Goal: Task Accomplishment & Management: Use online tool/utility

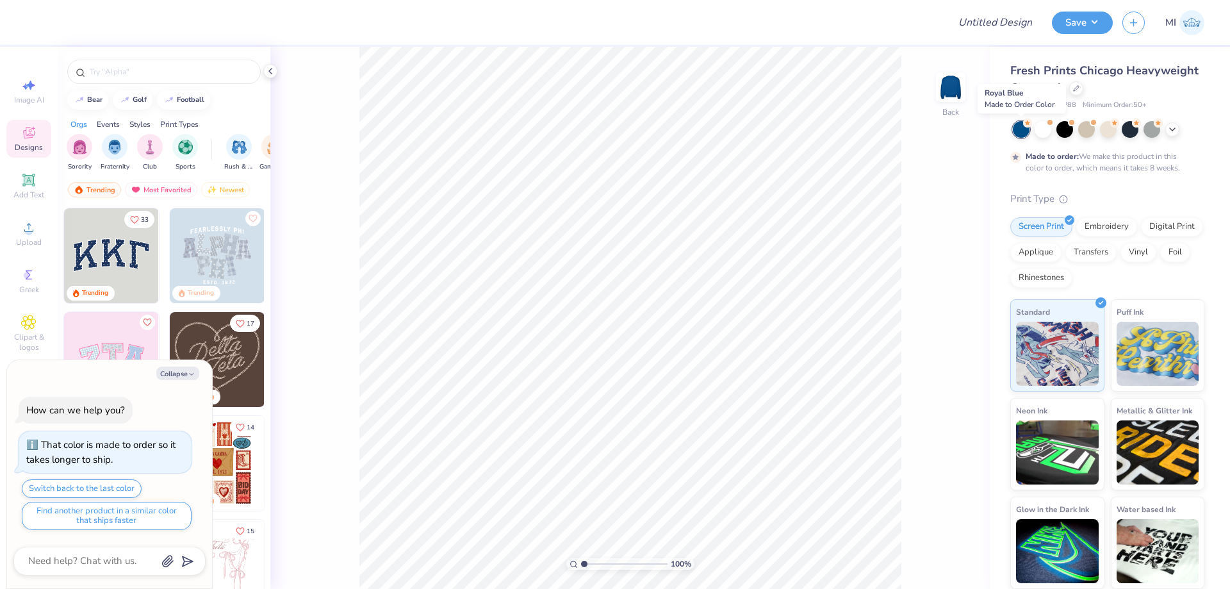
type textarea "x"
click at [1007, 22] on input "Design Title" at bounding box center [979, 23] width 126 height 26
paste input "FPS239307"
type input "FPS239307"
type textarea "x"
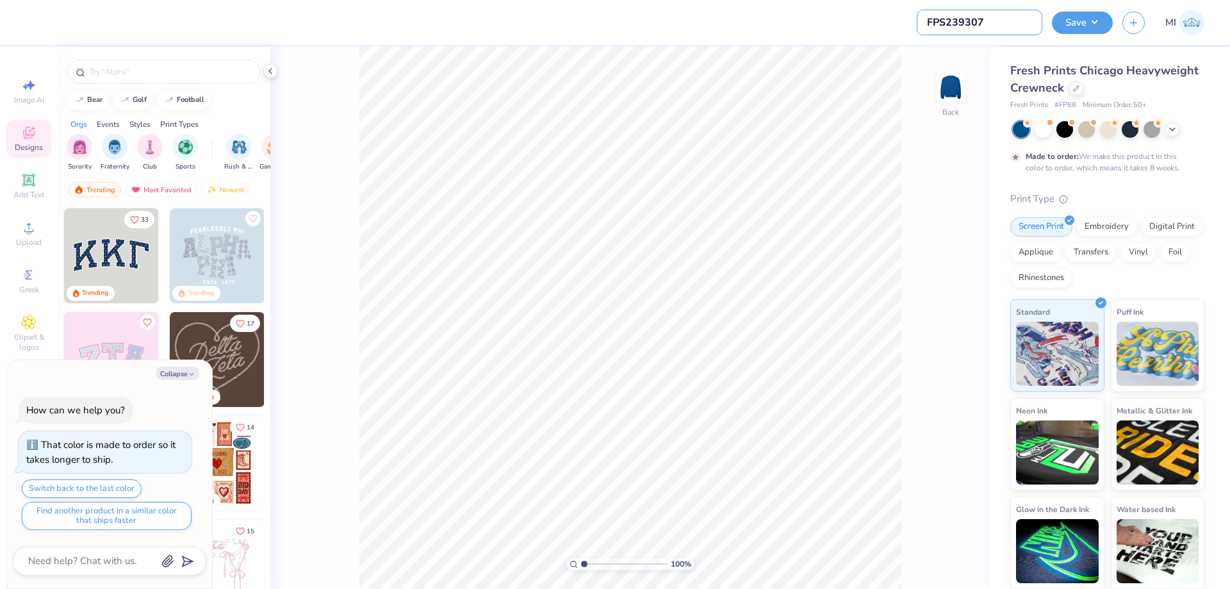
type input "FPS239307"
click at [822, 34] on div at bounding box center [486, 22] width 903 height 45
click at [26, 229] on circle at bounding box center [28, 231] width 7 height 7
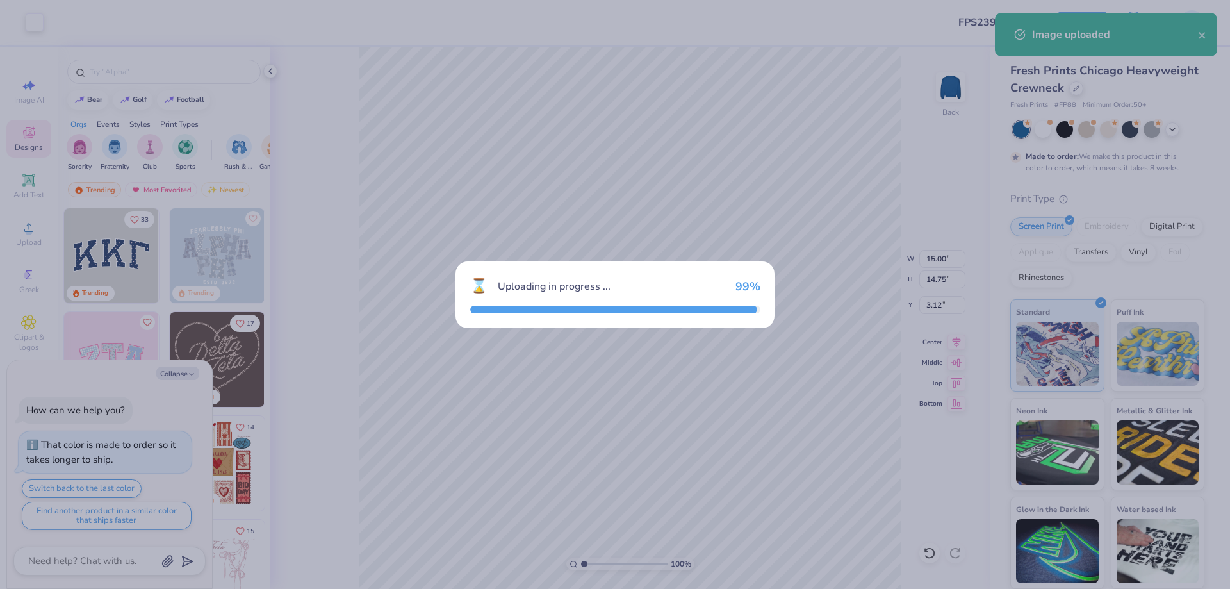
type textarea "x"
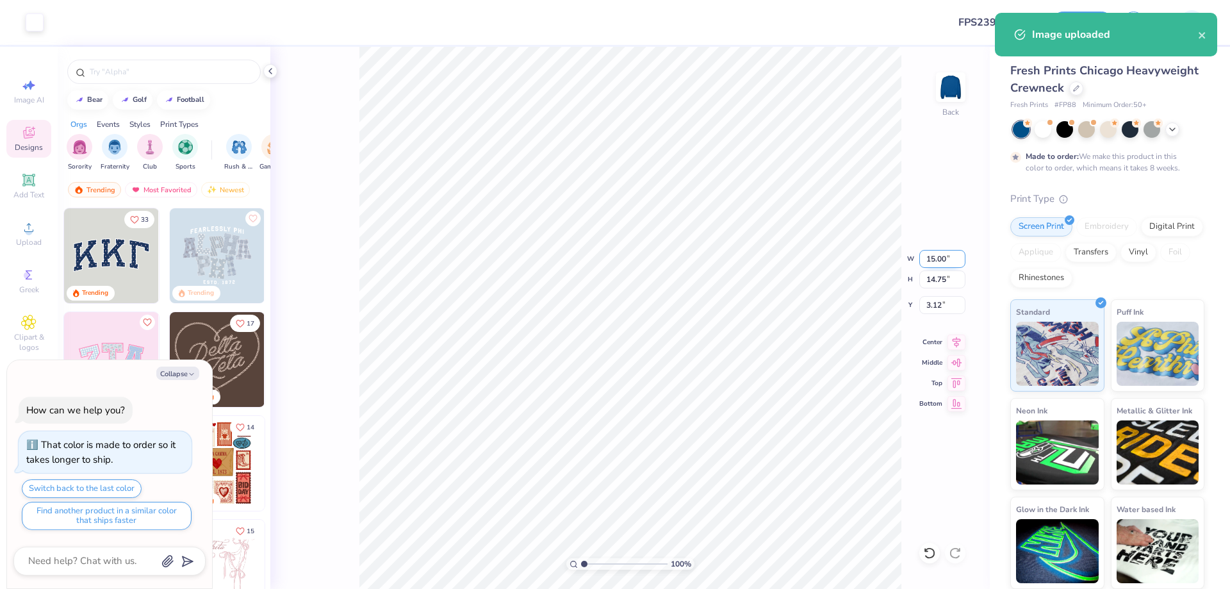
click at [943, 262] on input "15.00" at bounding box center [942, 259] width 46 height 18
type input "12"
type textarea "x"
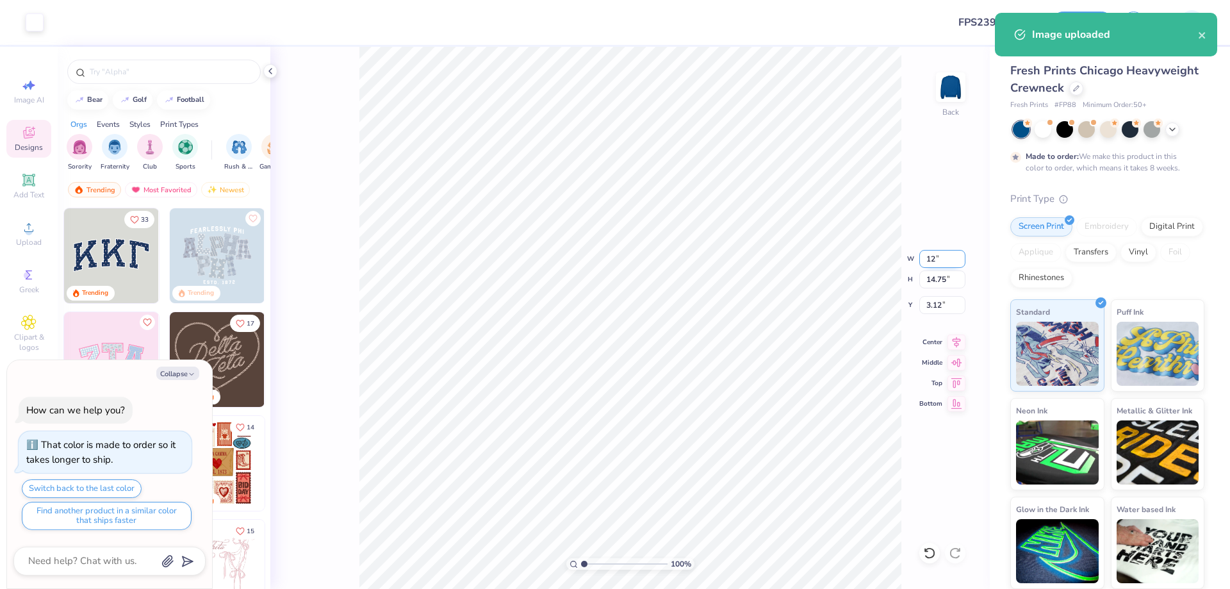
type input "12.00"
type input "11.80"
click at [943, 306] on input "4.60" at bounding box center [942, 305] width 46 height 18
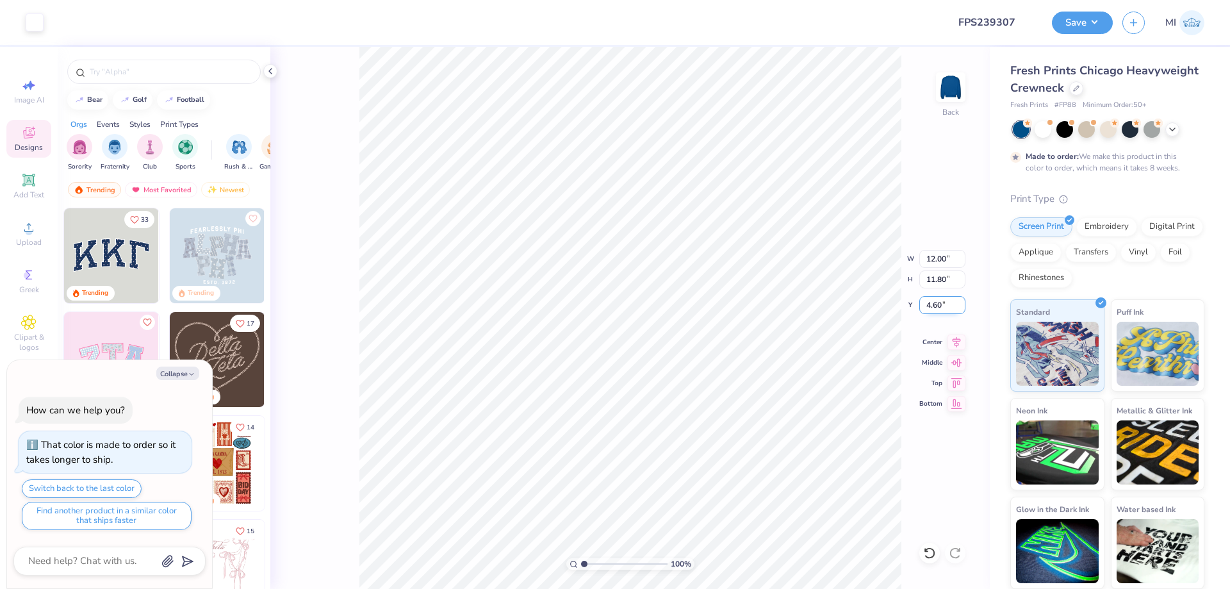
click at [943, 305] on input "4.60" at bounding box center [942, 305] width 46 height 18
type input "3"
type textarea "x"
type input "3.00"
click at [1062, 19] on button "Save" at bounding box center [1082, 21] width 61 height 22
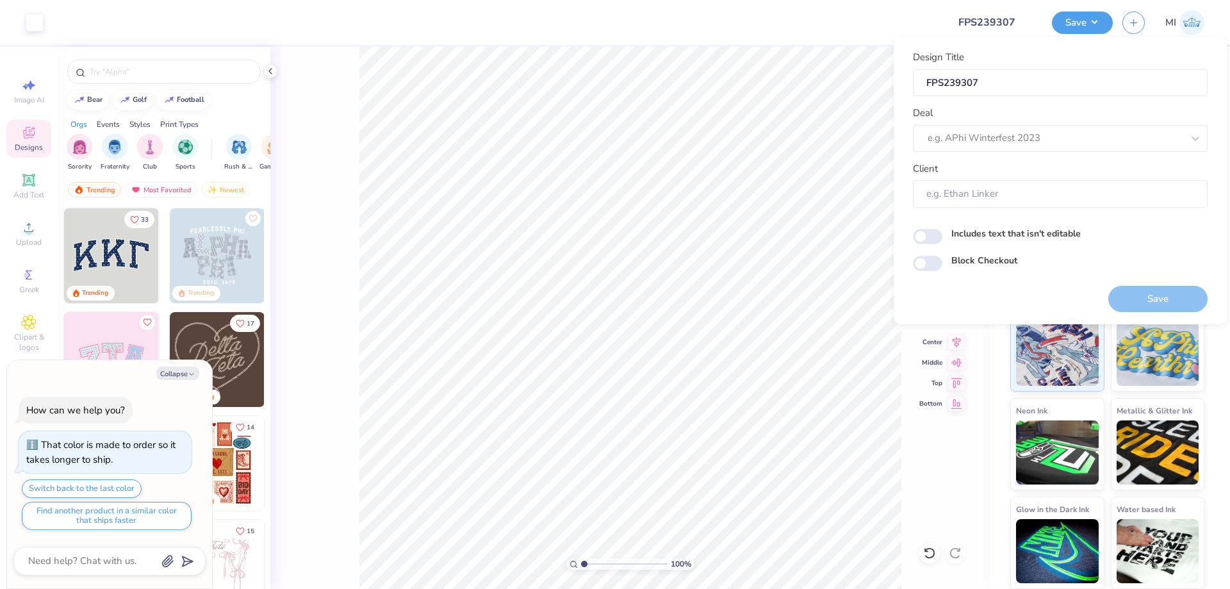
type textarea "x"
click at [1067, 145] on div at bounding box center [1054, 137] width 255 height 17
click at [1006, 170] on div "Design Tool Gallery" at bounding box center [1060, 172] width 284 height 21
type input "Design TOol Gallery"
type textarea "x"
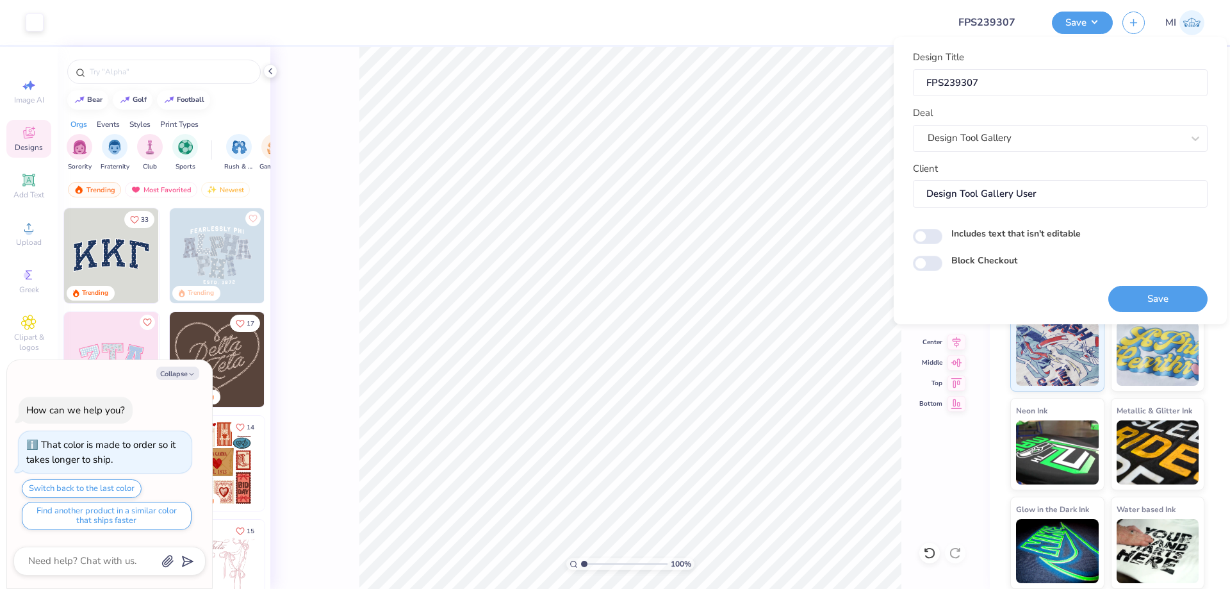
type input "Design Tool Gallery User"
click at [1111, 292] on div "Save" at bounding box center [1157, 299] width 99 height 26
click at [1134, 293] on button "Save" at bounding box center [1157, 299] width 99 height 26
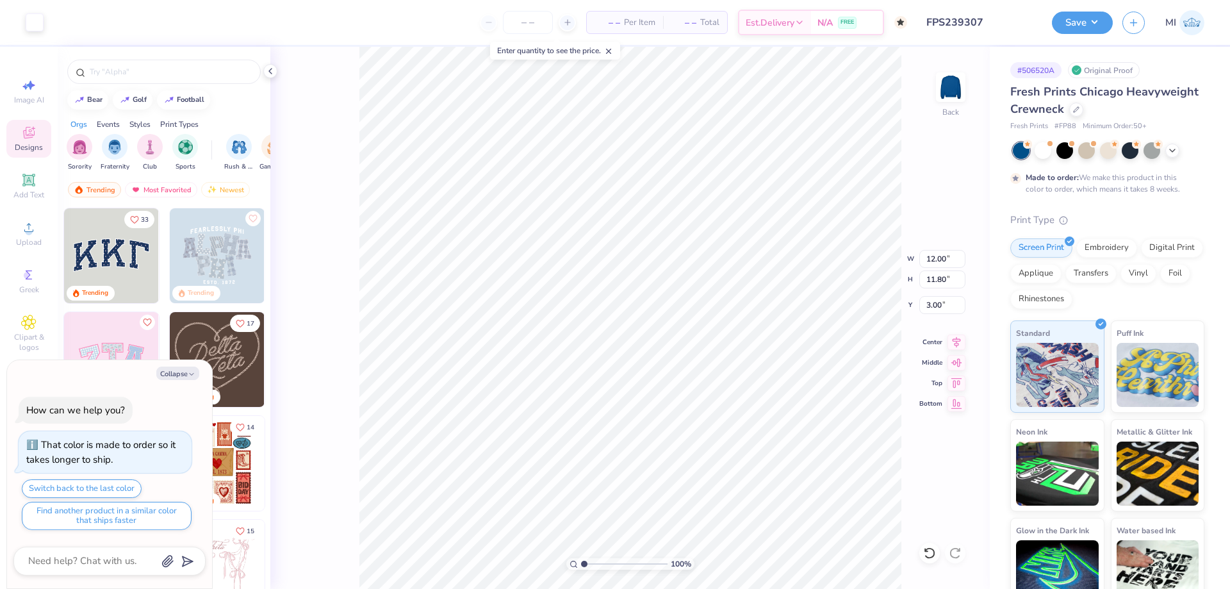
click at [987, 22] on input "FPS239307" at bounding box center [979, 23] width 126 height 26
drag, startPoint x: 1079, startPoint y: 4, endPoint x: 1086, endPoint y: 17, distance: 14.1
click at [1080, 6] on div "Save MI" at bounding box center [1141, 22] width 178 height 45
drag, startPoint x: 1086, startPoint y: 17, endPoint x: 1089, endPoint y: 24, distance: 8.3
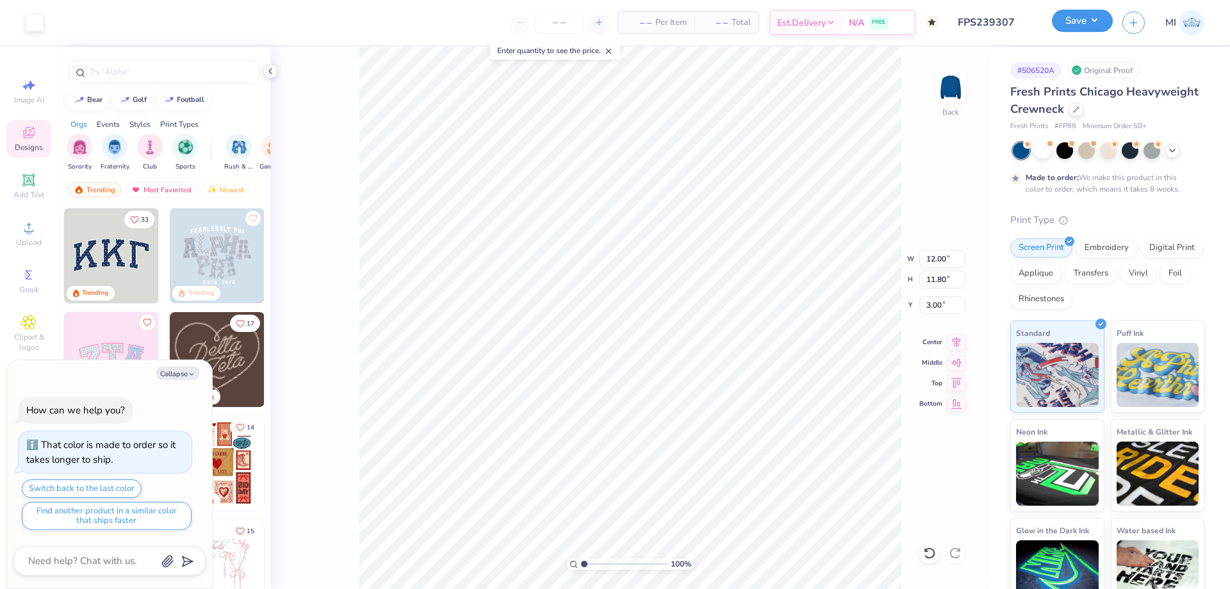
click at [1086, 18] on button "Save" at bounding box center [1082, 21] width 61 height 22
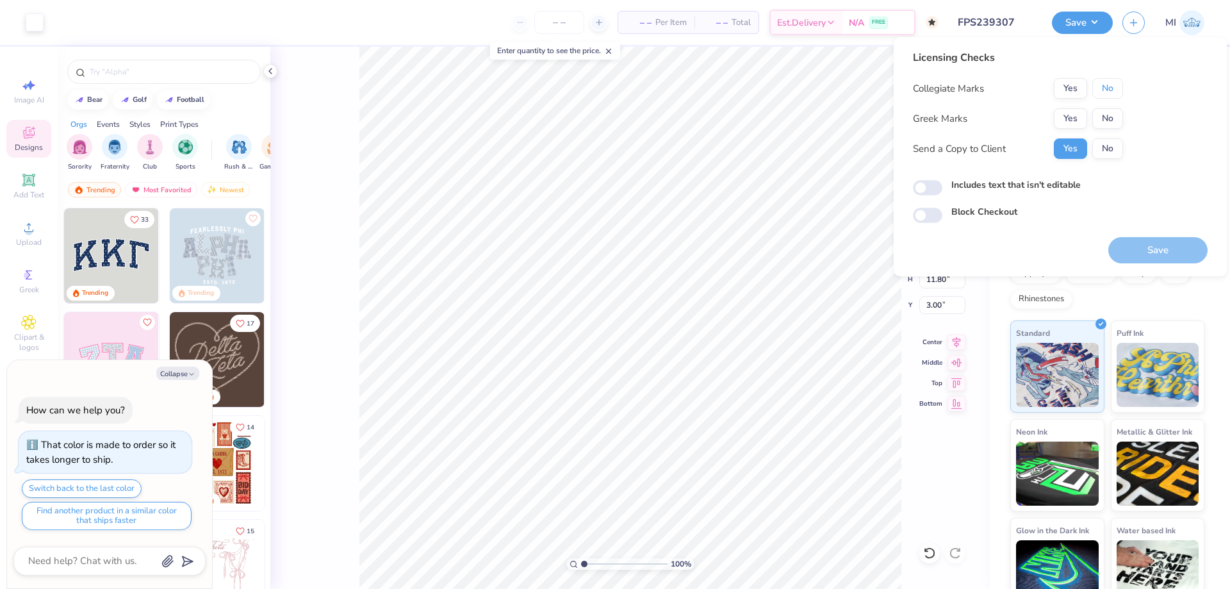
drag, startPoint x: 1114, startPoint y: 88, endPoint x: 1084, endPoint y: 108, distance: 35.2
click at [1112, 90] on button "No" at bounding box center [1107, 88] width 31 height 20
click at [1064, 113] on button "Yes" at bounding box center [1070, 118] width 33 height 20
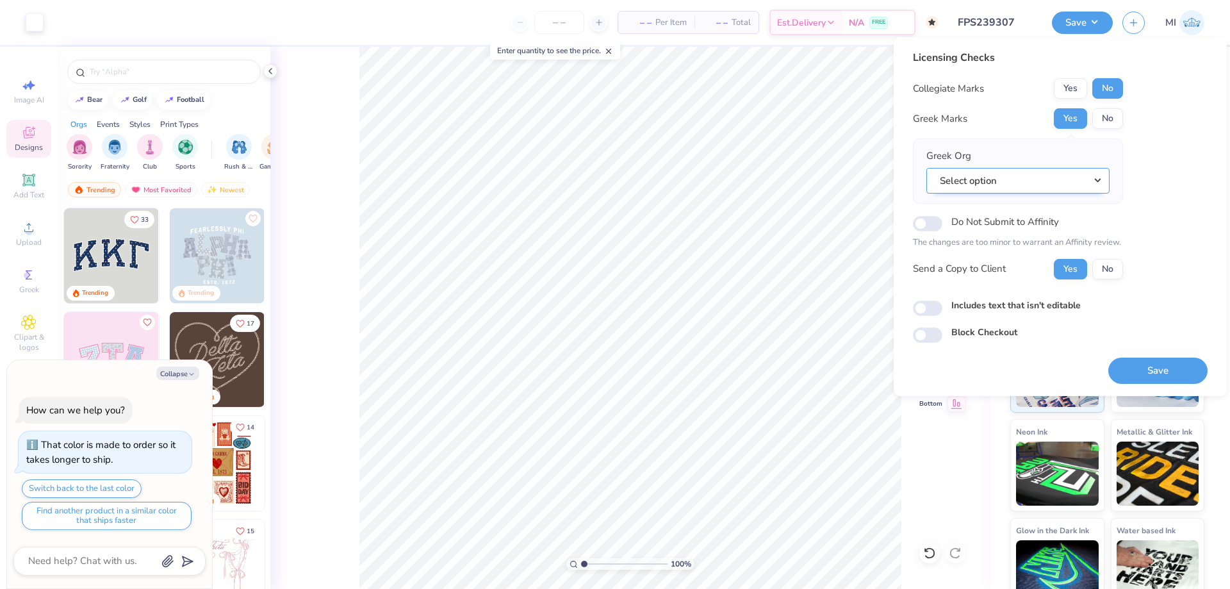
drag, startPoint x: 1036, startPoint y: 179, endPoint x: 1036, endPoint y: 188, distance: 9.0
click at [1036, 178] on button "Select option" at bounding box center [1017, 181] width 183 height 26
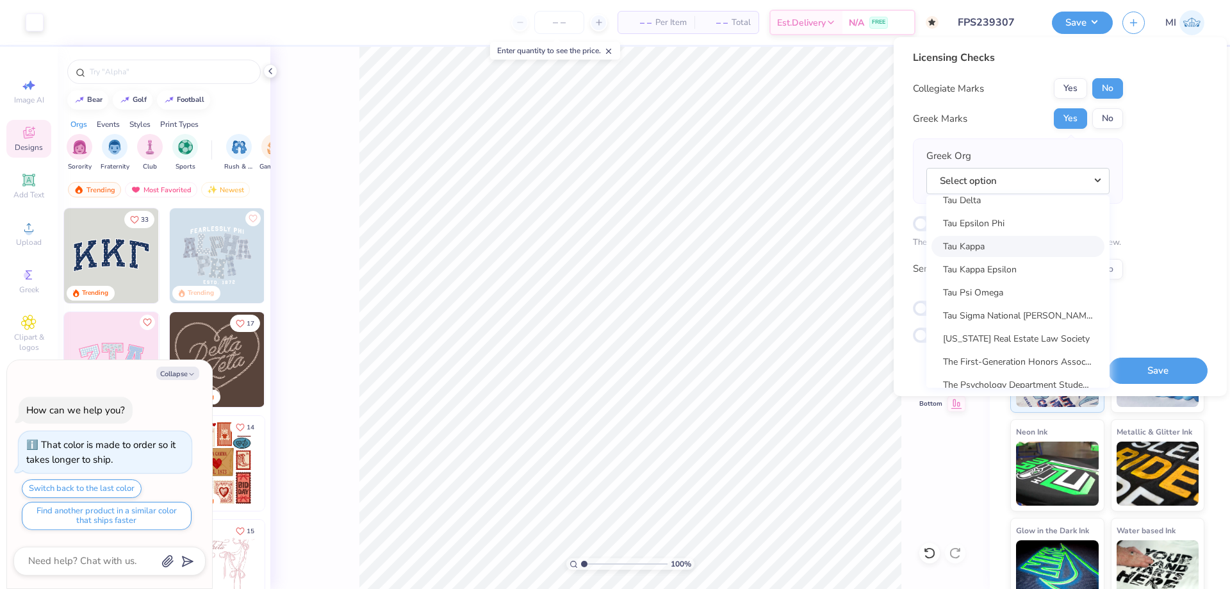
scroll to position [9188, 0]
click at [1016, 311] on link "Tau Kappa Epsilon" at bounding box center [1017, 314] width 173 height 21
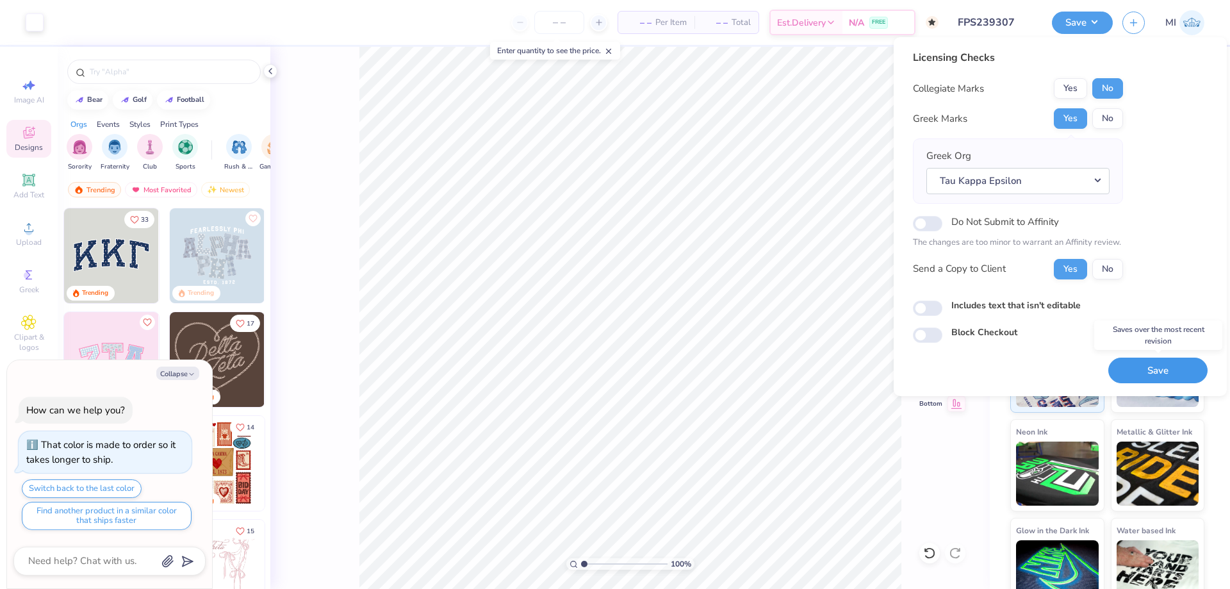
click at [1164, 366] on button "Save" at bounding box center [1157, 370] width 99 height 26
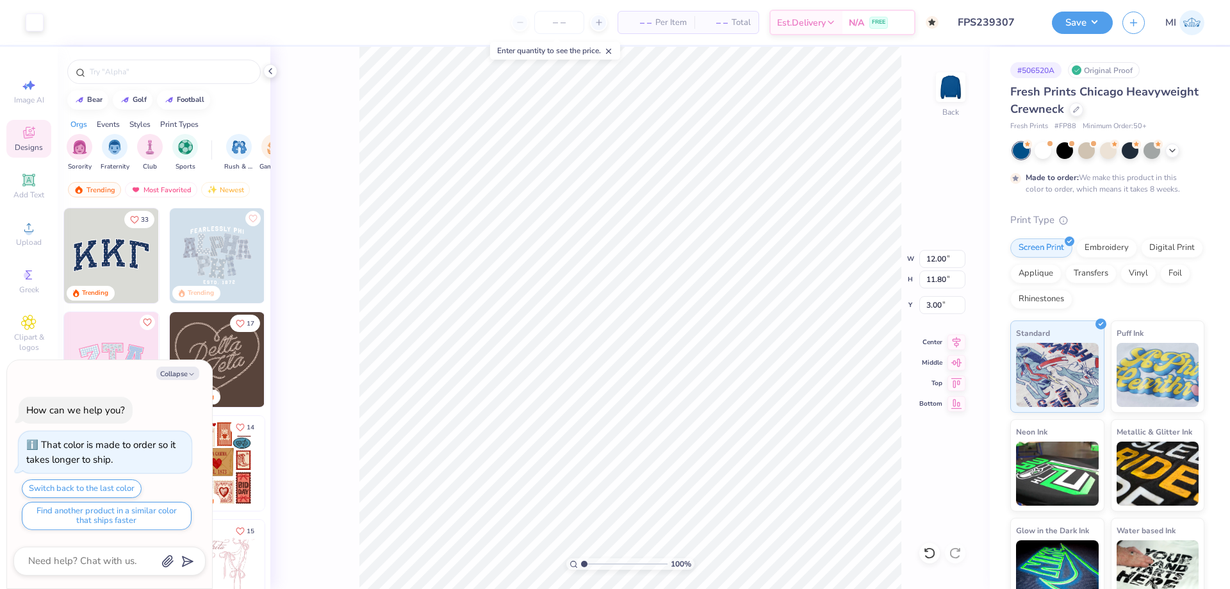
click at [1092, 30] on button "Save" at bounding box center [1082, 23] width 61 height 22
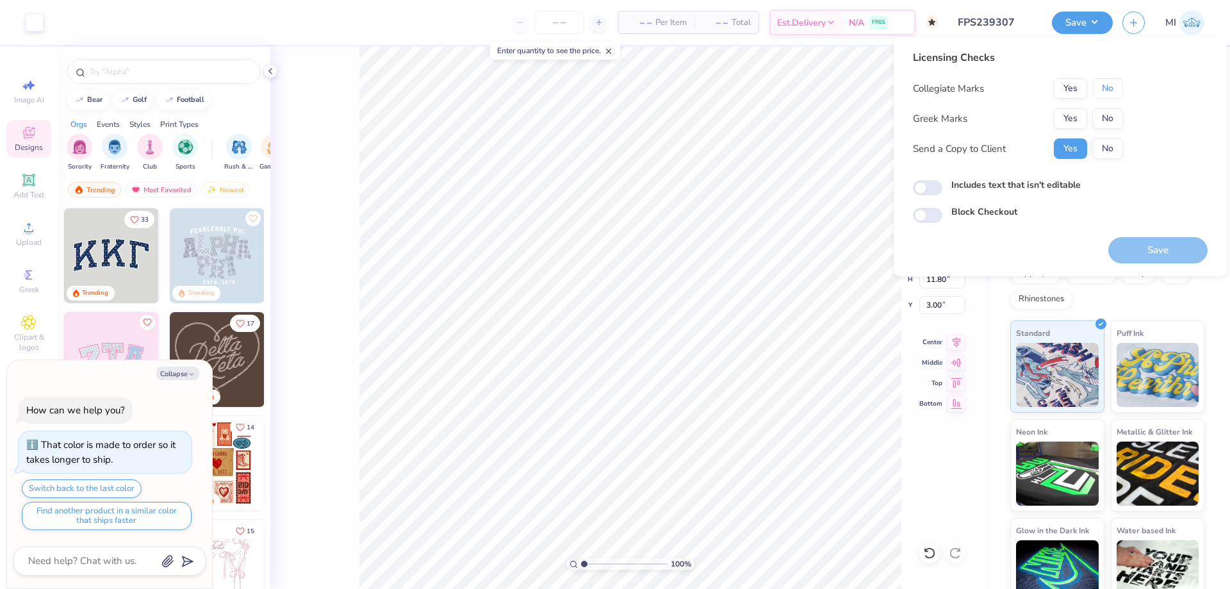
drag, startPoint x: 1109, startPoint y: 79, endPoint x: 1074, endPoint y: 108, distance: 45.0
click at [1102, 83] on button "No" at bounding box center [1107, 88] width 31 height 20
click at [1069, 113] on button "Yes" at bounding box center [1070, 118] width 33 height 20
type textarea "x"
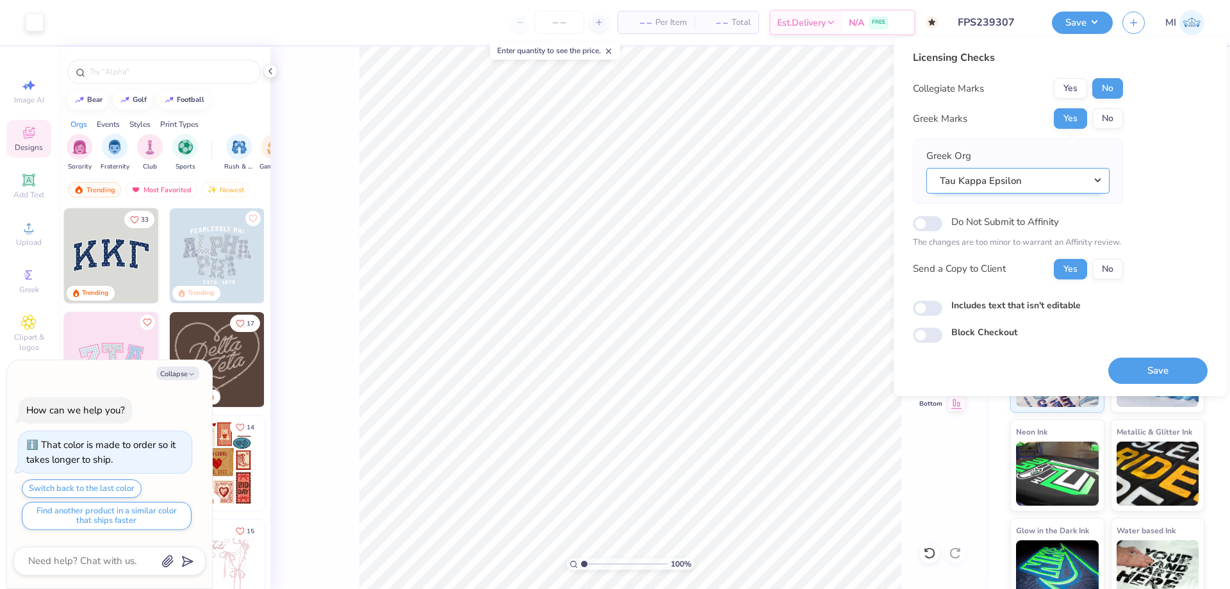
click at [1027, 182] on button "Tau Kappa Epsilon" at bounding box center [1017, 181] width 183 height 26
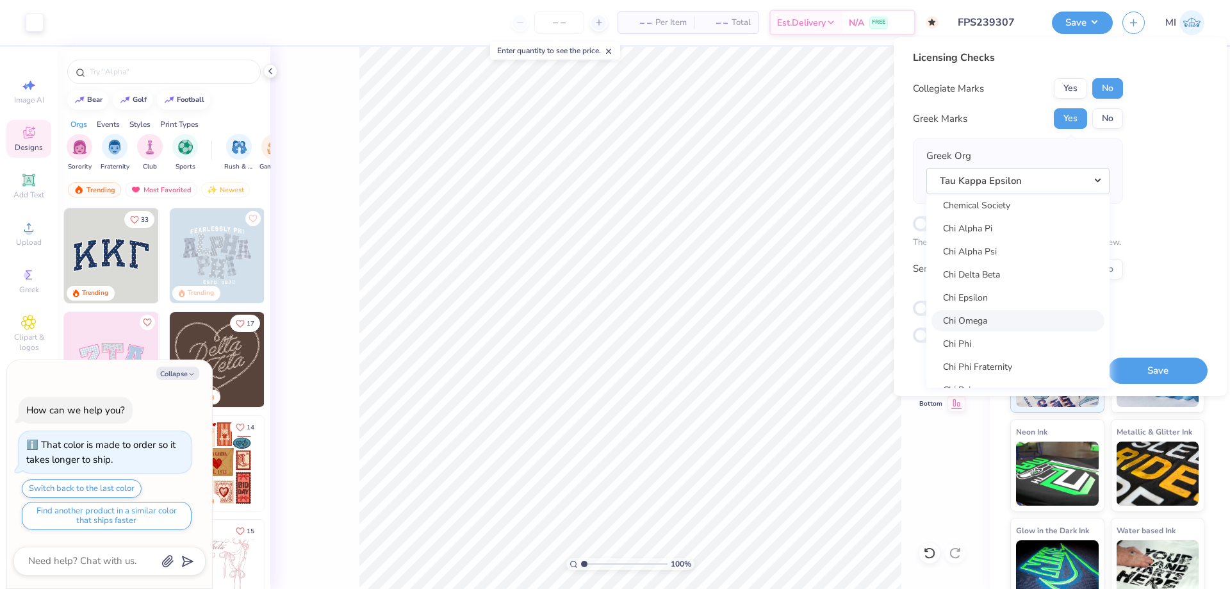
scroll to position [2306, 0]
click at [1130, 26] on icon "button" at bounding box center [1133, 20] width 11 height 11
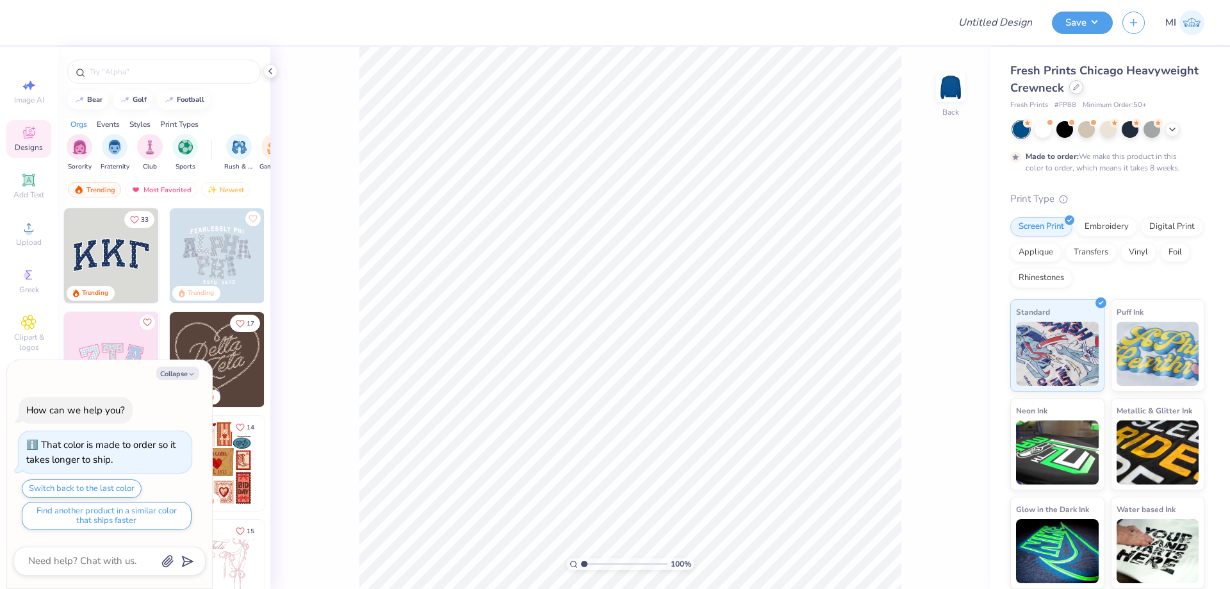
click at [1078, 86] on div at bounding box center [1076, 87] width 14 height 14
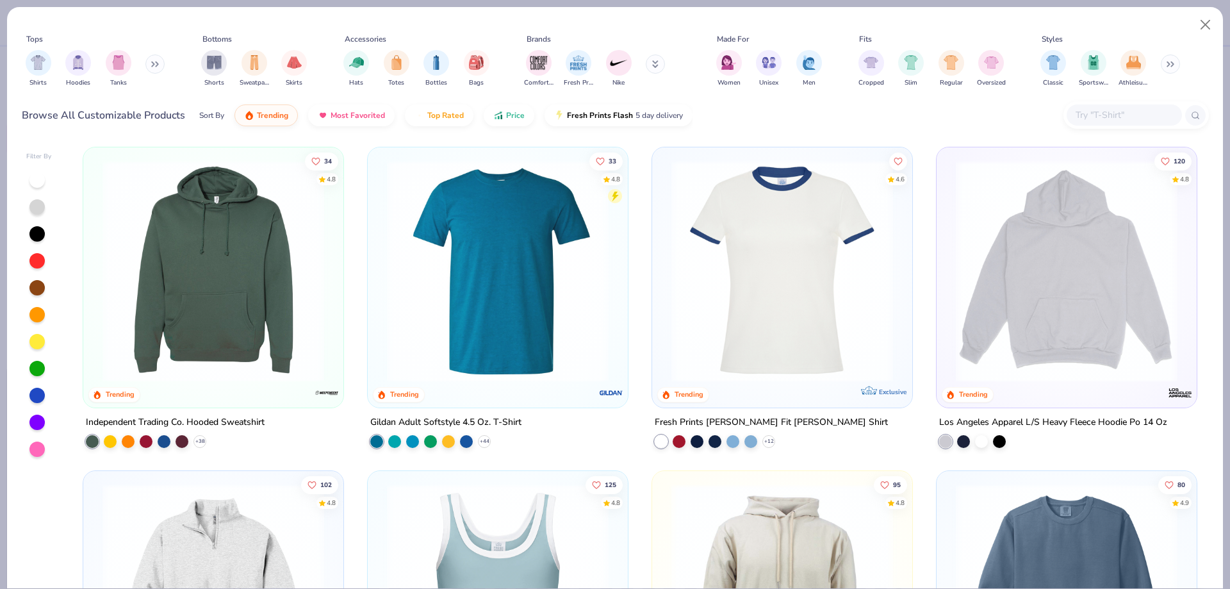
scroll to position [2198, 0]
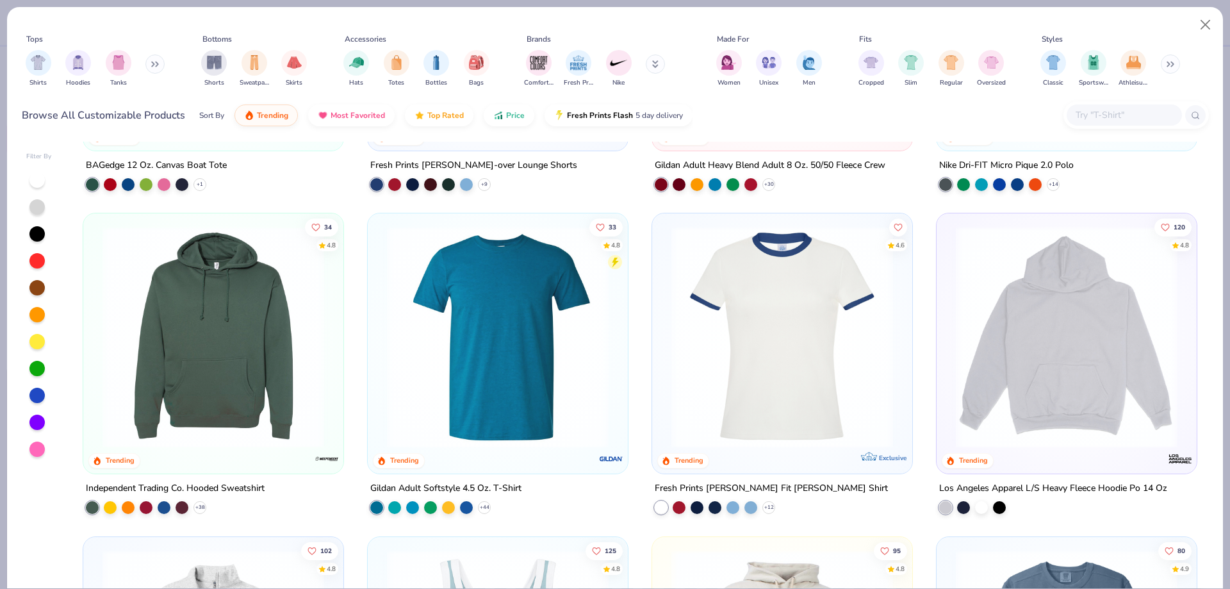
click at [194, 372] on img at bounding box center [213, 337] width 234 height 222
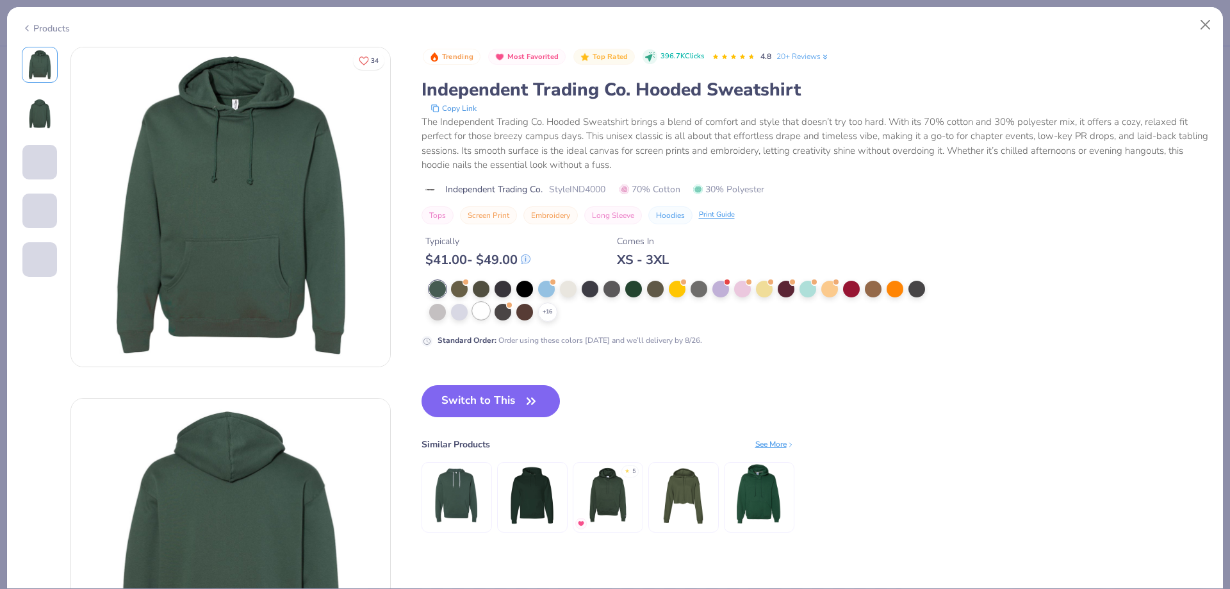
click at [482, 318] on div at bounding box center [481, 310] width 17 height 17
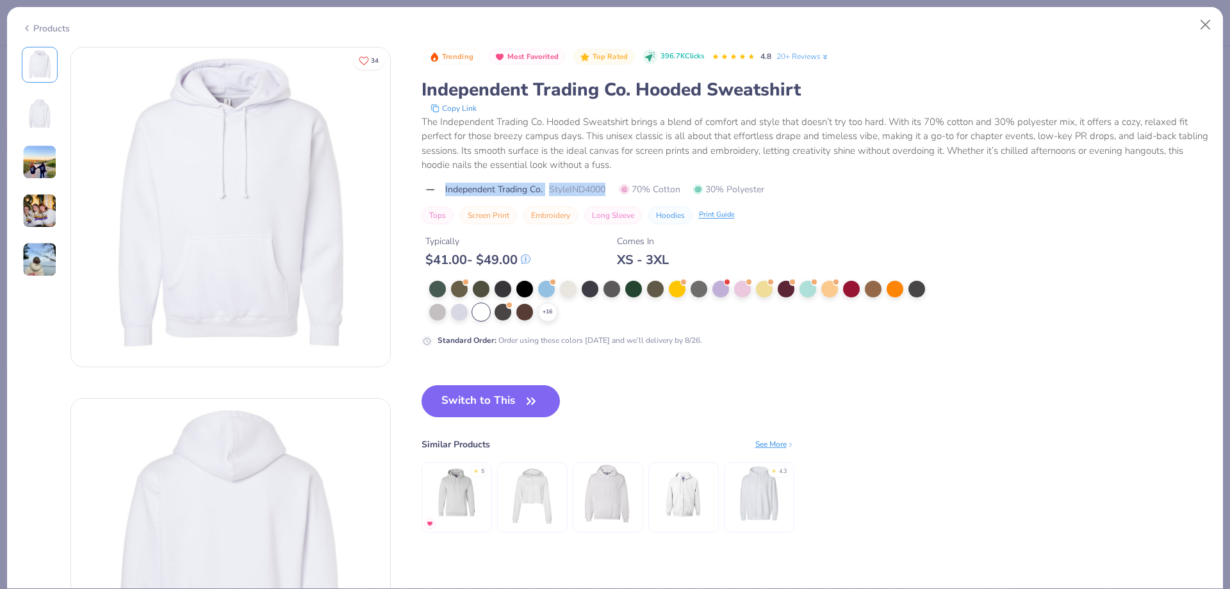
drag, startPoint x: 443, startPoint y: 187, endPoint x: 607, endPoint y: 191, distance: 164.0
click at [607, 191] on div "Independent Trading Co. Style IND4000 70% Cotton 30% Polyester" at bounding box center [814, 189] width 787 height 13
copy div "Independent Trading Co. Style IND4000"
click at [511, 393] on button "Switch to This" at bounding box center [490, 401] width 139 height 32
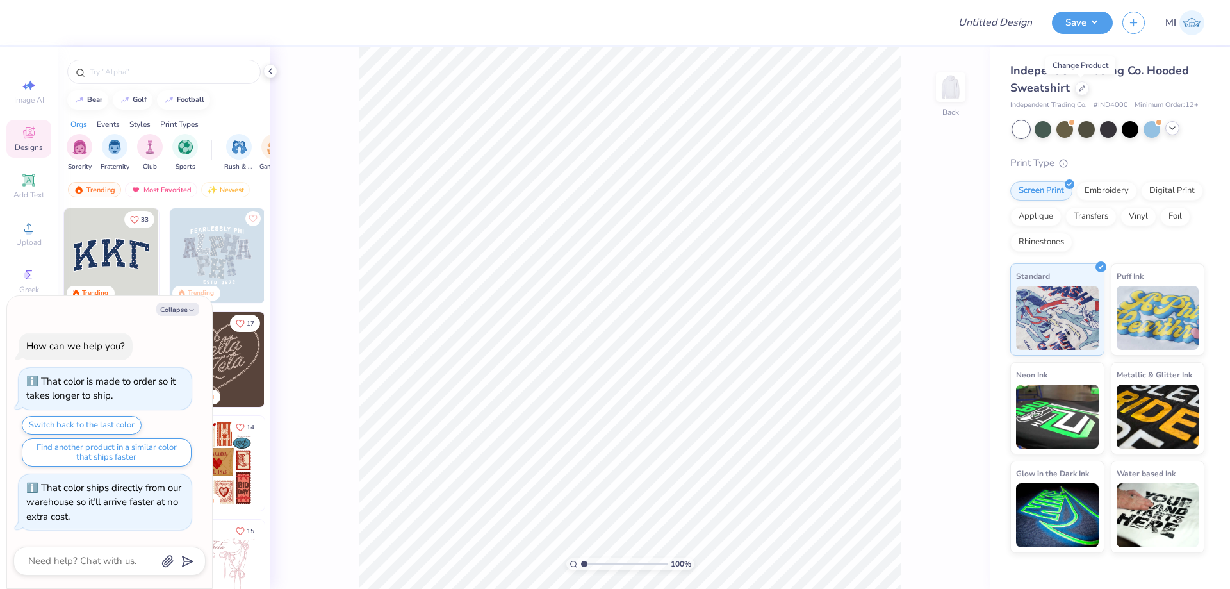
click at [1173, 131] on icon at bounding box center [1172, 128] width 10 height 10
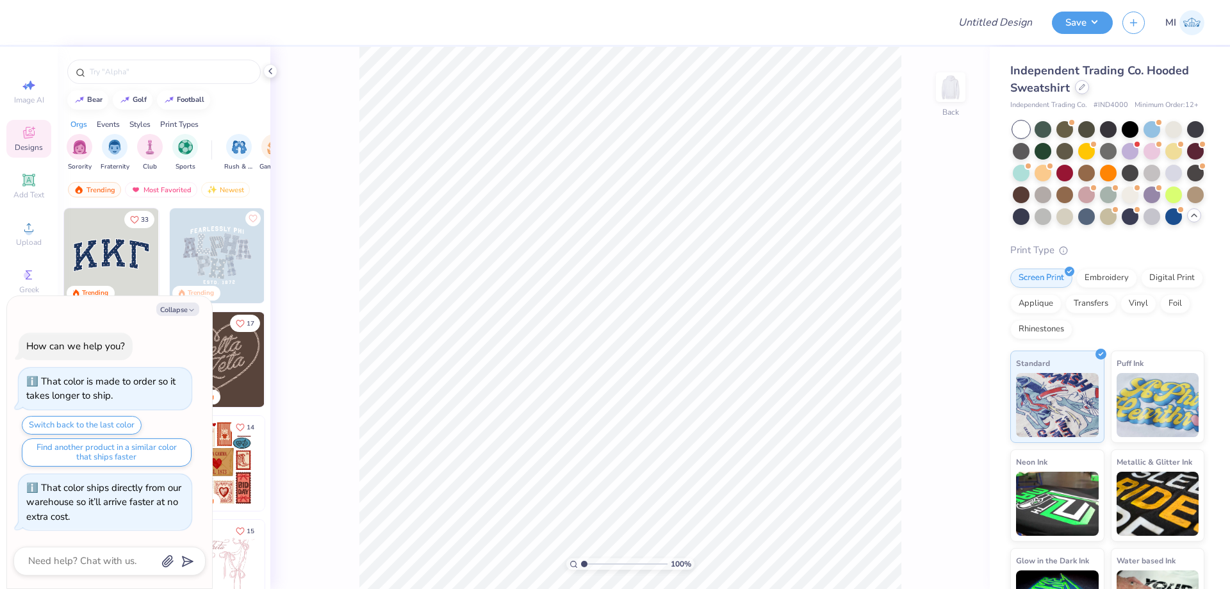
click at [1081, 86] on icon at bounding box center [1081, 87] width 5 height 5
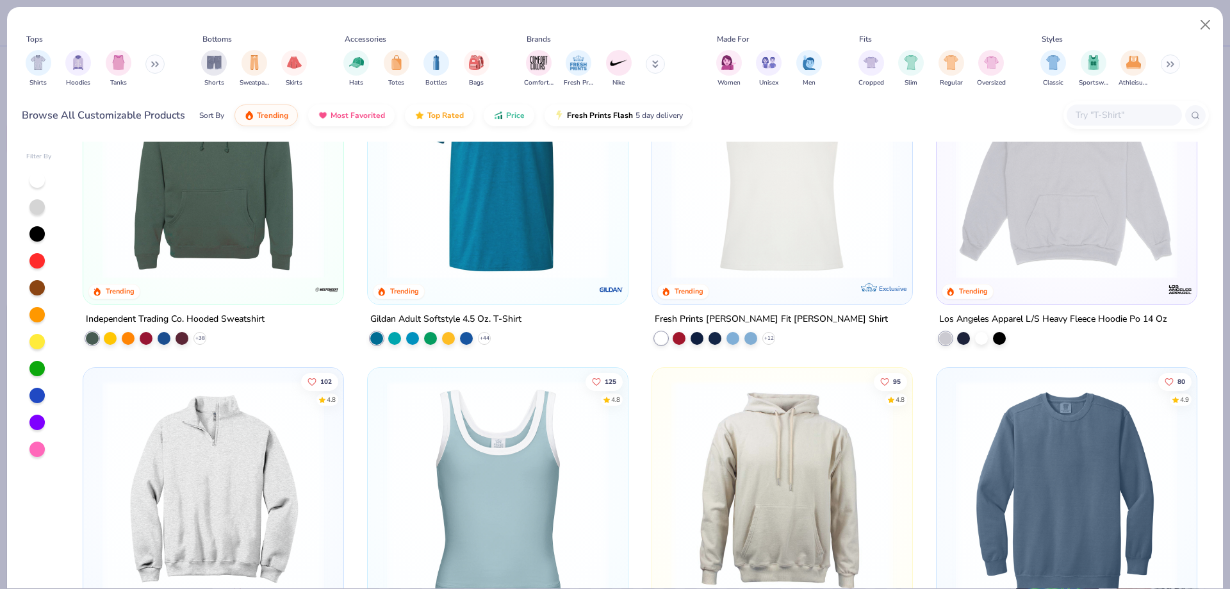
scroll to position [2113, 0]
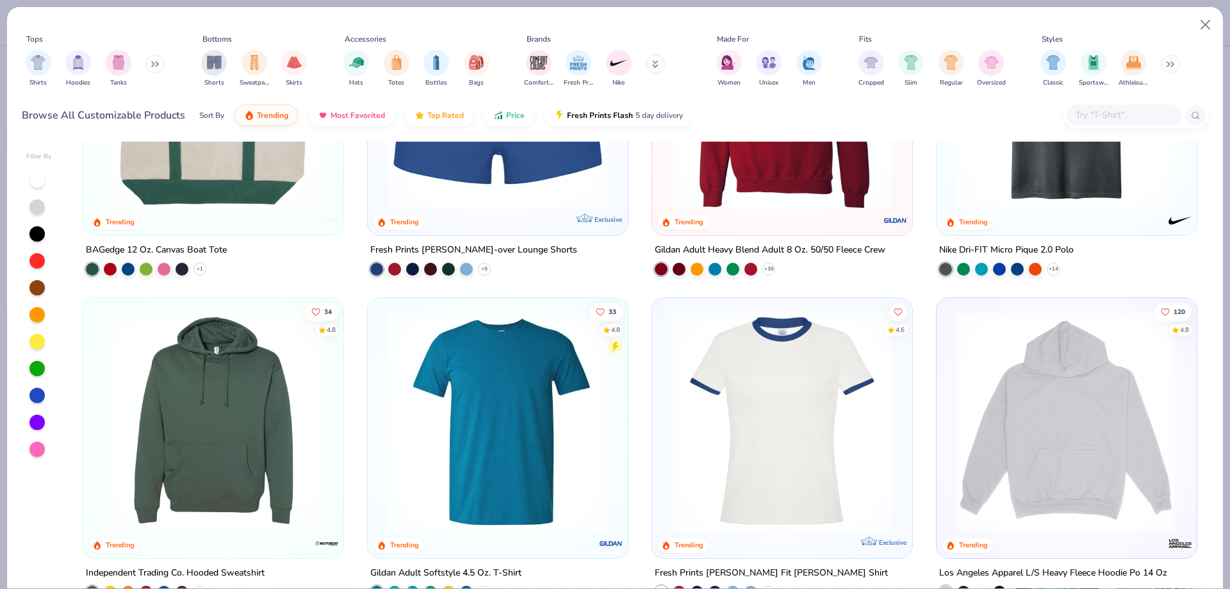
click at [265, 380] on img at bounding box center [213, 422] width 234 height 222
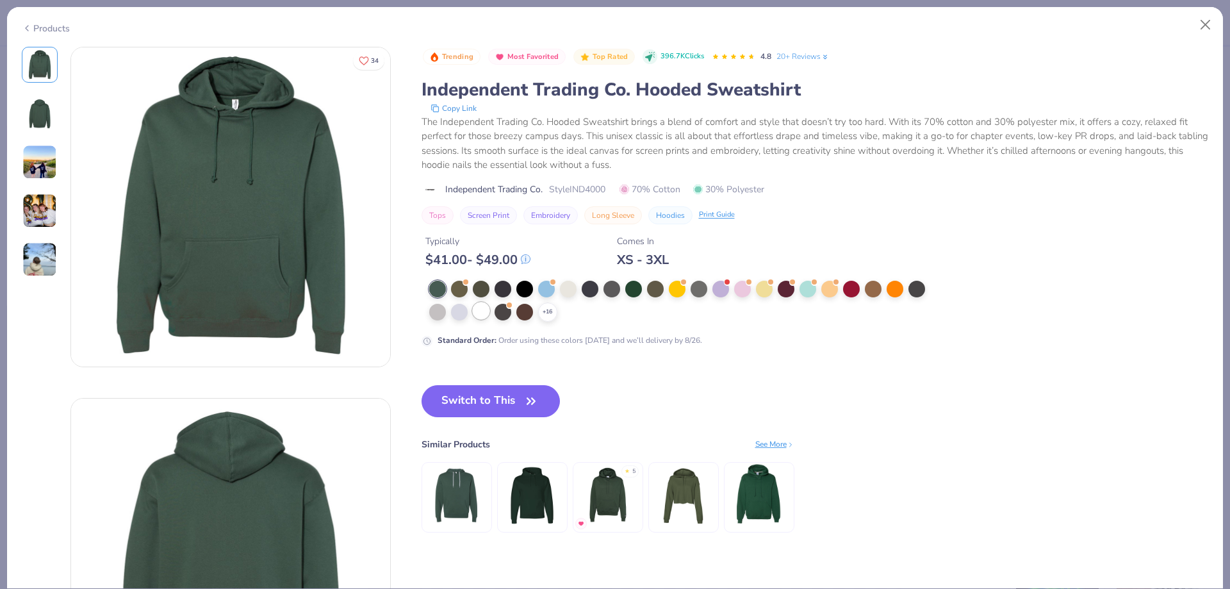
click at [480, 313] on div at bounding box center [481, 310] width 17 height 17
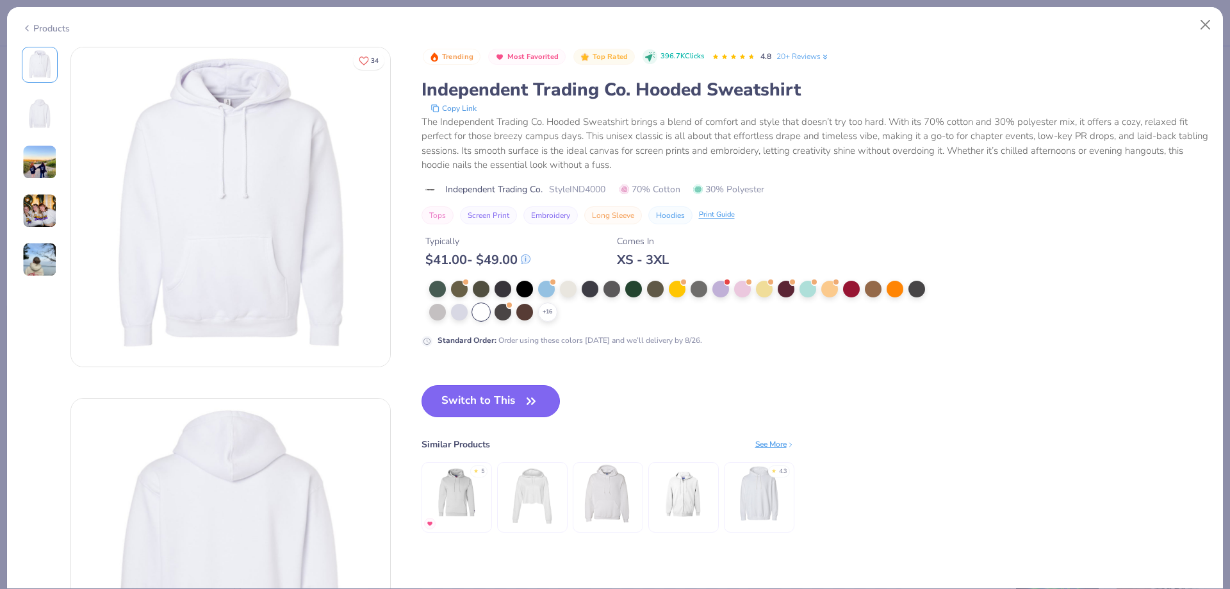
click at [466, 407] on button "Switch to This" at bounding box center [490, 401] width 139 height 32
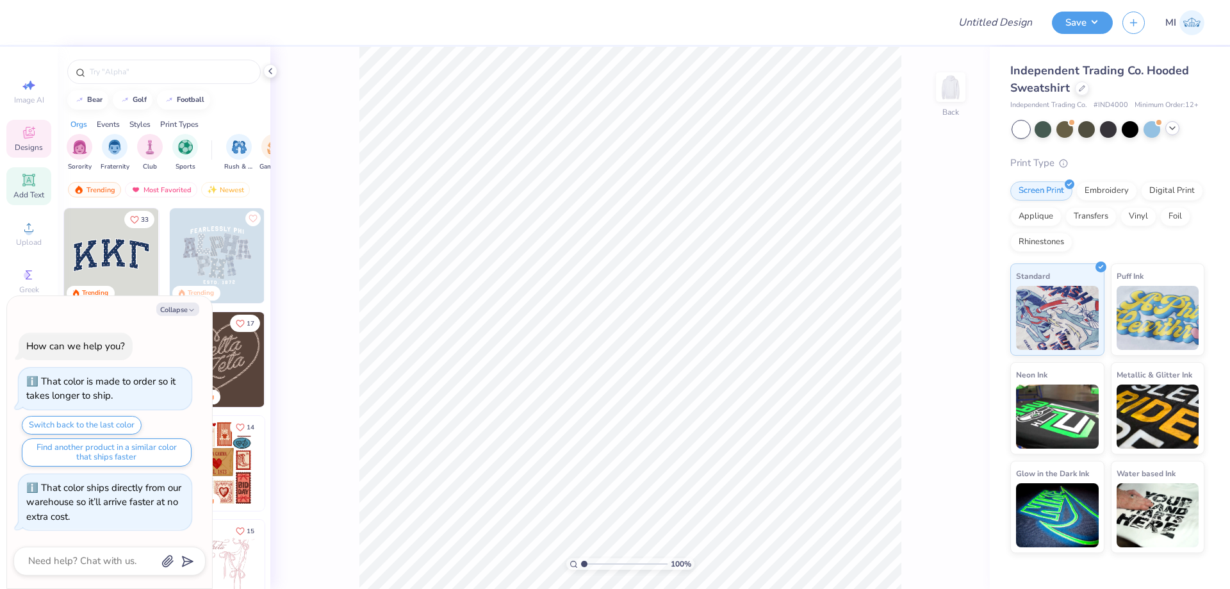
click at [32, 188] on div "Add Text" at bounding box center [28, 186] width 45 height 38
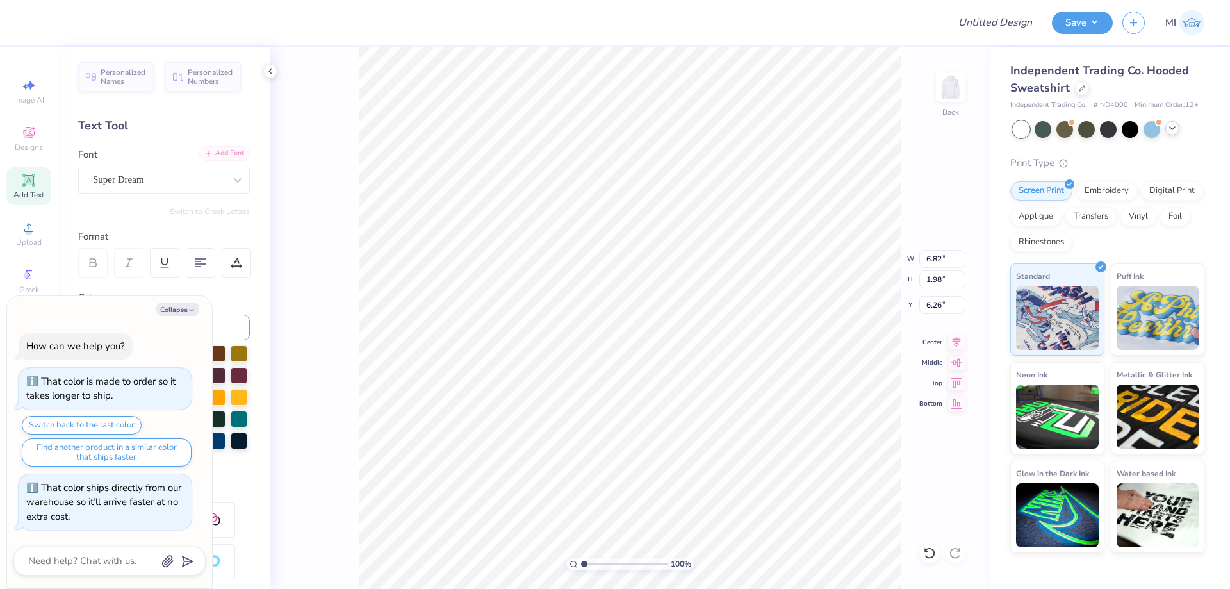
click at [222, 158] on div "Add Font" at bounding box center [224, 153] width 51 height 15
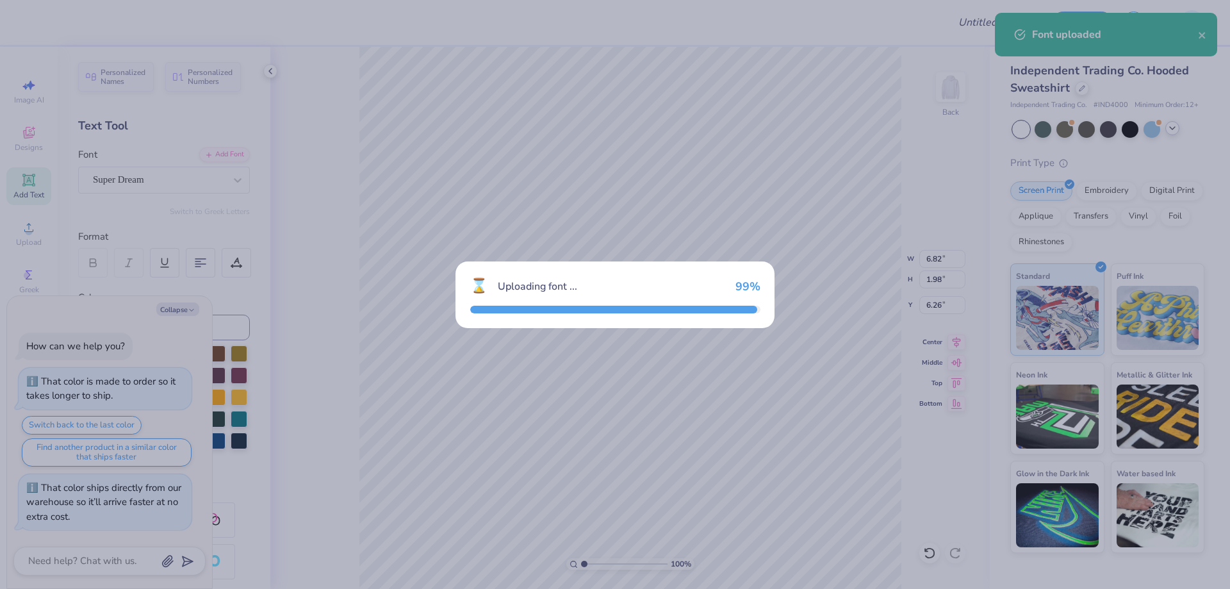
type textarea "x"
type input "7.26"
type input "2.22"
type input "6.14"
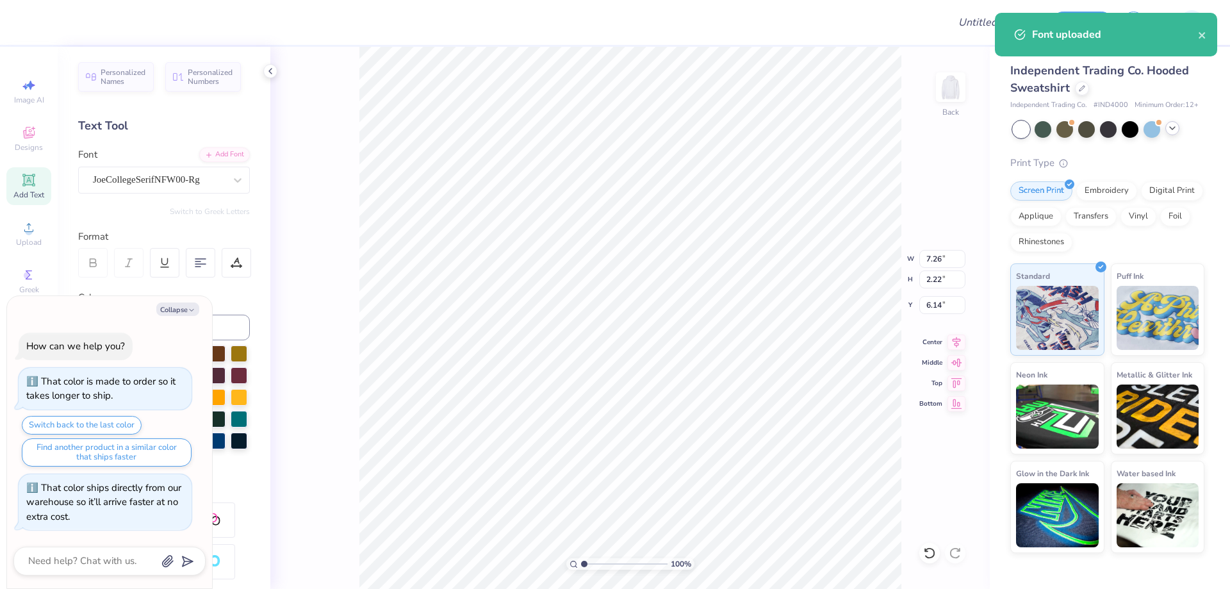
click at [166, 316] on div "Collapse How can we help you? That color is made to order so it takes longer to…" at bounding box center [109, 442] width 205 height 292
click at [176, 311] on button "Collapse" at bounding box center [177, 308] width 43 height 13
type textarea "x"
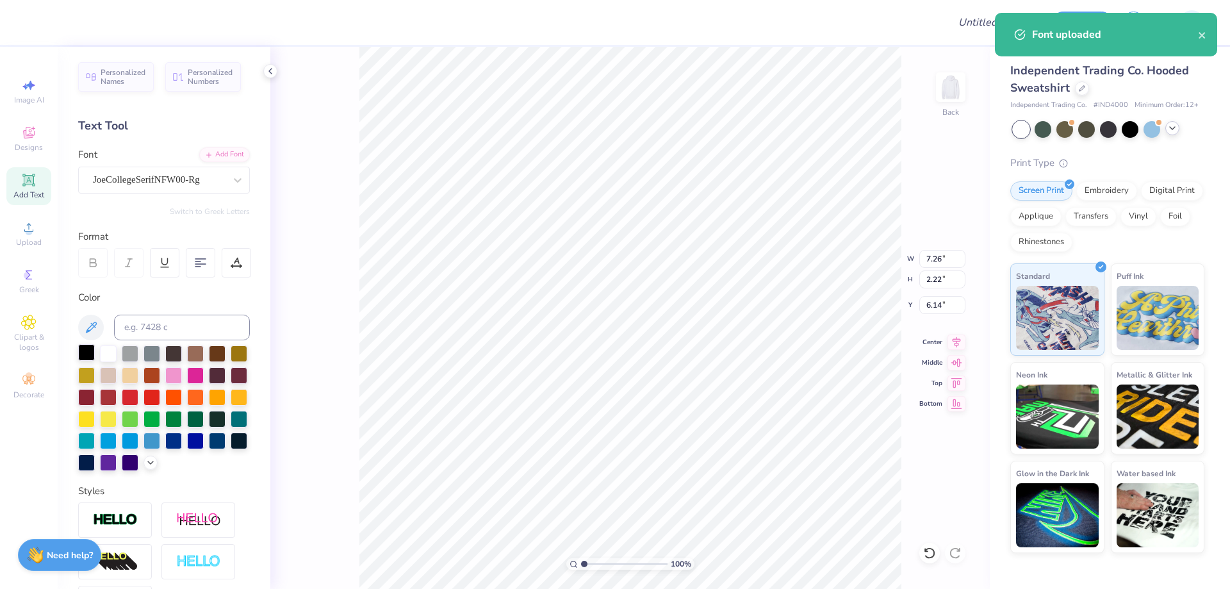
click at [91, 355] on div at bounding box center [86, 352] width 17 height 17
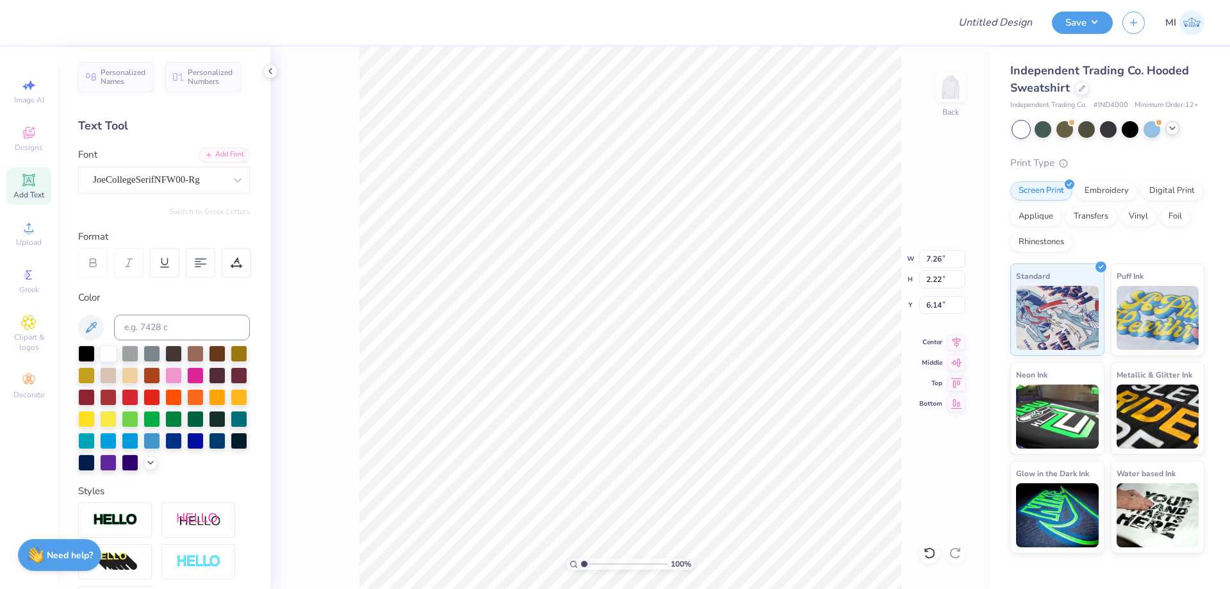
scroll to position [0, 1]
type textarea "CHI PSI"
click at [937, 258] on input "9.67" at bounding box center [942, 259] width 46 height 18
click at [937, 257] on input "9.67" at bounding box center [942, 259] width 46 height 18
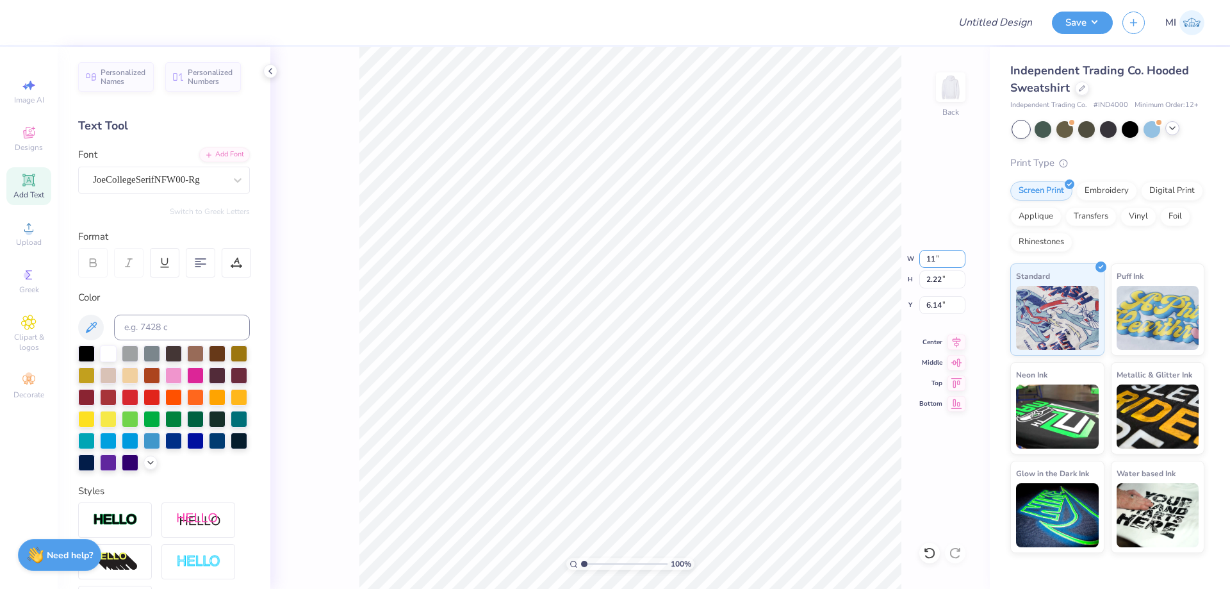
type input "11.00"
type input "2.52"
type input "5.99"
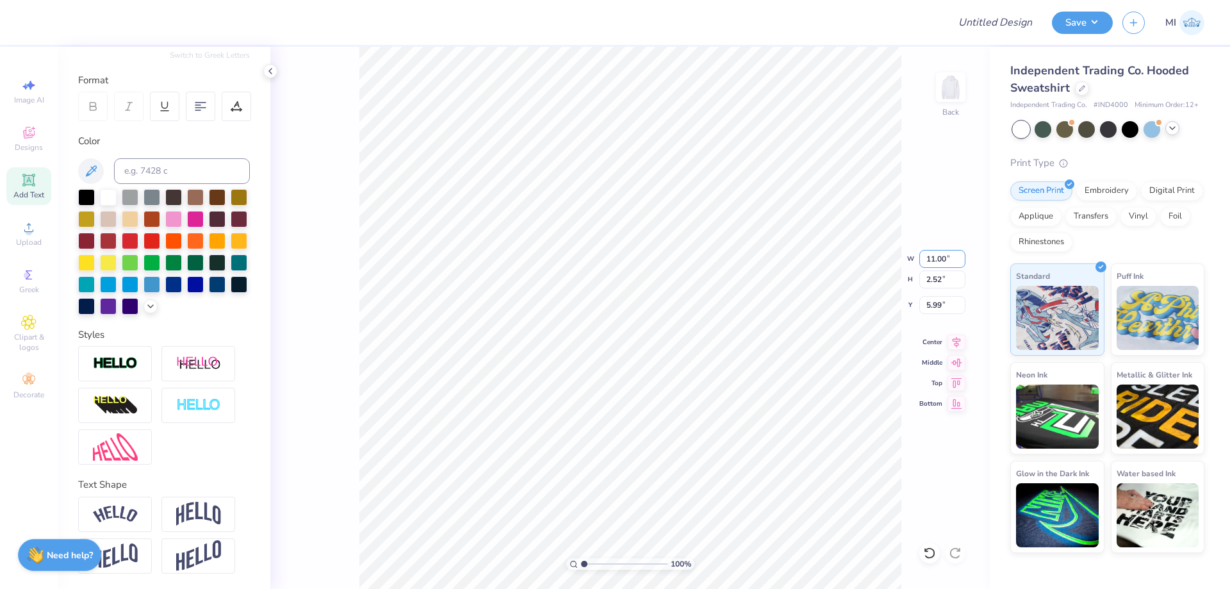
scroll to position [158, 0]
click at [218, 521] on img at bounding box center [198, 513] width 45 height 24
type input "4.79"
type input "4.85"
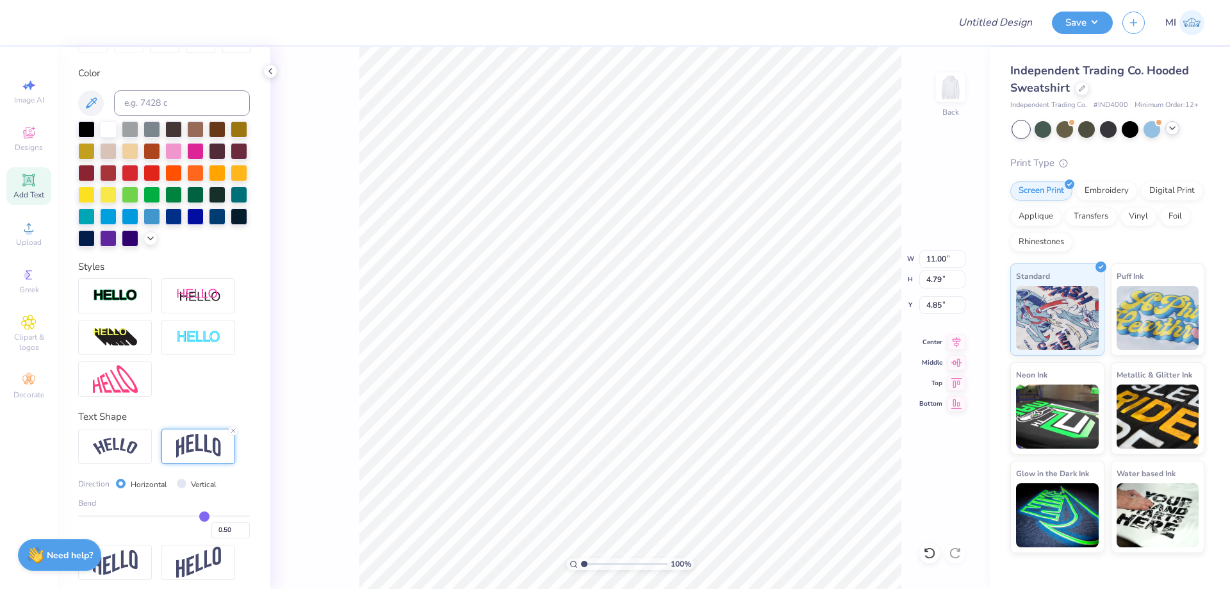
scroll to position [232, 0]
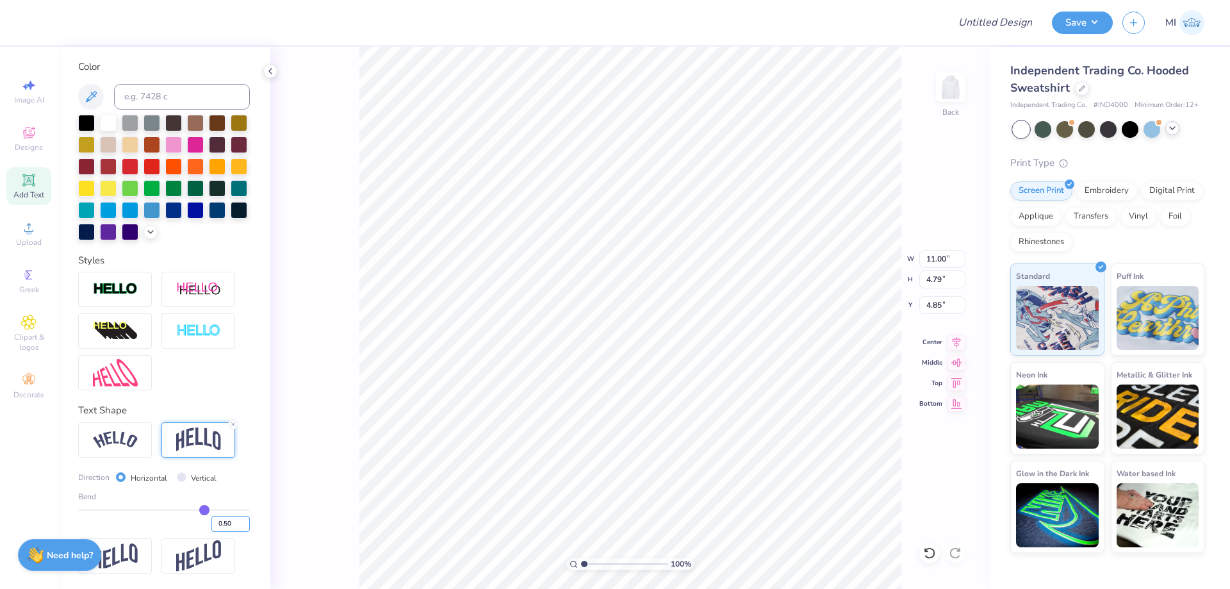
drag, startPoint x: 234, startPoint y: 527, endPoint x: 225, endPoint y: 526, distance: 9.0
click at [225, 526] on input "0.50" at bounding box center [230, 524] width 38 height 16
type input "0.35"
type input "4.07"
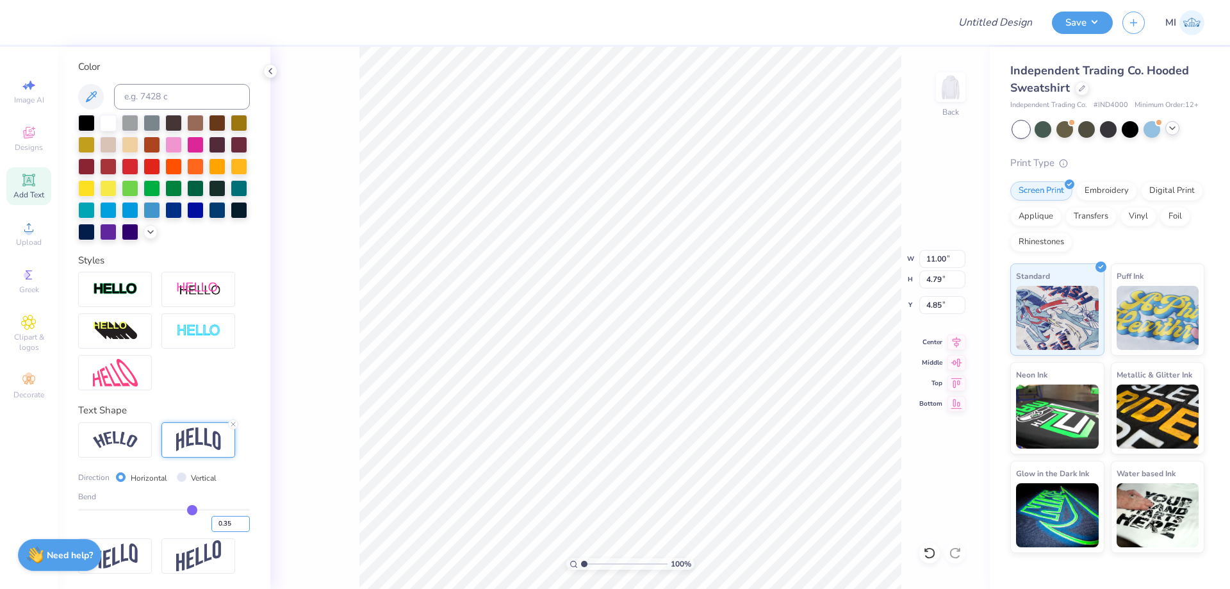
type input "5.22"
click at [218, 291] on img at bounding box center [198, 289] width 45 height 16
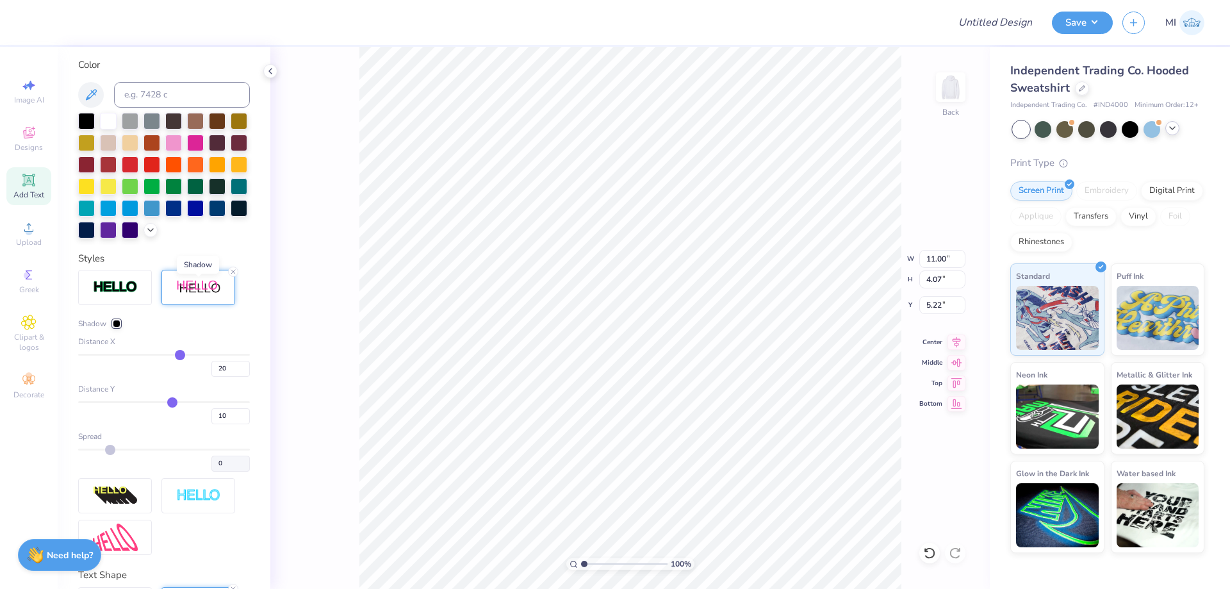
type input "13.20"
type input "4.47"
click at [234, 277] on div at bounding box center [233, 271] width 10 height 10
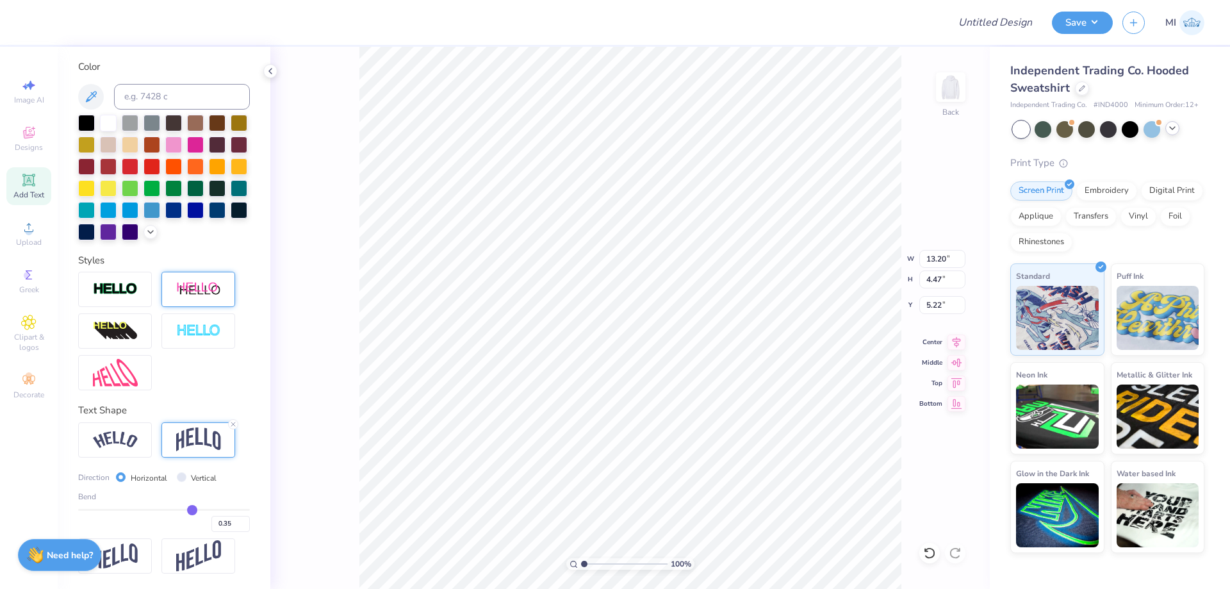
type input "11.00"
type input "4.07"
click at [214, 329] on img at bounding box center [198, 330] width 45 height 15
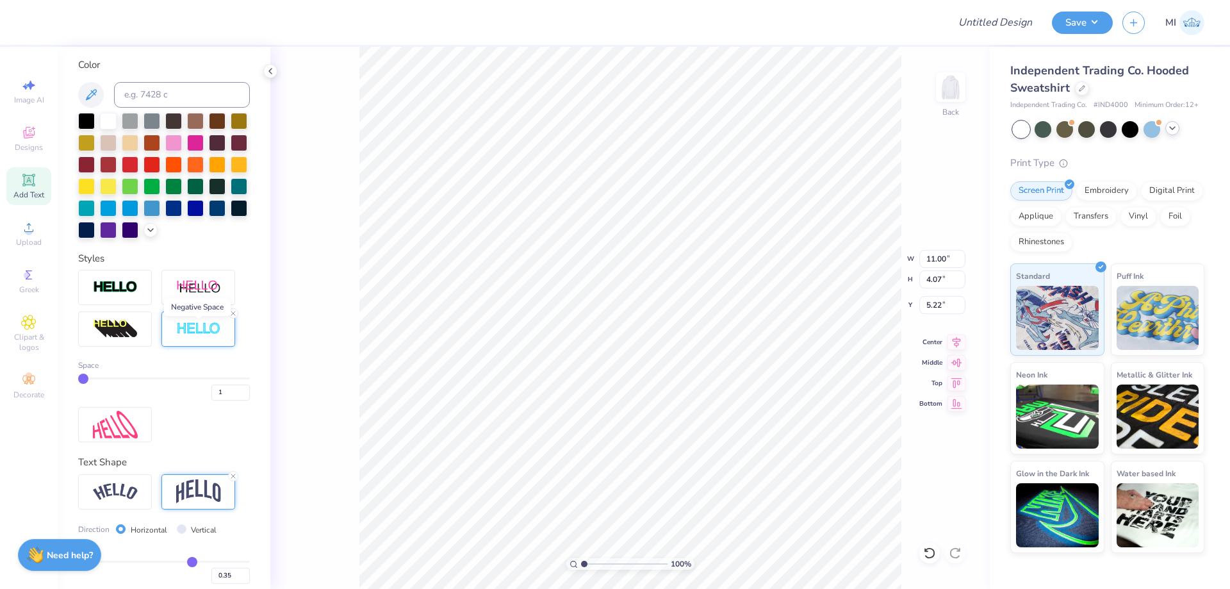
type input "11.04"
type input "4.11"
type input "5.20"
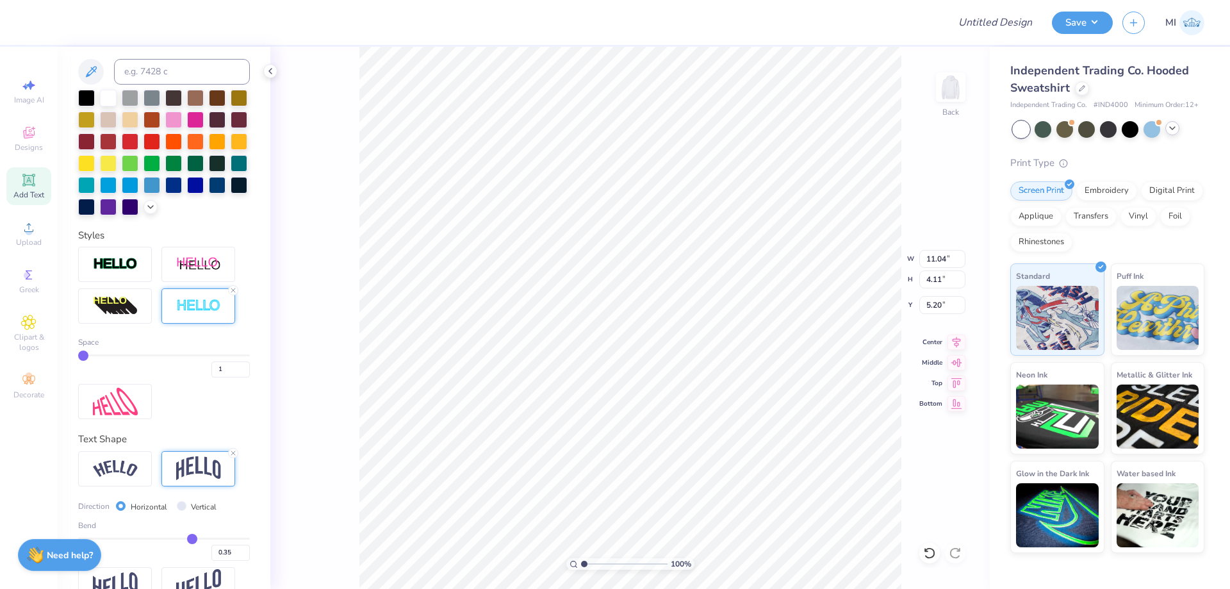
scroll to position [286, 0]
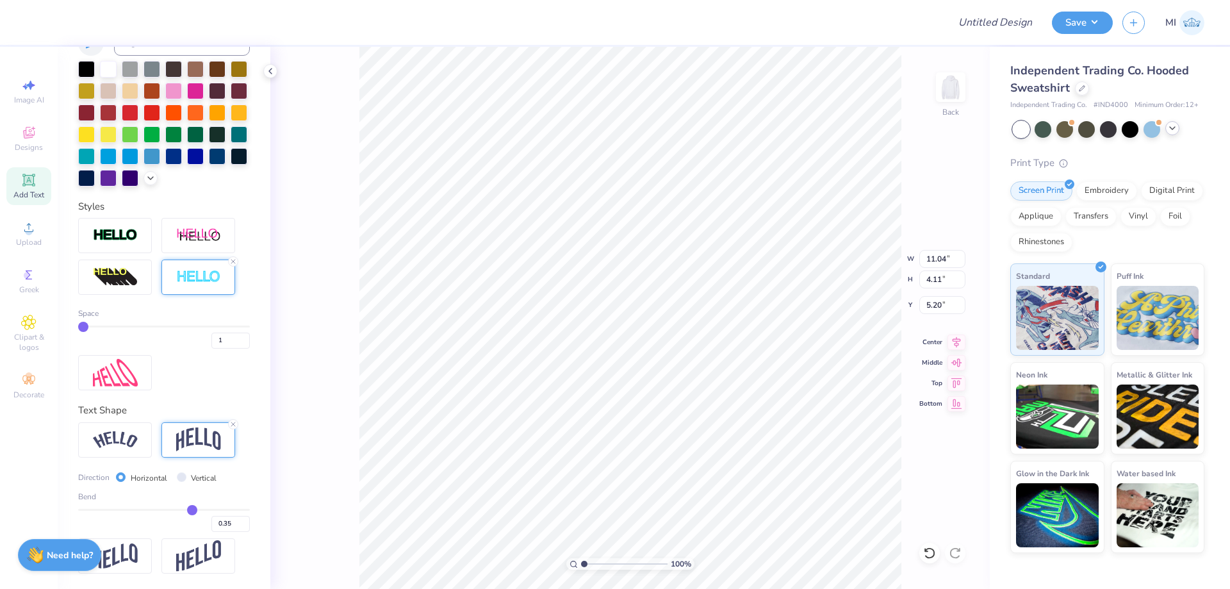
drag, startPoint x: 81, startPoint y: 323, endPoint x: 95, endPoint y: 325, distance: 13.6
click at [95, 324] on div "Space 1" at bounding box center [164, 327] width 172 height 41
type input "2"
type input "3"
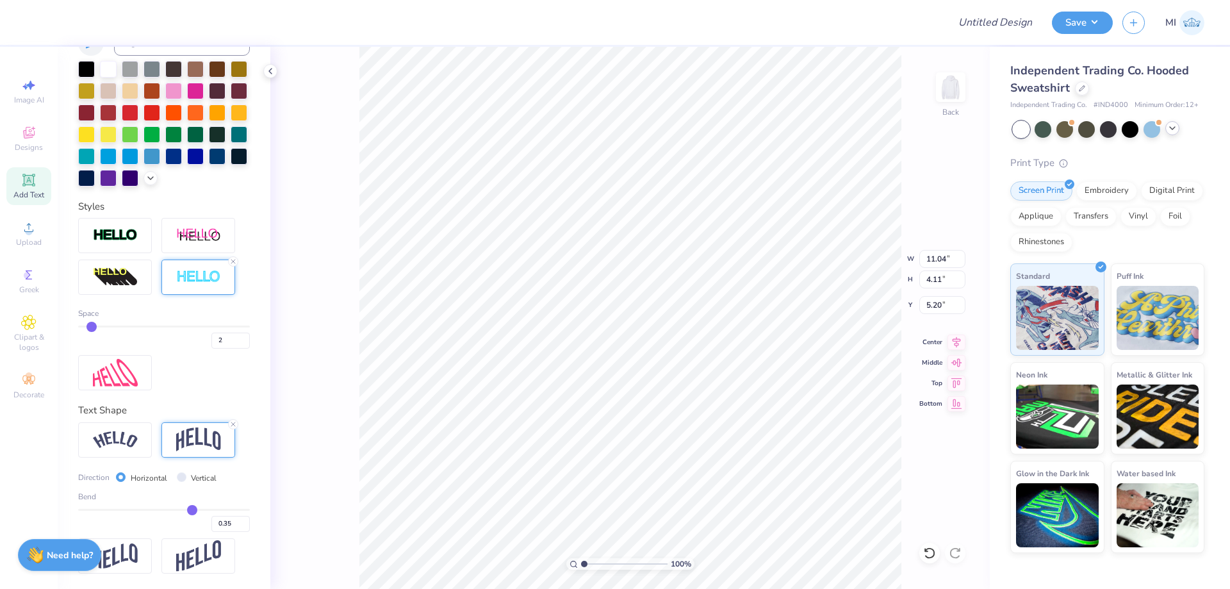
type input "3"
type input "4"
drag, startPoint x: 85, startPoint y: 326, endPoint x: 108, endPoint y: 327, distance: 23.7
type input "4"
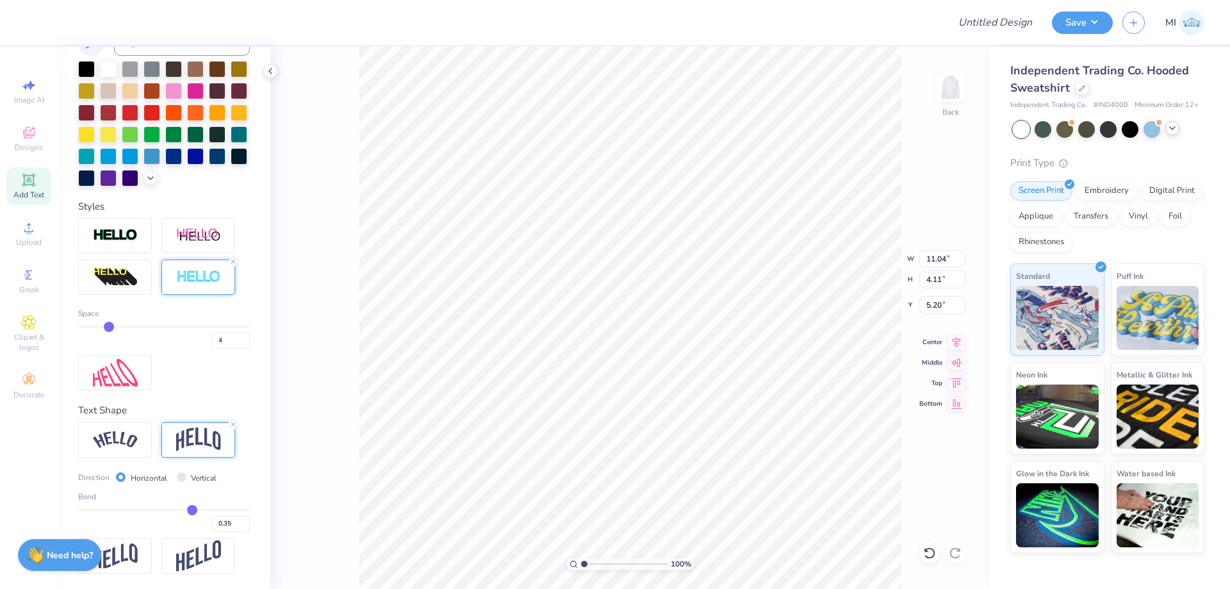
click at [108, 327] on input "range" at bounding box center [164, 326] width 172 height 2
type input "11.17"
type input "4.23"
type input "5.13"
drag, startPoint x: 111, startPoint y: 327, endPoint x: 92, endPoint y: 327, distance: 19.2
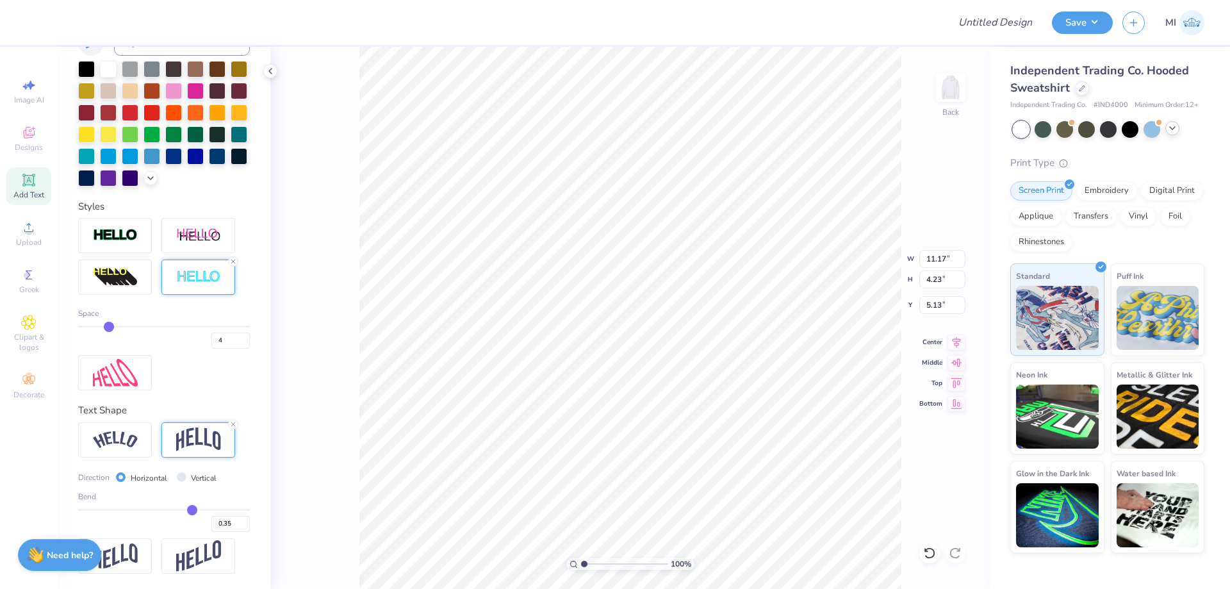
click at [92, 327] on div "4" at bounding box center [164, 336] width 172 height 23
click at [93, 327] on div "4" at bounding box center [164, 336] width 172 height 23
type input "3"
type input "2"
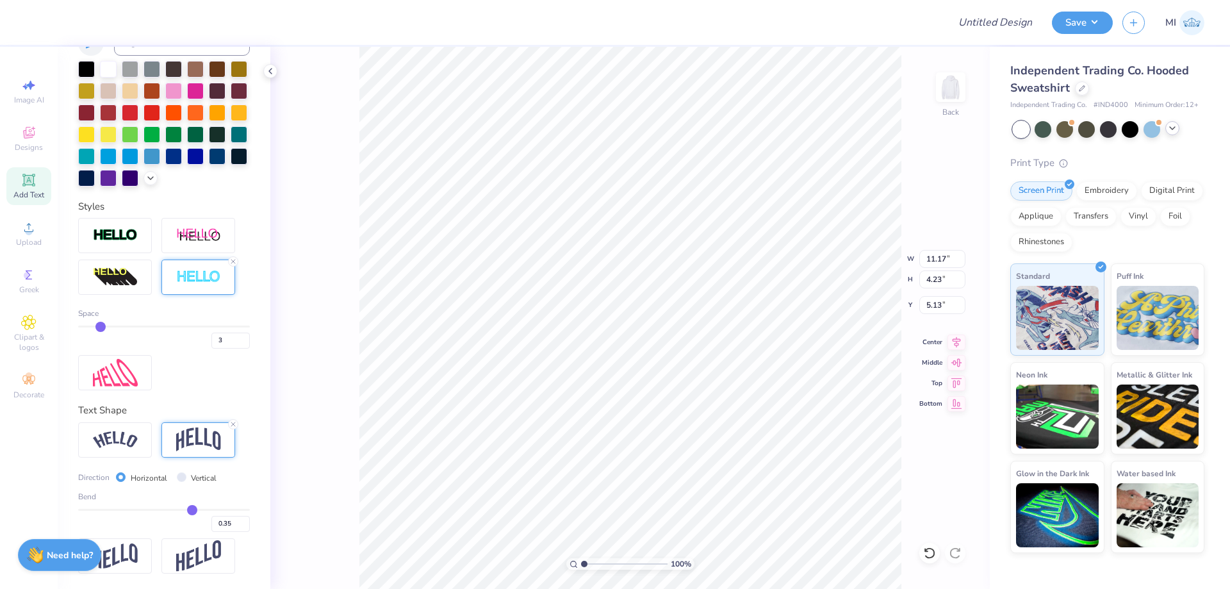
type input "2"
drag, startPoint x: 106, startPoint y: 327, endPoint x: 93, endPoint y: 327, distance: 13.4
type input "2"
click at [93, 327] on input "range" at bounding box center [164, 326] width 172 height 2
type input "11.08"
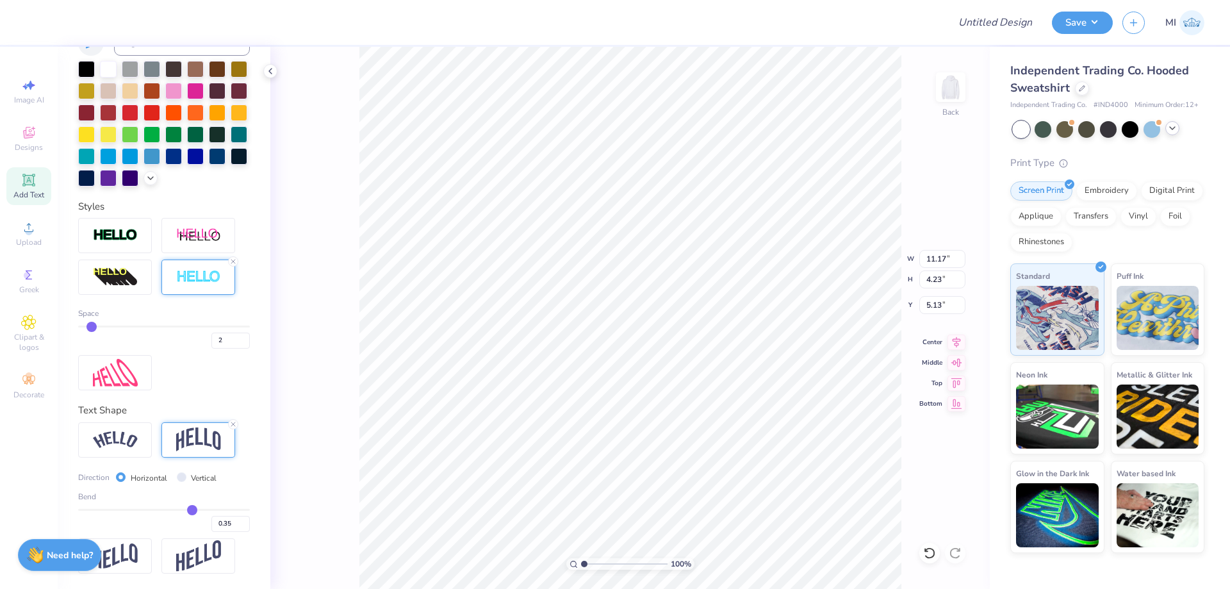
type input "4.15"
type input "5.17"
drag, startPoint x: 227, startPoint y: 347, endPoint x: 183, endPoint y: 343, distance: 43.7
click at [211, 343] on input "2" at bounding box center [230, 340] width 38 height 16
type input "3"
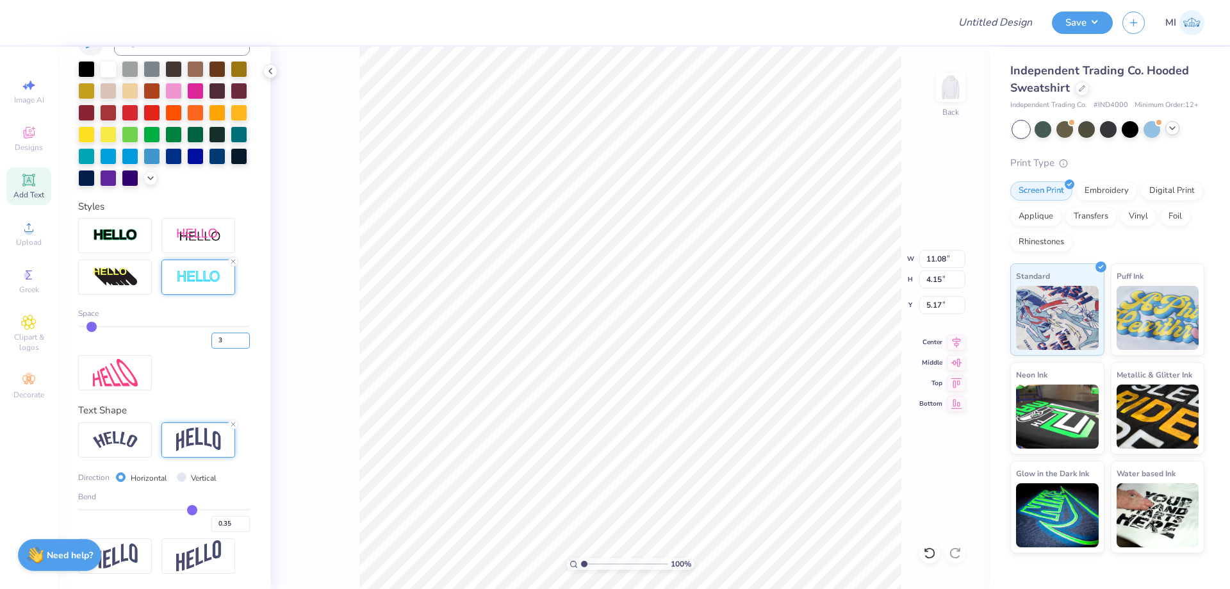
type input "3"
type input "11.13"
type input "4.19"
type input "5.15"
click at [943, 258] on input "11.13" at bounding box center [942, 259] width 46 height 18
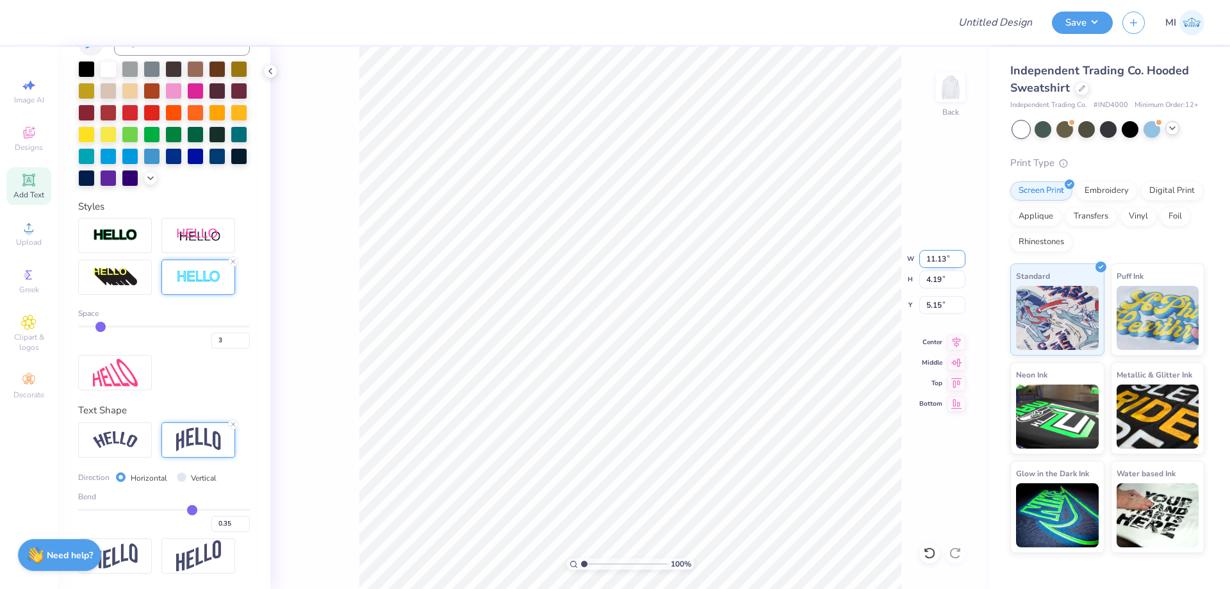
click at [943, 258] on input "11.13" at bounding box center [942, 259] width 46 height 18
type input "11.50"
type input "4.33"
type input "5.08"
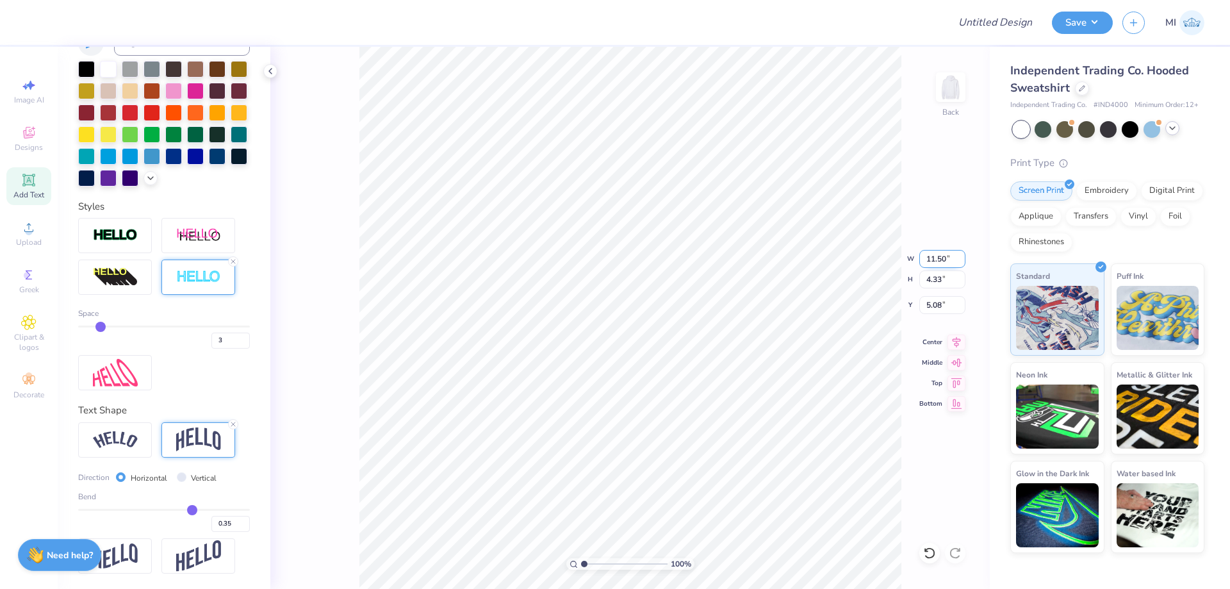
drag, startPoint x: 949, startPoint y: 254, endPoint x: 880, endPoint y: 261, distance: 69.6
click at [919, 261] on input "11.50" at bounding box center [942, 259] width 46 height 18
type input "12.50"
type input "4.71"
click at [941, 308] on input "4.89" at bounding box center [942, 305] width 46 height 18
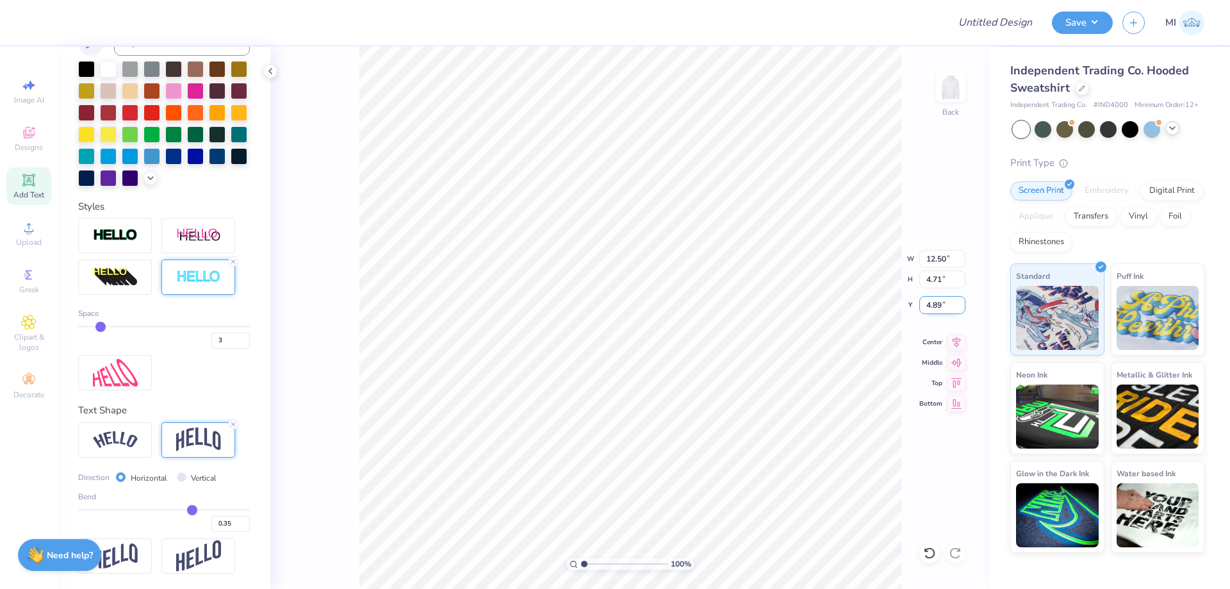
click at [941, 308] on input "4.89" at bounding box center [942, 305] width 46 height 18
type input "3.00"
click at [601, 564] on input "range" at bounding box center [624, 564] width 86 height 12
type input "2.08"
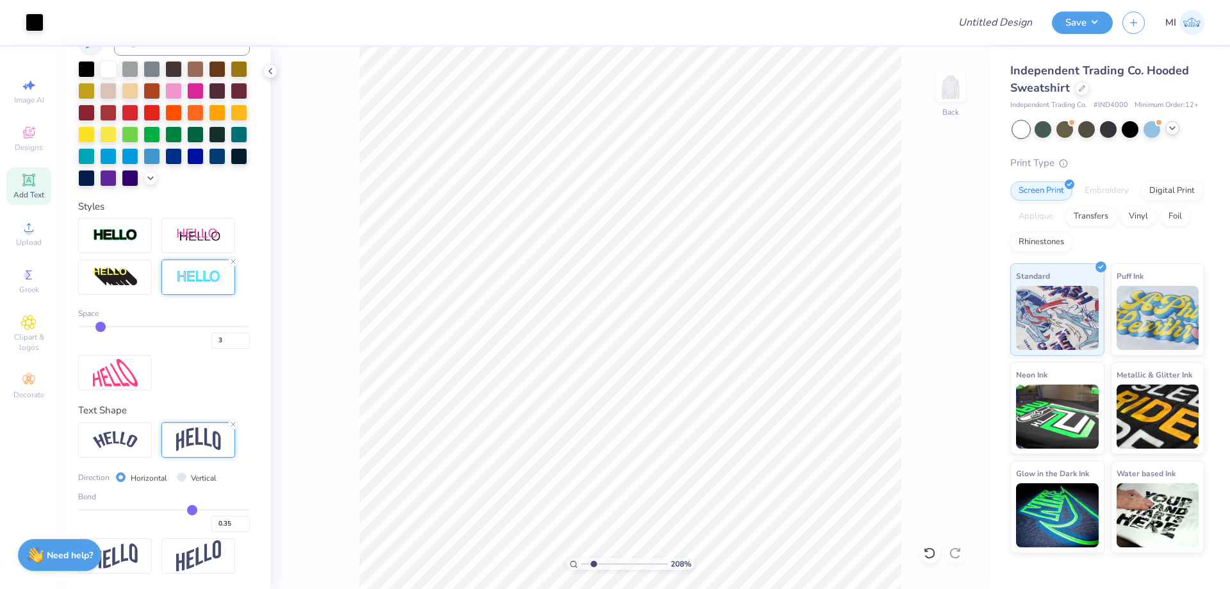
click at [593, 566] on input "range" at bounding box center [624, 564] width 86 height 12
click at [30, 188] on div "Add Text" at bounding box center [28, 186] width 45 height 38
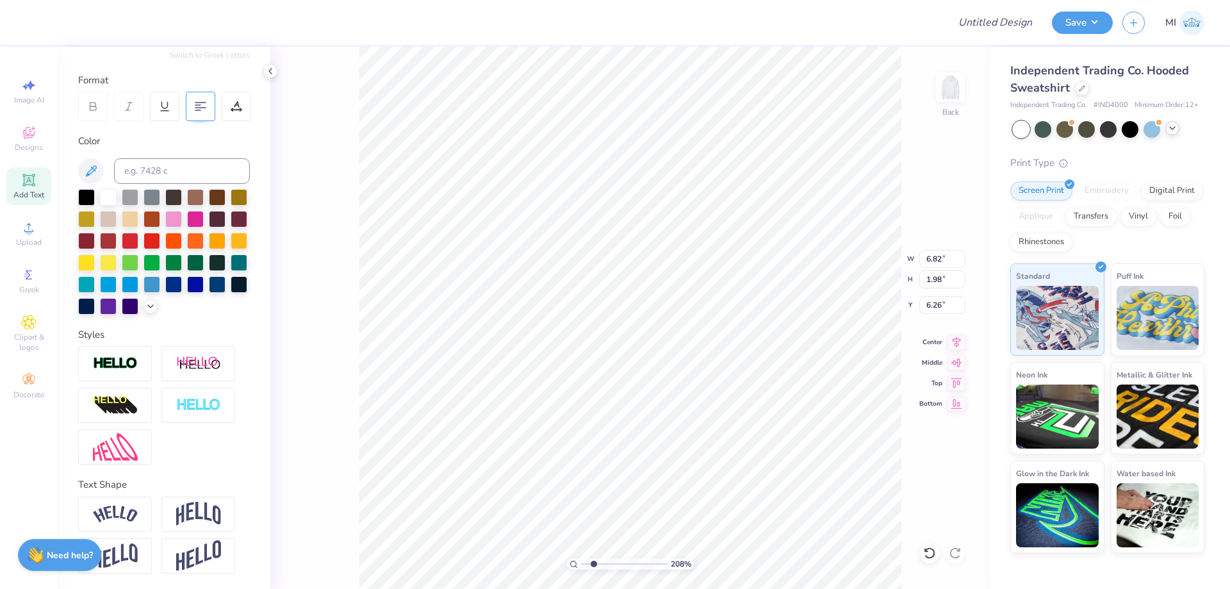
scroll to position [0, 0]
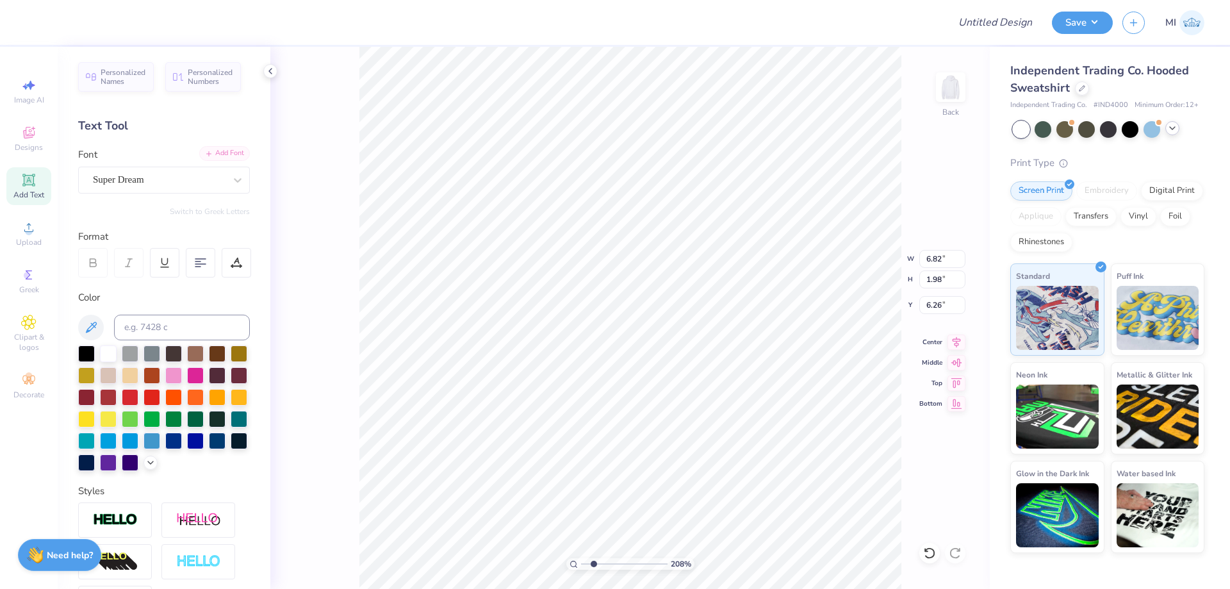
click at [224, 154] on div "Add Font" at bounding box center [224, 153] width 51 height 15
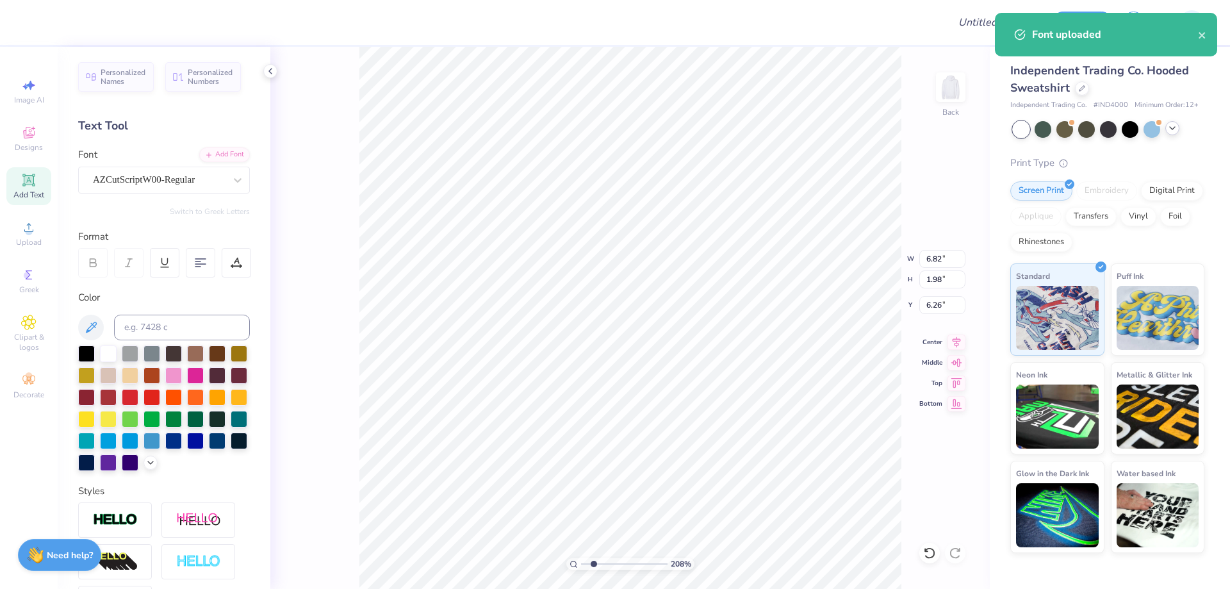
type input "8.73"
type input "2.99"
type input "5.76"
click at [87, 355] on div at bounding box center [86, 352] width 17 height 17
type textarea "g"
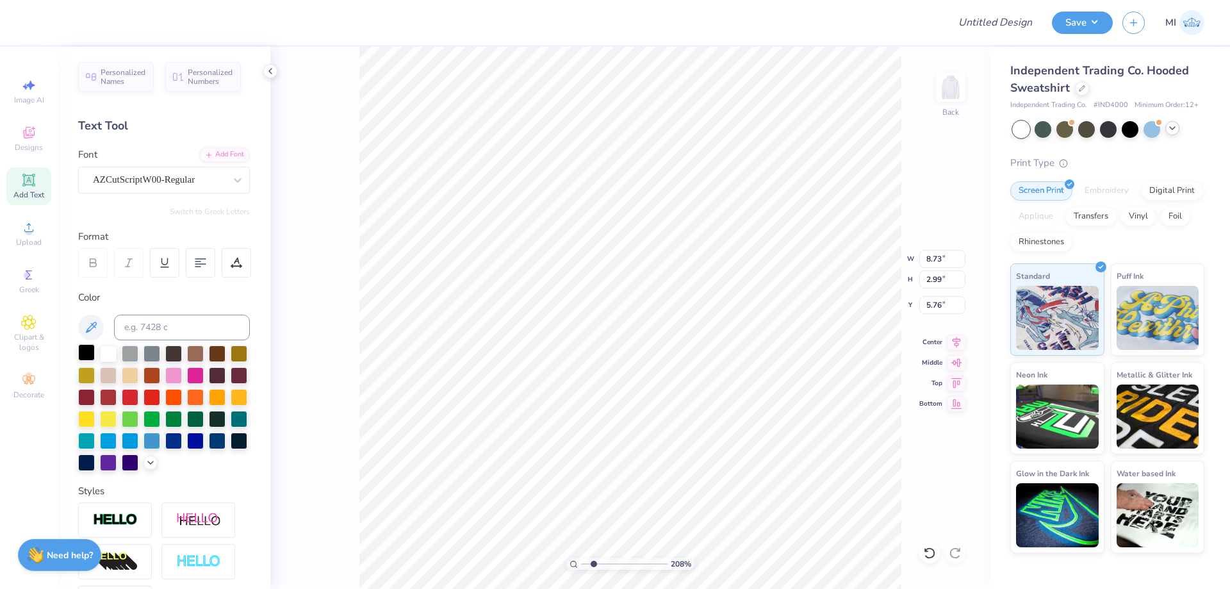
scroll to position [0, 1]
type textarea "Gameday"
type input "8.48"
type input "3.20"
type input "5.88"
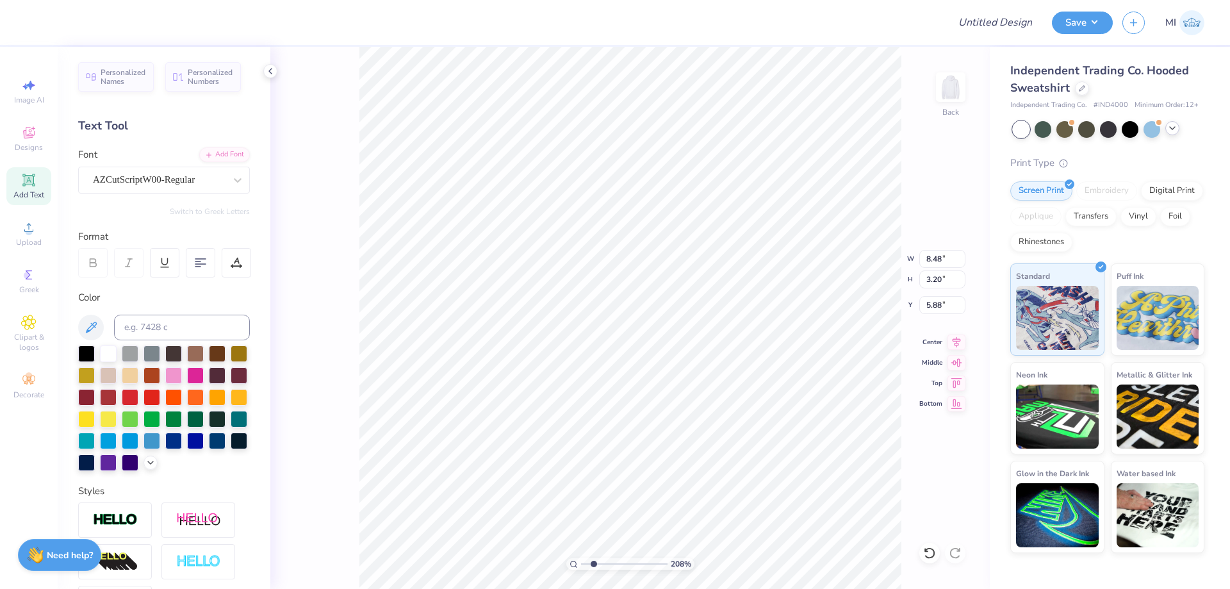
type input "8.44"
type input "2.91"
type input "5.59"
type input "8.59"
type input "2.96"
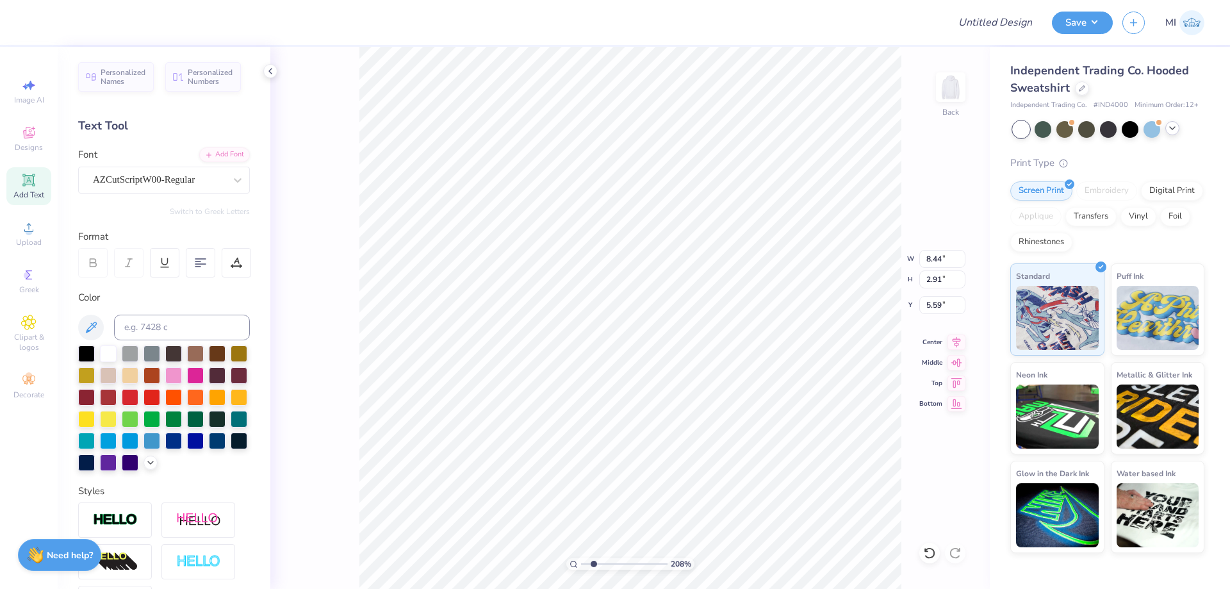
type input "5.58"
drag, startPoint x: 943, startPoint y: 259, endPoint x: 936, endPoint y: 259, distance: 6.4
click at [936, 259] on input "8.59" at bounding box center [942, 259] width 46 height 18
type input "8.50"
type input "2.93"
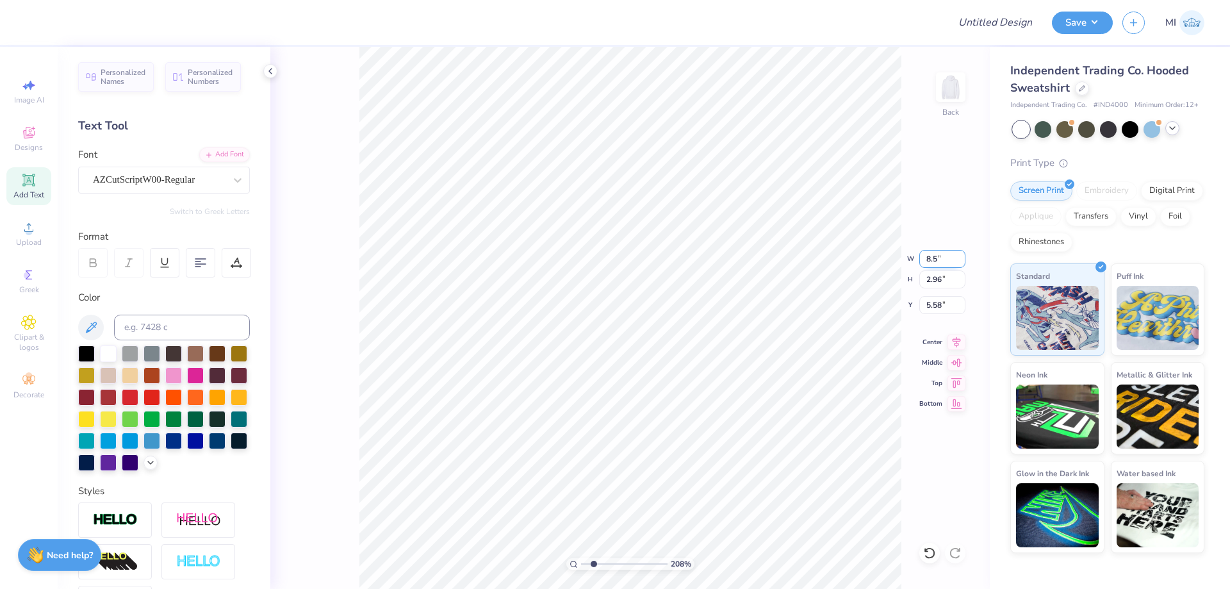
type input "5.59"
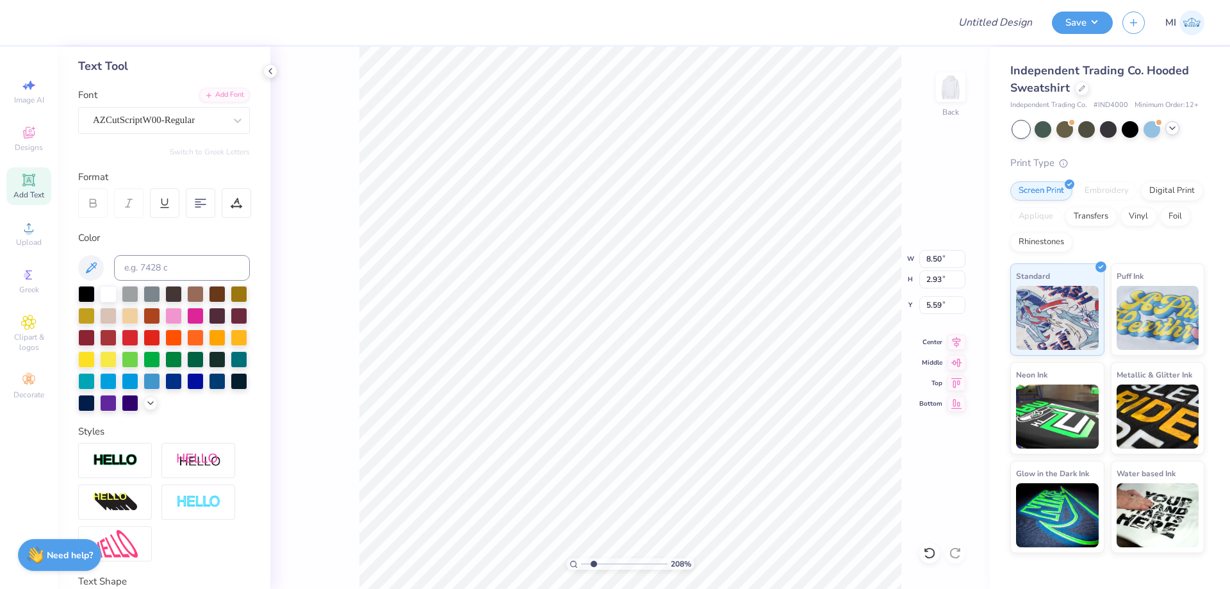
scroll to position [154, 0]
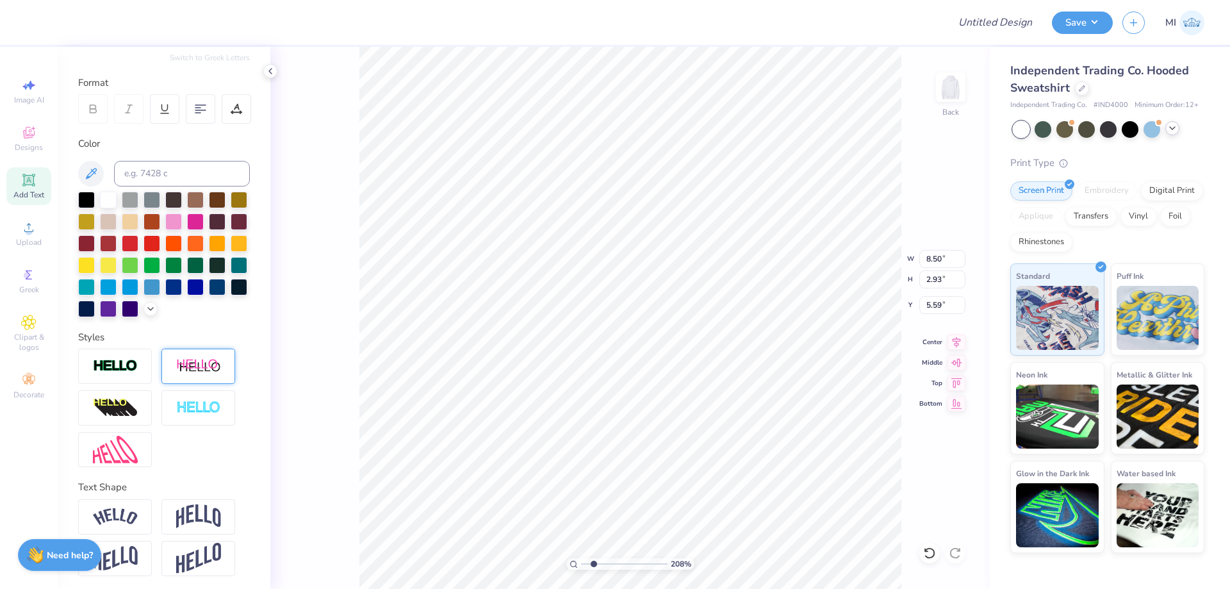
click at [224, 366] on div at bounding box center [198, 365] width 74 height 35
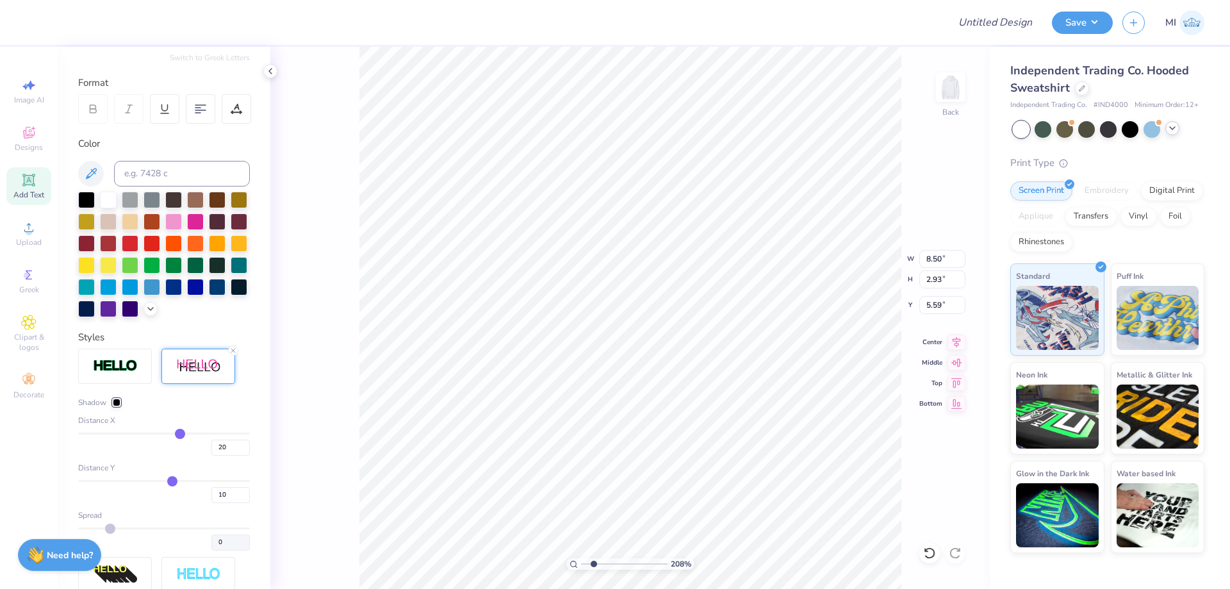
type input "10.23"
type input "3.06"
drag, startPoint x: 232, startPoint y: 497, endPoint x: 120, endPoint y: 493, distance: 112.8
click at [211, 493] on input "10" at bounding box center [230, 495] width 38 height 16
type input "2"
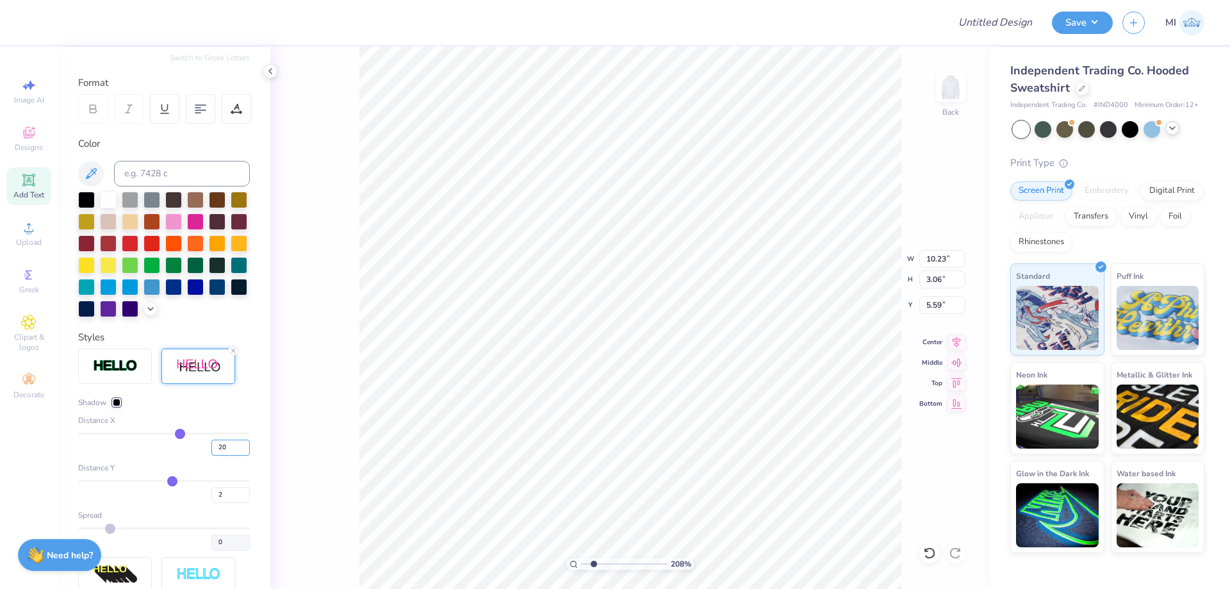
type input "2"
drag, startPoint x: 191, startPoint y: 447, endPoint x: 154, endPoint y: 446, distance: 37.2
click at [211, 446] on input "20" at bounding box center [230, 447] width 38 height 16
type input "0"
type input "10.20"
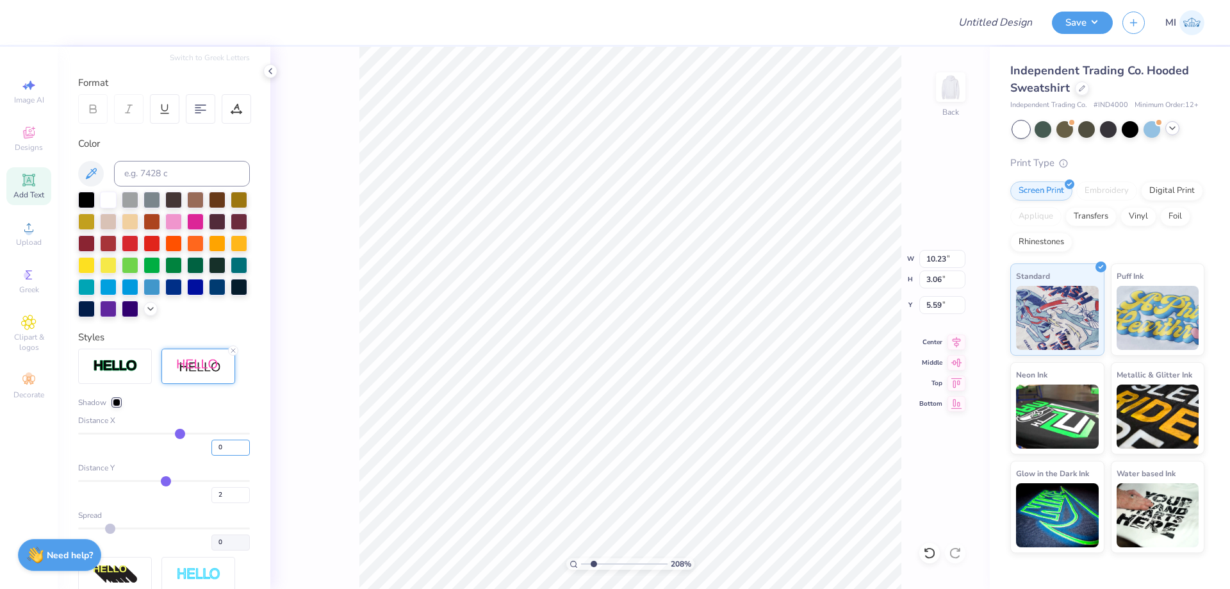
type input "3.05"
type input "5.47"
type input "0"
type input "8.51"
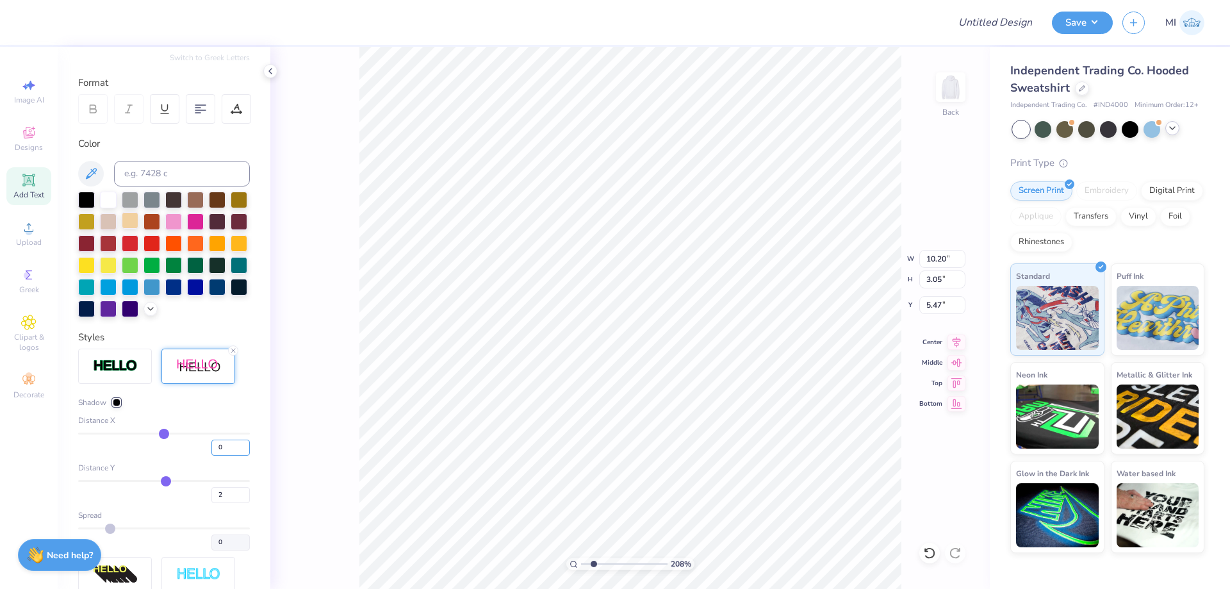
type input "2.99"
type input "5.59"
click at [126, 220] on div at bounding box center [130, 220] width 17 height 17
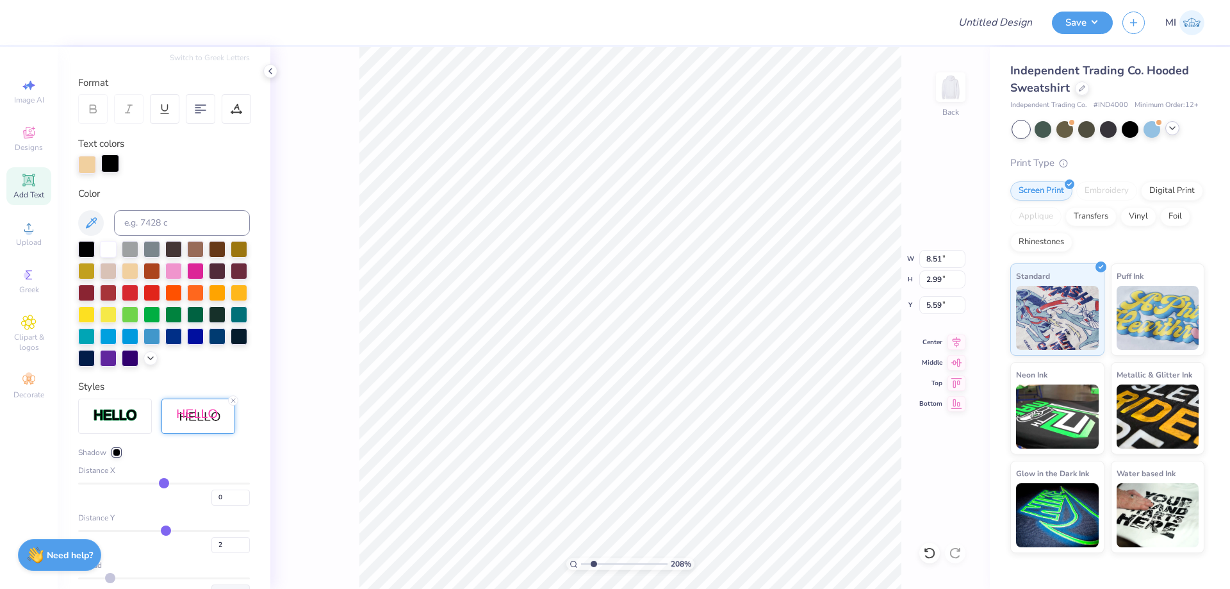
click at [110, 163] on div at bounding box center [110, 163] width 18 height 18
click at [110, 251] on div at bounding box center [108, 248] width 17 height 17
click at [89, 166] on div at bounding box center [87, 163] width 18 height 18
drag, startPoint x: 88, startPoint y: 248, endPoint x: 153, endPoint y: 264, distance: 66.5
click at [88, 248] on div at bounding box center [86, 249] width 17 height 17
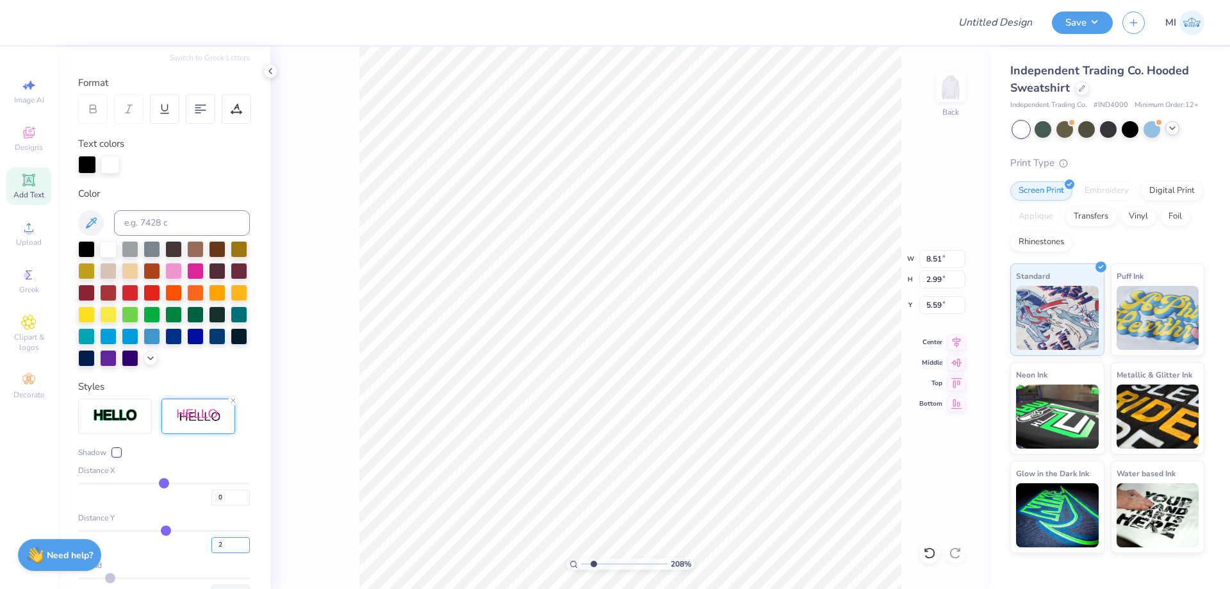
drag, startPoint x: 224, startPoint y: 548, endPoint x: 155, endPoint y: 543, distance: 68.7
click at [211, 545] on input "2" at bounding box center [230, 545] width 38 height 16
type input "5"
type input "8.52"
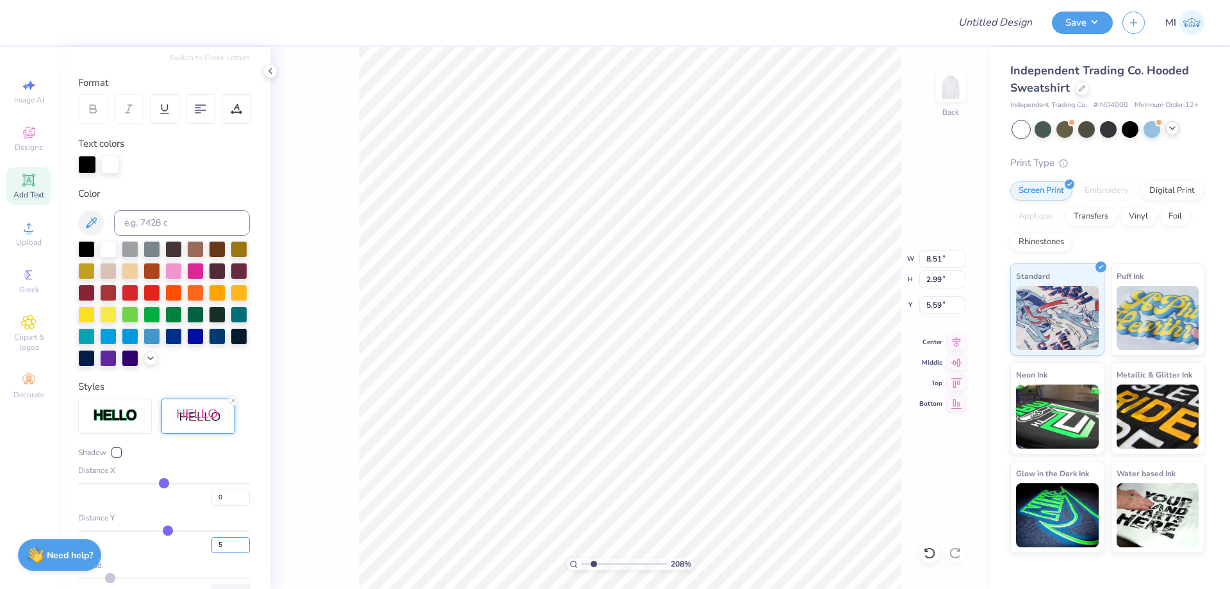
type input "3.09"
drag, startPoint x: 227, startPoint y: 500, endPoint x: 171, endPoint y: 499, distance: 55.7
click at [211, 499] on input "0" at bounding box center [230, 497] width 38 height 16
type input "2"
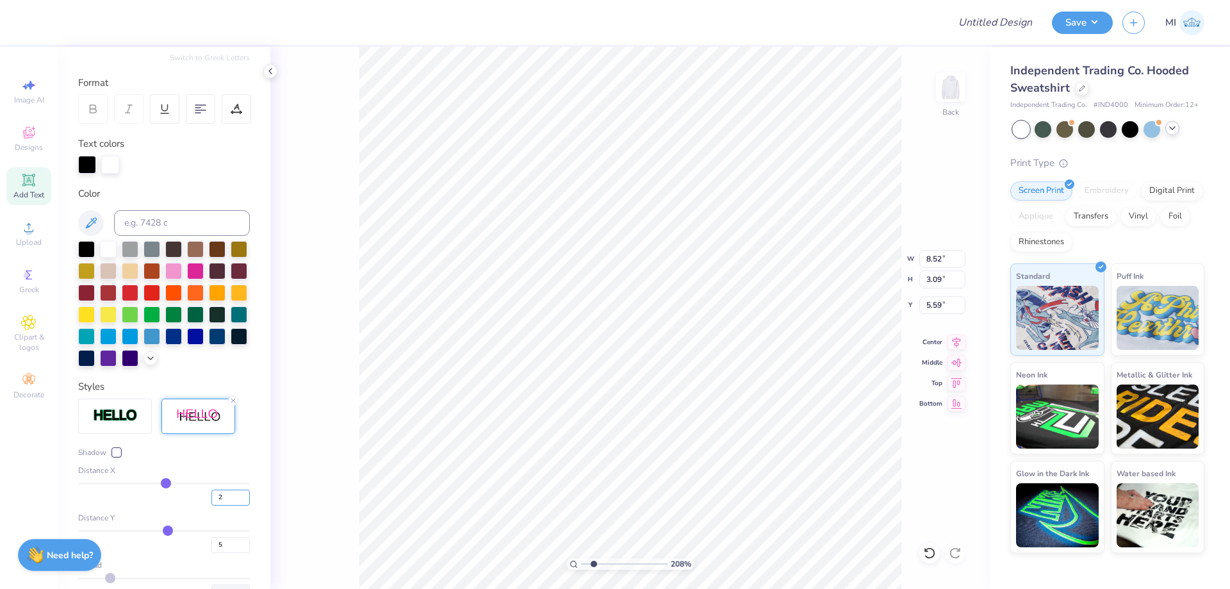
type input "8.69"
type input "3.07"
drag, startPoint x: 231, startPoint y: 542, endPoint x: 152, endPoint y: 542, distance: 78.8
click at [211, 542] on input "5" at bounding box center [230, 545] width 38 height 16
type input "3"
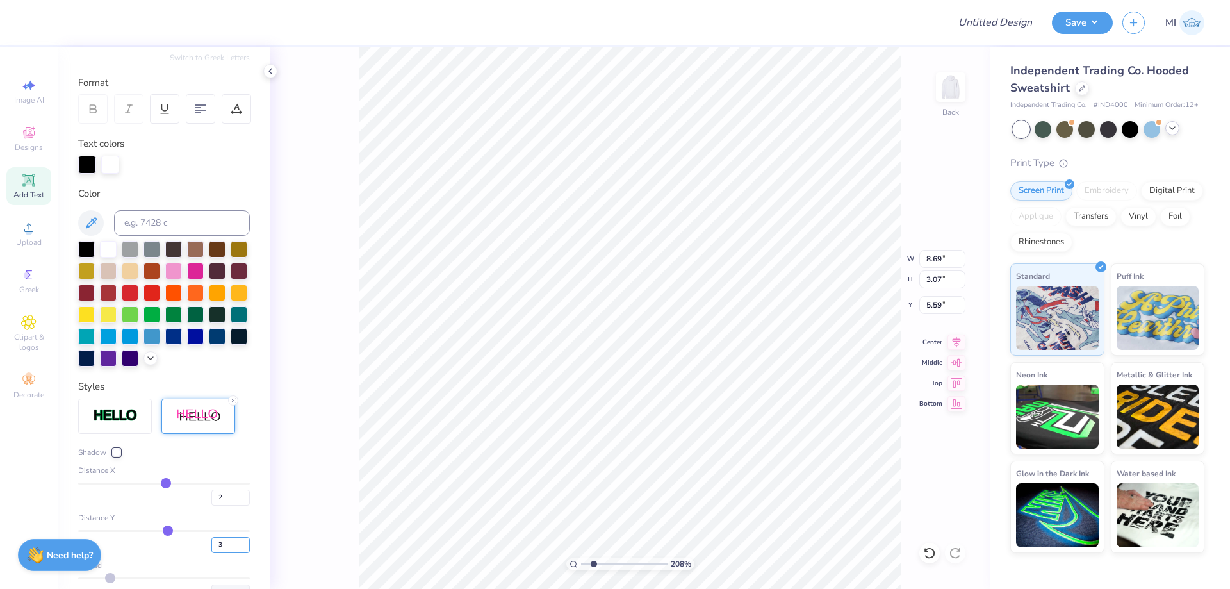
type input "3"
type input "8.68"
type input "3.01"
drag, startPoint x: 197, startPoint y: 499, endPoint x: 127, endPoint y: 498, distance: 69.8
click at [211, 498] on input "2" at bounding box center [230, 497] width 38 height 16
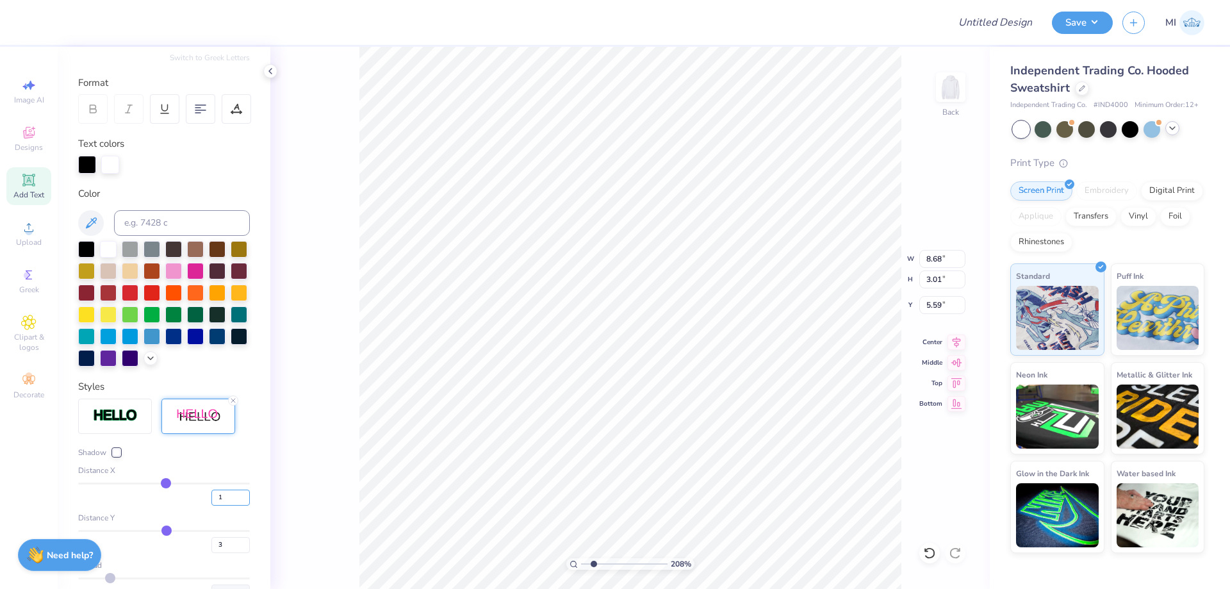
type input "1"
type input "8.60"
type input "3.02"
drag, startPoint x: 594, startPoint y: 559, endPoint x: 514, endPoint y: 549, distance: 80.7
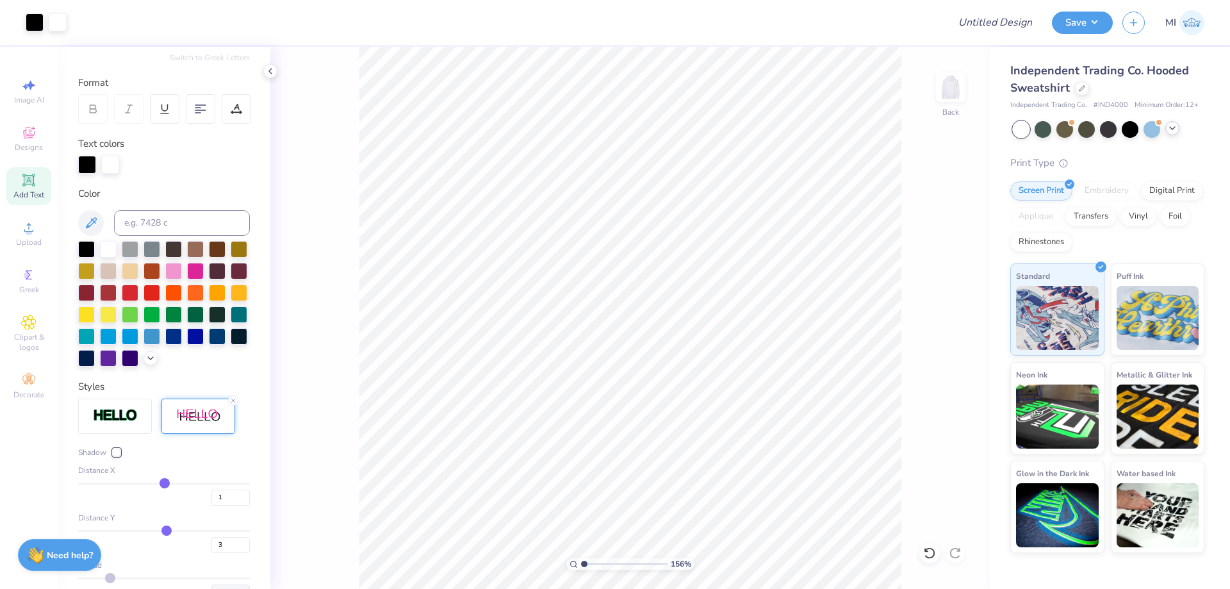
type input "1"
click at [581, 558] on input "range" at bounding box center [624, 564] width 86 height 12
click at [43, 239] on div "Upload" at bounding box center [28, 234] width 45 height 38
click at [984, 17] on input "Design Title" at bounding box center [979, 23] width 126 height 26
paste input "FPS239347"
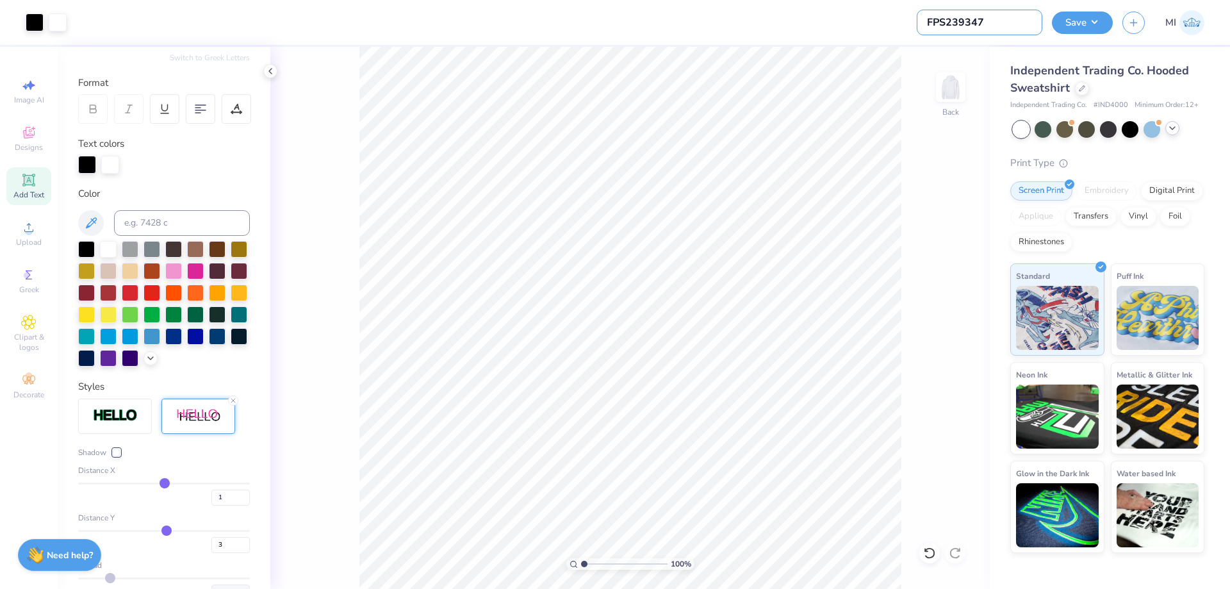
type input "FPS239347"
click at [809, 35] on div at bounding box center [507, 22] width 862 height 45
click at [33, 224] on icon at bounding box center [28, 227] width 15 height 15
type input "3.74"
type input "1.73"
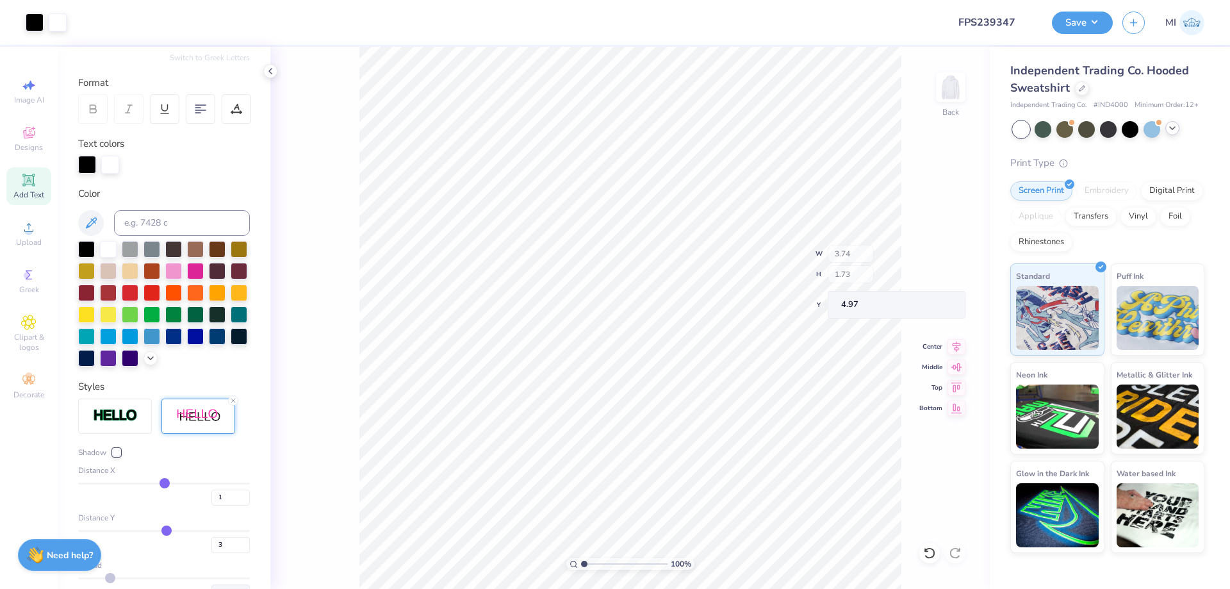
type input "8.61"
type input "3.16"
type input "1.46"
click at [1096, 15] on button "Save" at bounding box center [1082, 21] width 61 height 22
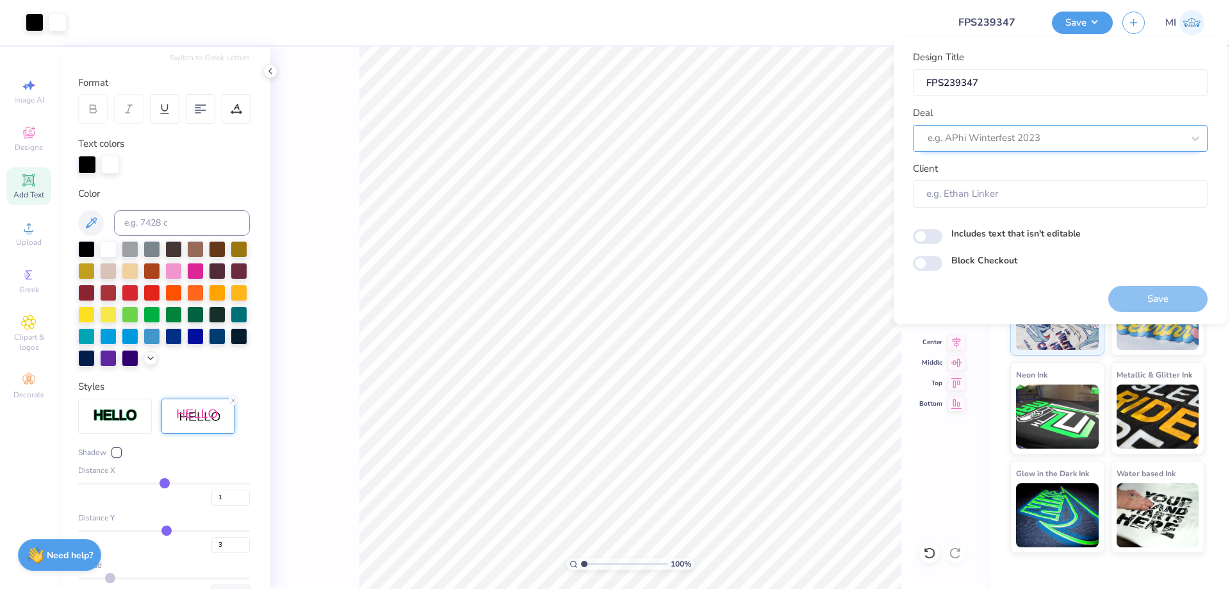
click at [1053, 145] on div at bounding box center [1054, 137] width 255 height 17
click at [1011, 221] on div "Design Tool Gallery" at bounding box center [1060, 218] width 284 height 21
type input "Design Tool"
type input "Design Tool Gallery User"
click at [1133, 288] on button "Save" at bounding box center [1157, 299] width 99 height 26
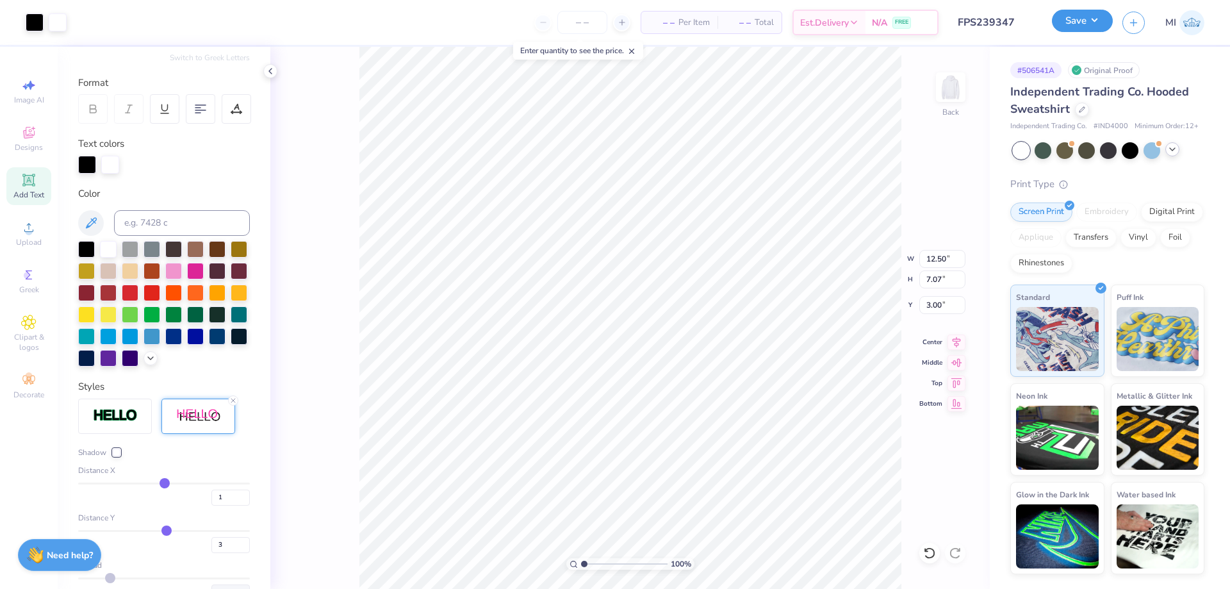
click at [1087, 29] on button "Save" at bounding box center [1082, 21] width 61 height 22
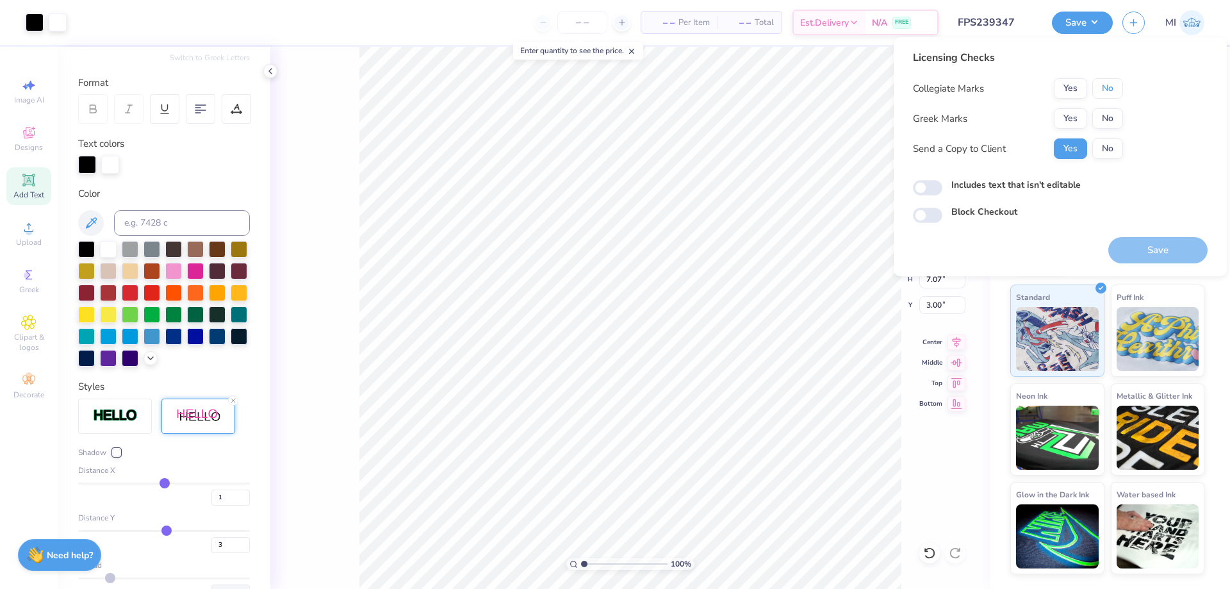
click at [1123, 86] on div "Licensing Checks Collegiate Marks Yes No Greek Marks Yes No Send a Copy to Clie…" at bounding box center [1060, 136] width 295 height 173
click at [1102, 94] on button "No" at bounding box center [1107, 88] width 31 height 20
click at [1089, 116] on div "Yes No" at bounding box center [1088, 118] width 69 height 20
drag, startPoint x: 1082, startPoint y: 117, endPoint x: 1084, endPoint y: 136, distance: 19.3
click at [1081, 118] on button "Yes" at bounding box center [1070, 118] width 33 height 20
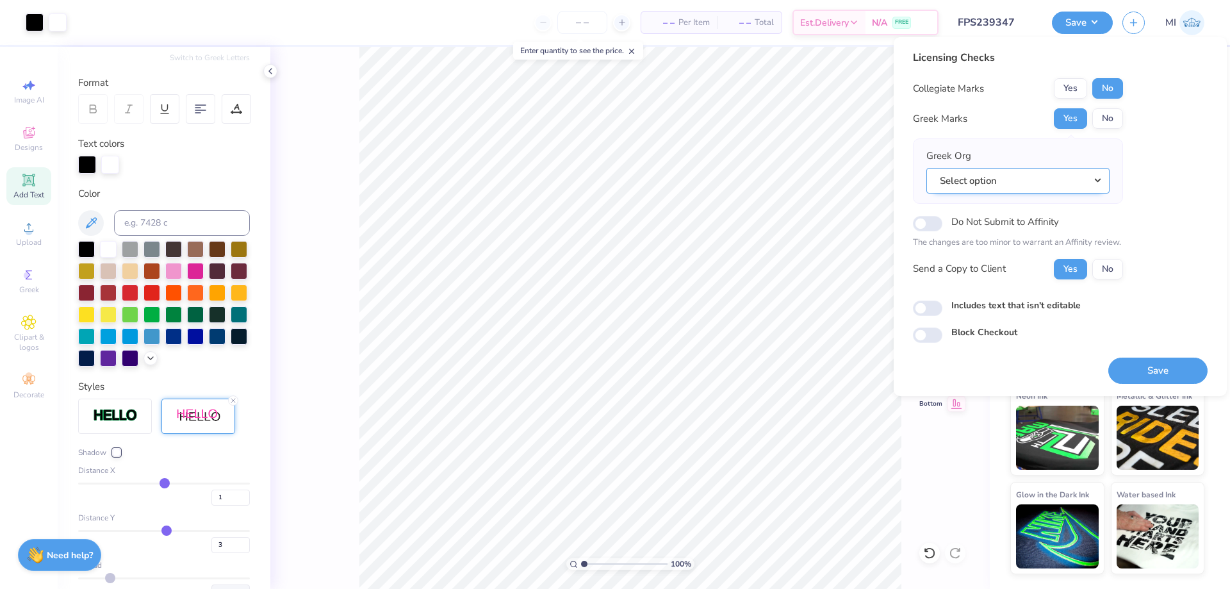
click at [1089, 170] on button "Select option" at bounding box center [1017, 181] width 183 height 26
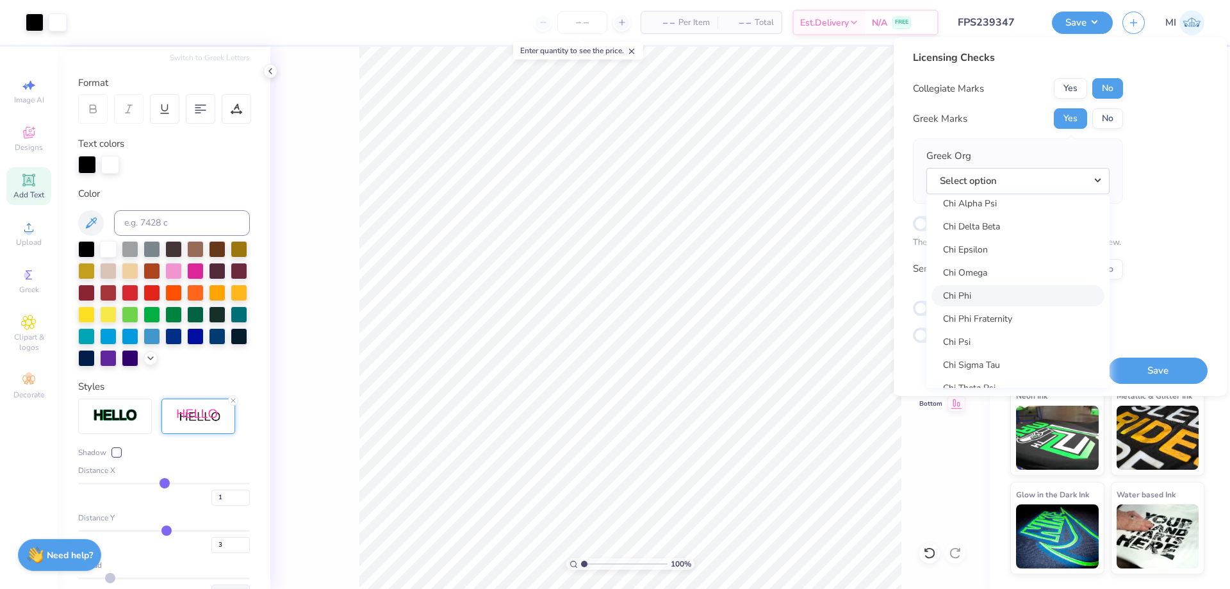
scroll to position [2382, 0]
click at [1026, 309] on link "Chi Sigma Tau" at bounding box center [1017, 318] width 173 height 21
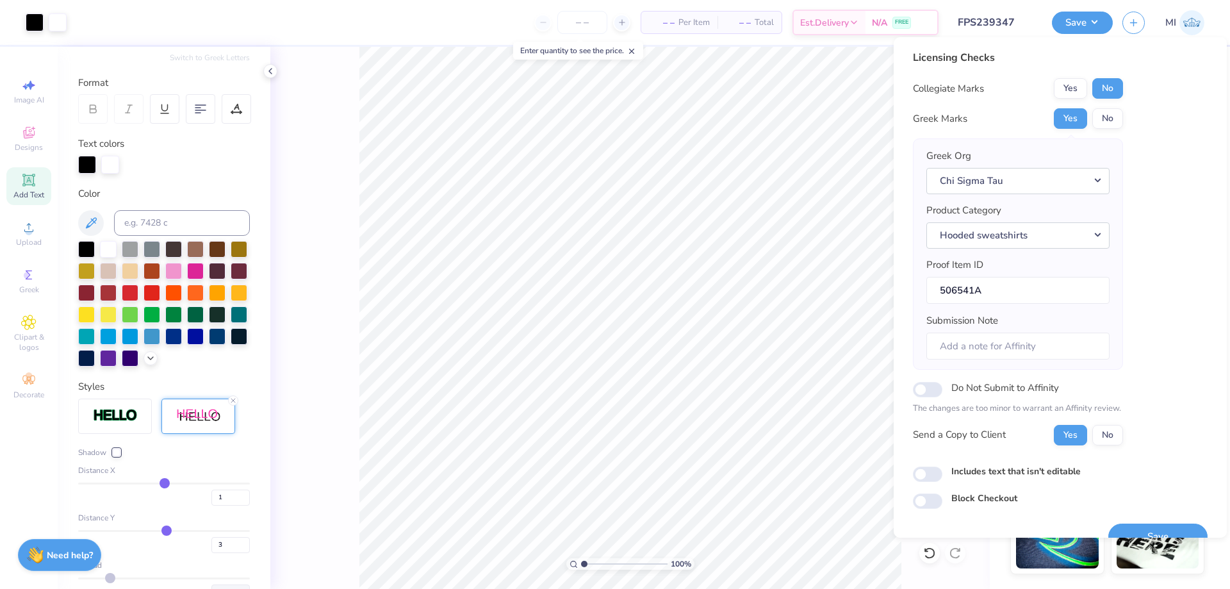
click at [1026, 309] on div "Greek Org Chi Sigma Tau Acacia Actuarial Society [PERSON_NAME] Society Adelphik…" at bounding box center [1017, 254] width 183 height 211
click at [1033, 191] on button "Chi Sigma Tau" at bounding box center [1017, 181] width 183 height 26
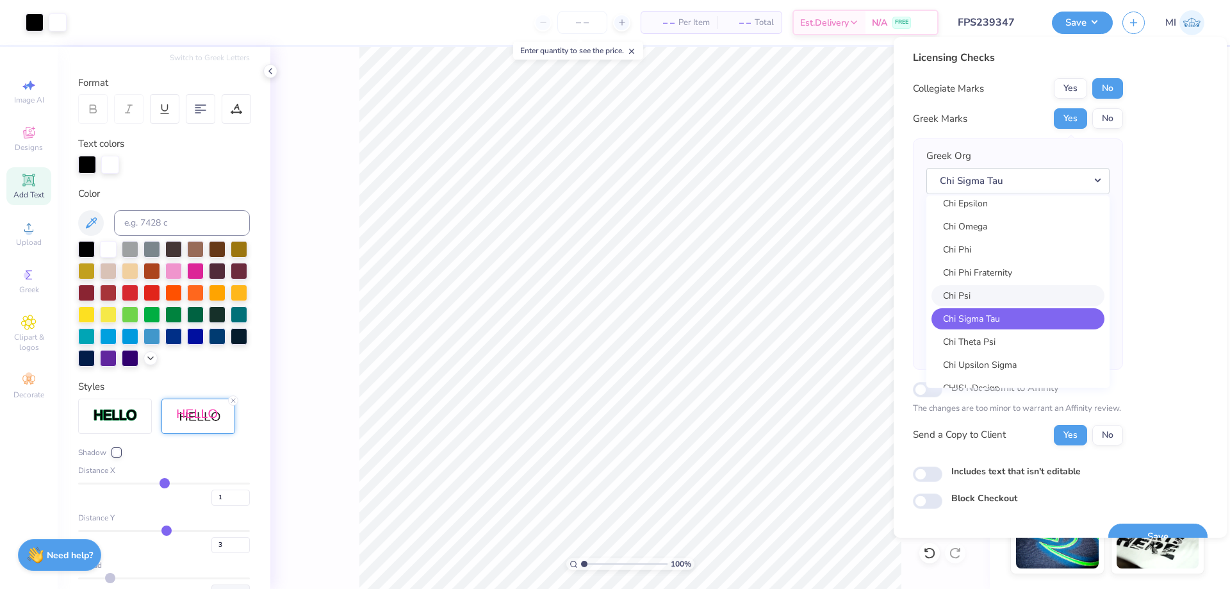
click at [1019, 289] on link "Chi Psi" at bounding box center [1017, 295] width 173 height 21
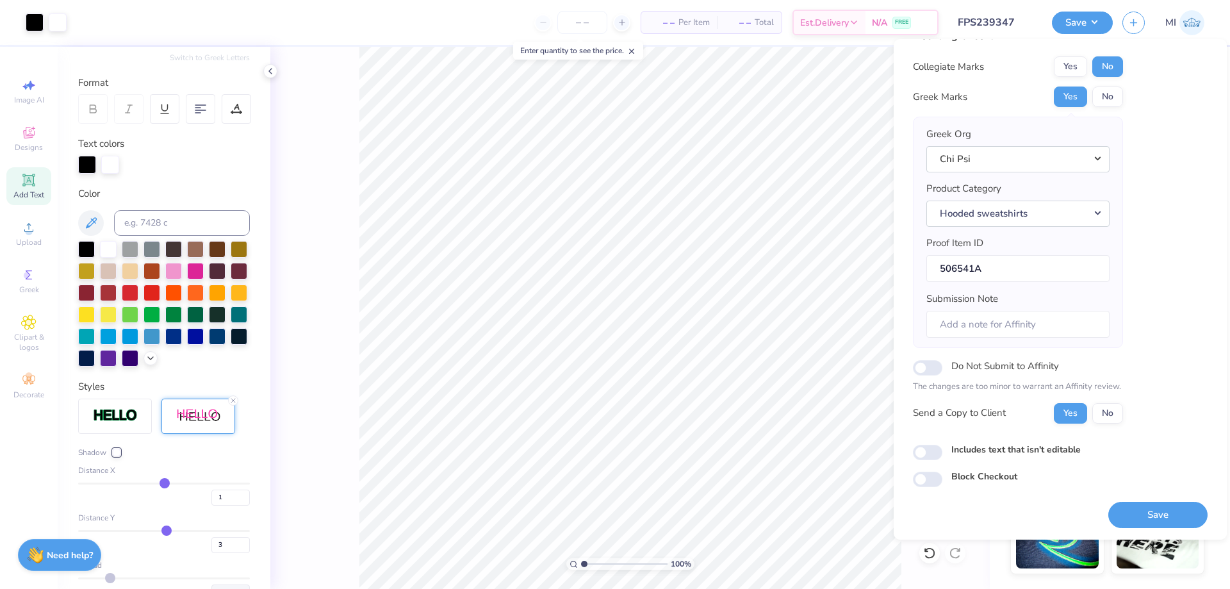
scroll to position [24, 0]
click at [1167, 507] on button "Save" at bounding box center [1157, 514] width 99 height 26
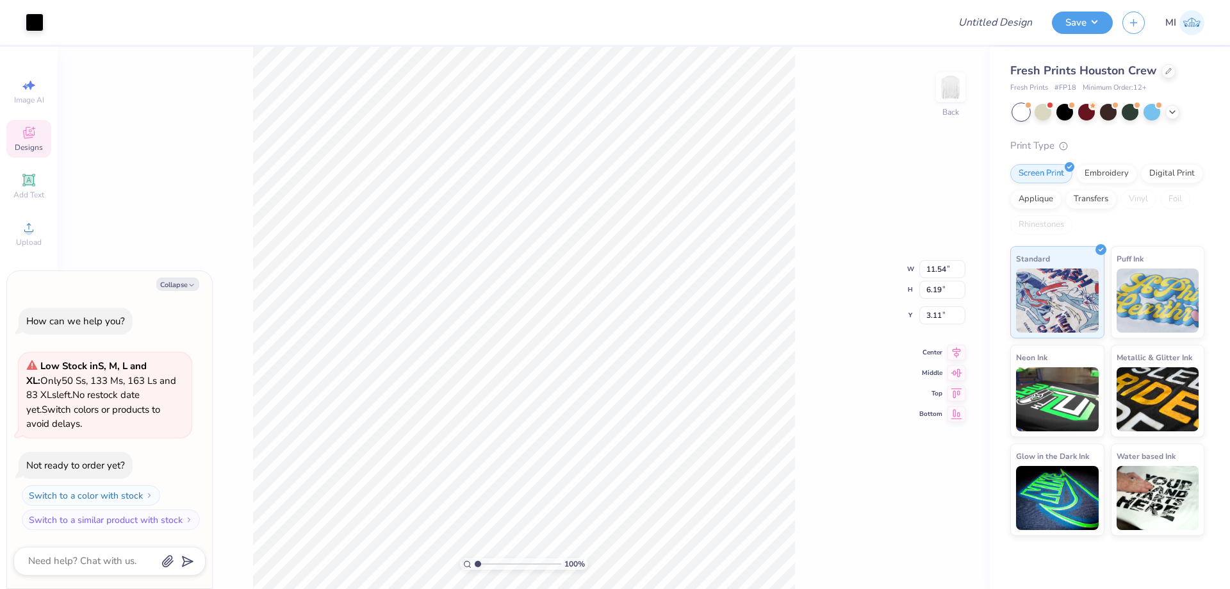
type textarea "x"
type input "3.00"
type textarea "x"
type input "5.46"
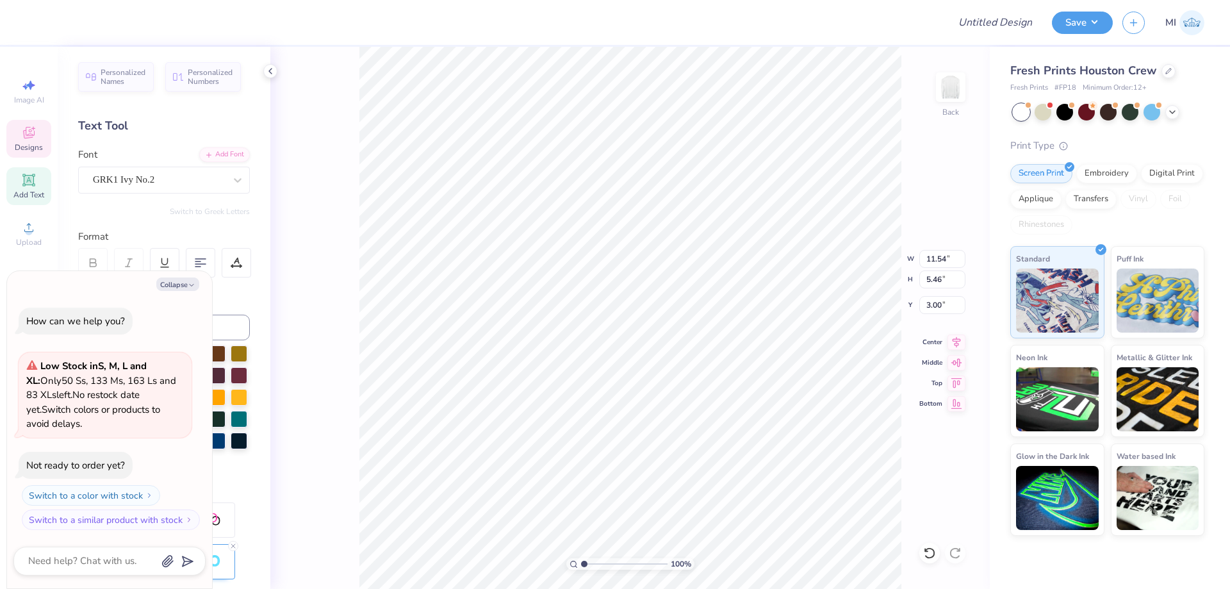
type textarea "x"
type input "1.92"
type input "0.65"
type input "8.16"
type textarea "x"
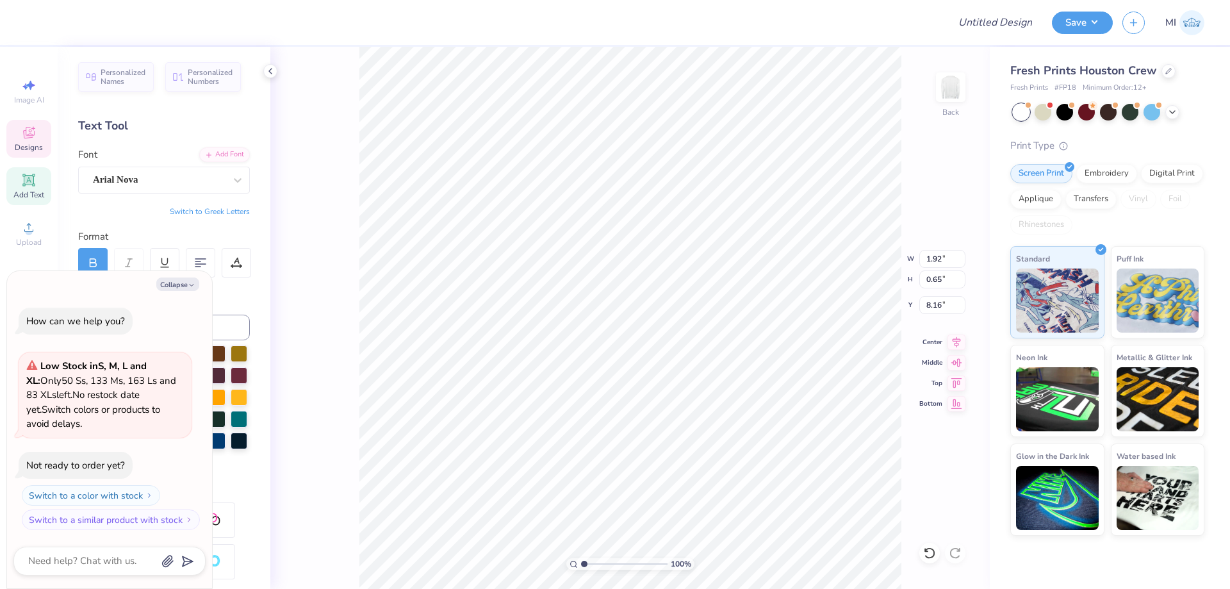
type input "8.18"
type textarea "x"
type input "3.02"
type input "1.37"
type input "7.82"
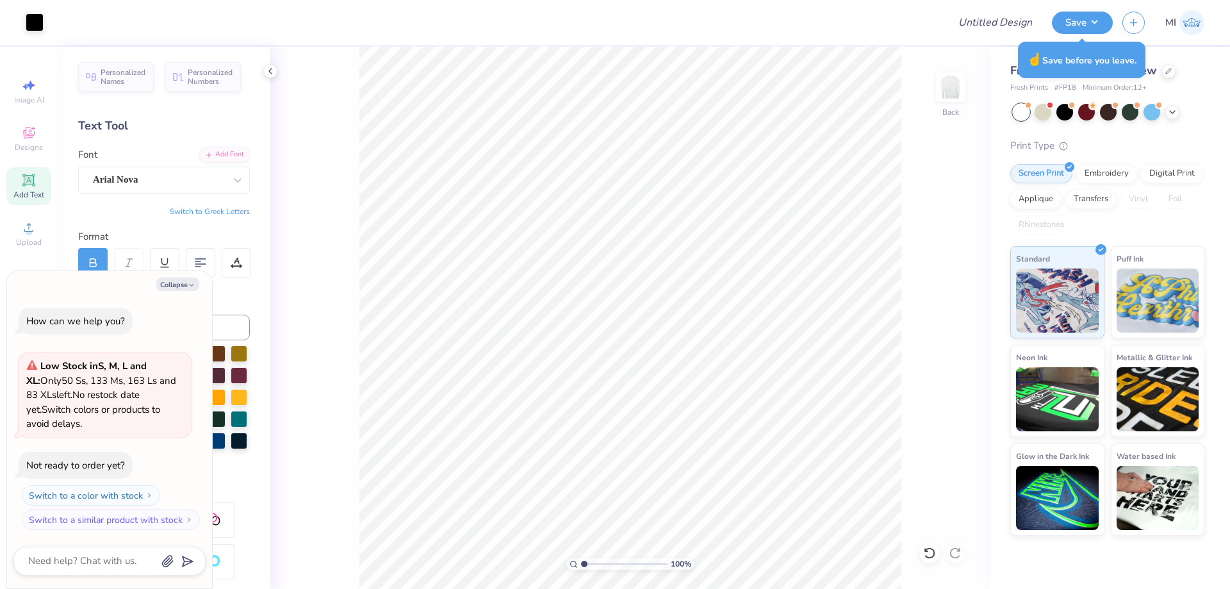
type textarea "x"
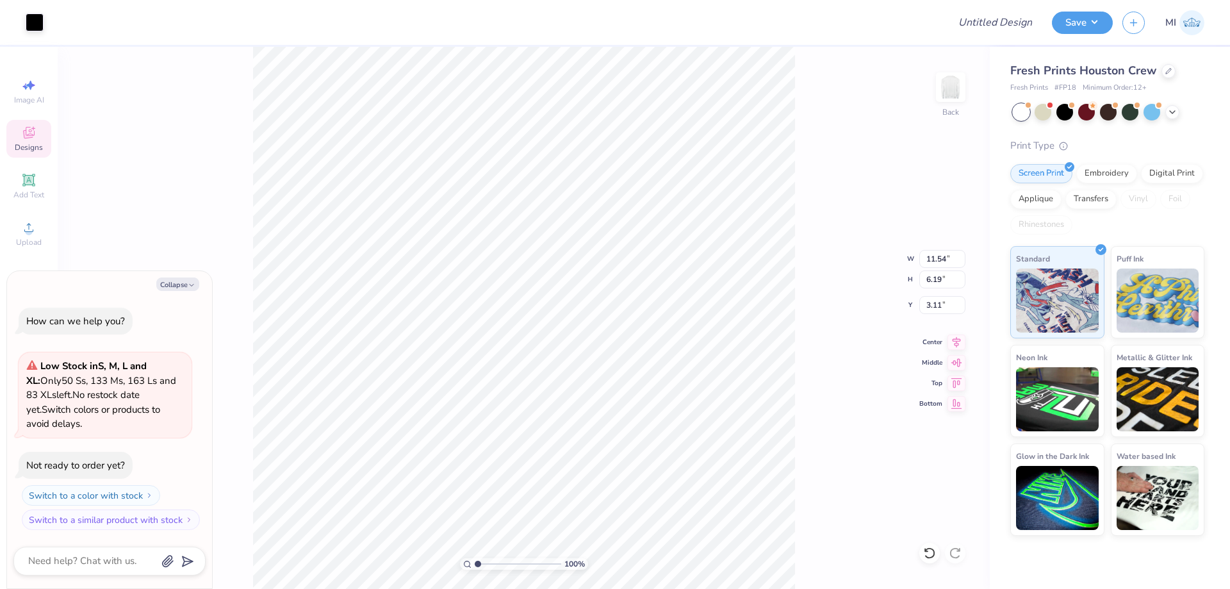
type textarea "x"
type input "3.00"
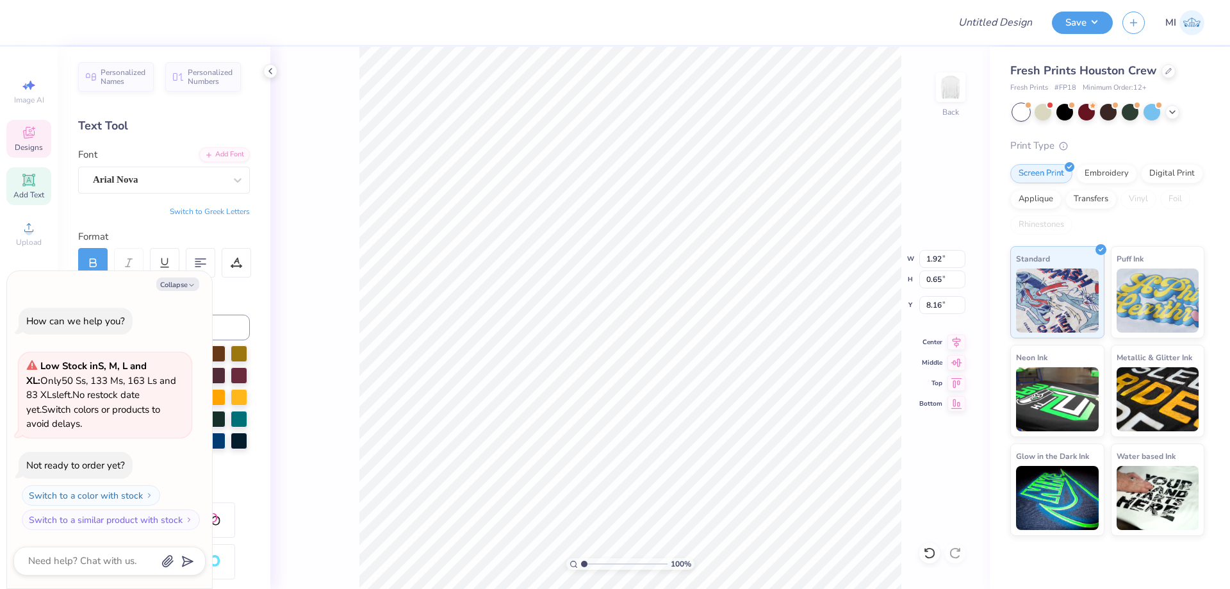
type textarea "x"
